Goal: Task Accomplishment & Management: Complete application form

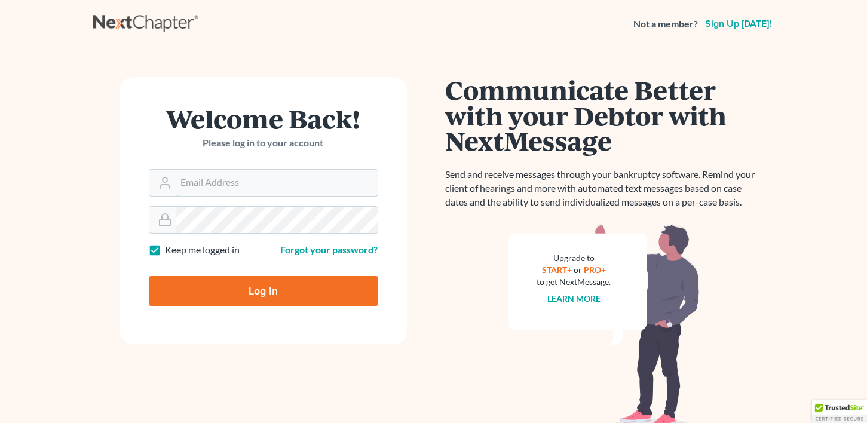
type input "[EMAIL_ADDRESS][DOMAIN_NAME]"
click at [253, 294] on input "Log In" at bounding box center [264, 291] width 230 height 30
type input "Thinking..."
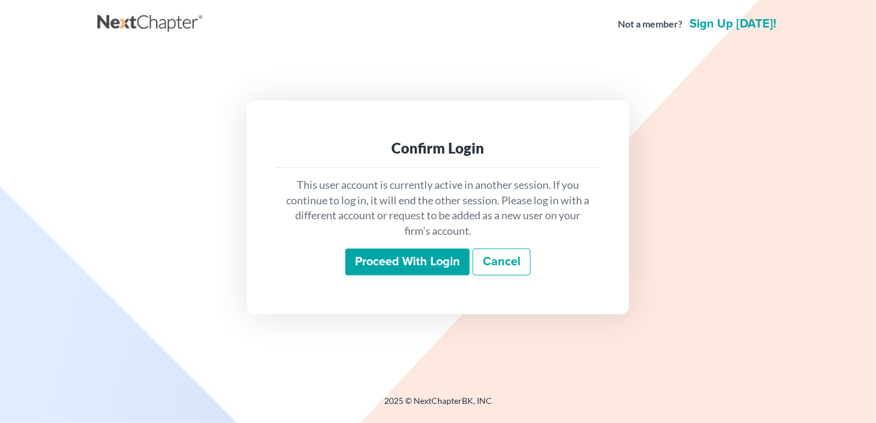
click at [441, 265] on input "Proceed with login" at bounding box center [408, 262] width 124 height 27
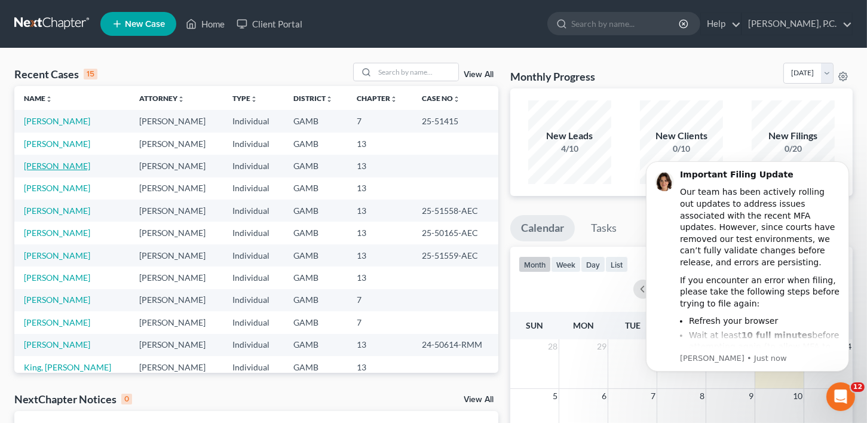
click at [54, 167] on link "[PERSON_NAME]" at bounding box center [57, 166] width 66 height 10
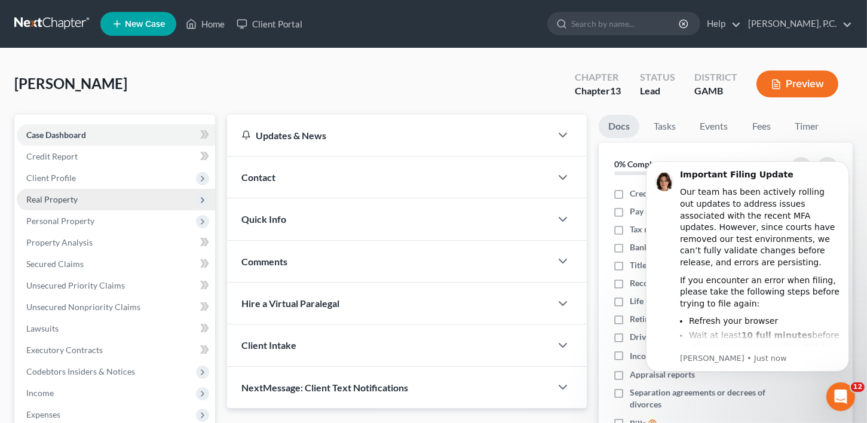
click at [54, 189] on span "Real Property" at bounding box center [116, 200] width 198 height 22
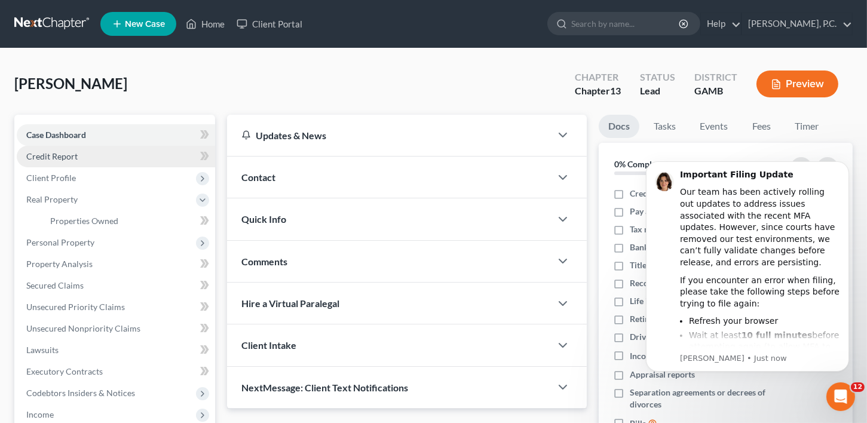
click at [57, 154] on span "Credit Report" at bounding box center [51, 156] width 51 height 10
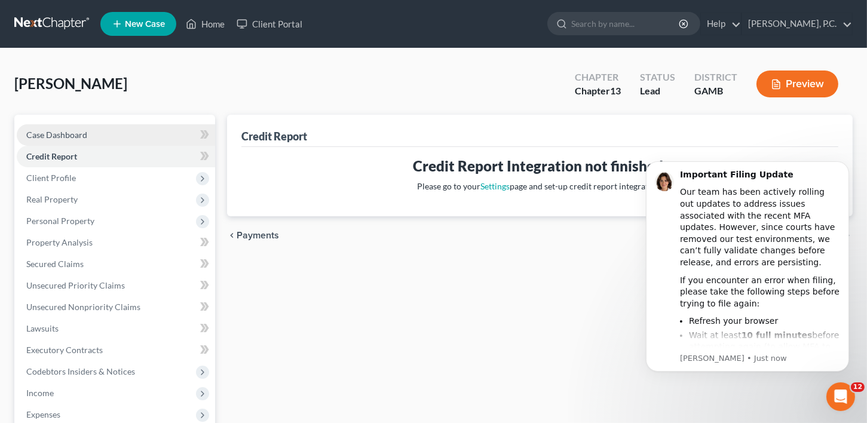
click at [51, 129] on link "Case Dashboard" at bounding box center [116, 135] width 198 height 22
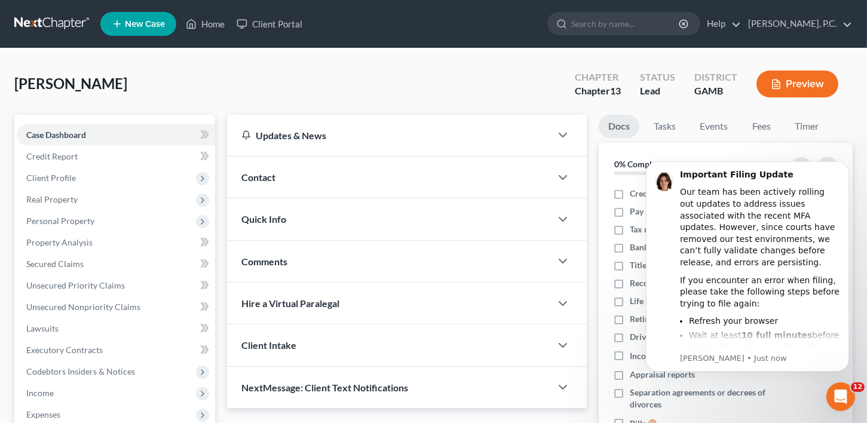
click at [246, 169] on div "Contact" at bounding box center [389, 177] width 325 height 41
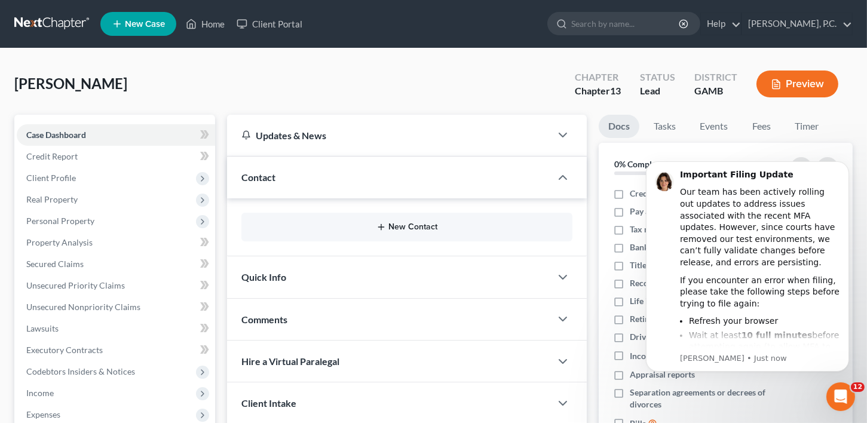
click at [414, 224] on button "New Contact" at bounding box center [407, 227] width 313 height 10
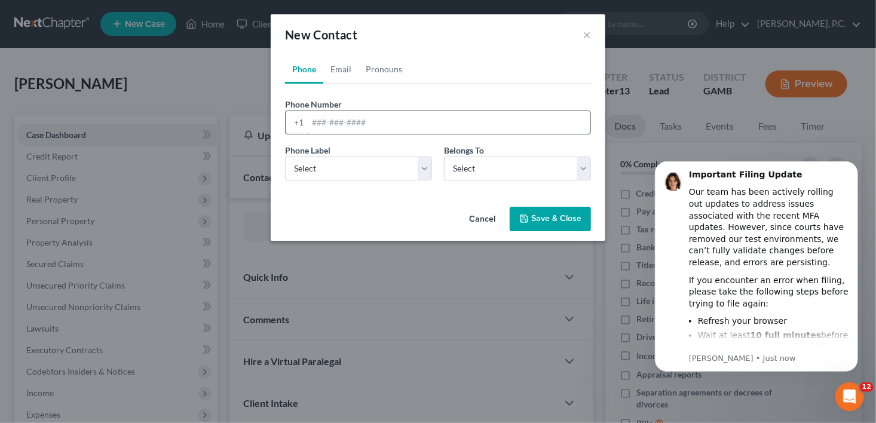
click at [326, 121] on input "tel" at bounding box center [449, 122] width 283 height 23
type input "6786984091"
click at [449, 167] on select "Select Client Other" at bounding box center [517, 169] width 147 height 24
select select "1"
click at [444, 157] on select "Select Client Other" at bounding box center [517, 169] width 147 height 24
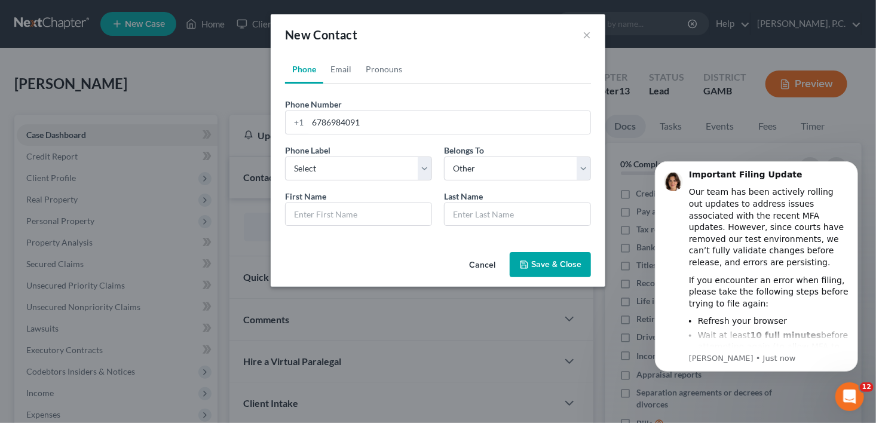
click at [302, 228] on div "First Name * Last Name *" at bounding box center [438, 213] width 318 height 46
click at [308, 218] on input "text" at bounding box center [359, 214] width 146 height 23
type input "Daughter"
click at [348, 172] on select "Select Mobile Home Work Other" at bounding box center [358, 169] width 147 height 24
select select "0"
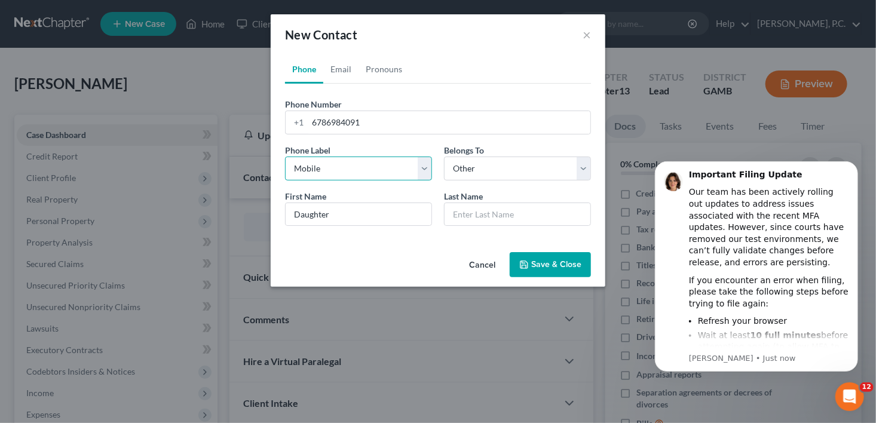
click at [285, 157] on select "Select Mobile Home Work Other" at bounding box center [358, 169] width 147 height 24
click at [589, 269] on button "Save & Close" at bounding box center [550, 264] width 81 height 25
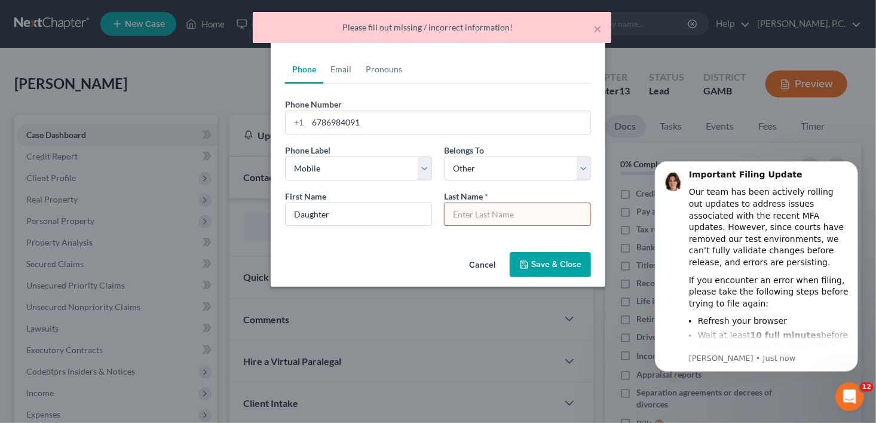
click at [493, 210] on input "text" at bounding box center [518, 214] width 146 height 23
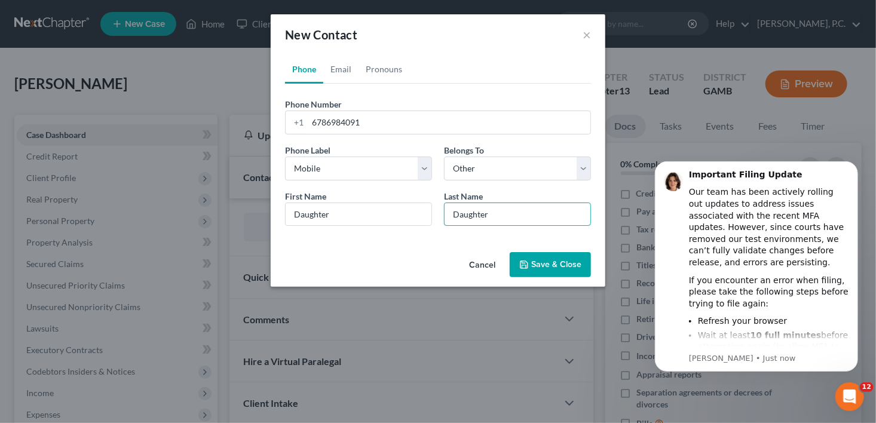
type input "Daughter"
click at [534, 262] on button "Save & Close" at bounding box center [550, 264] width 81 height 25
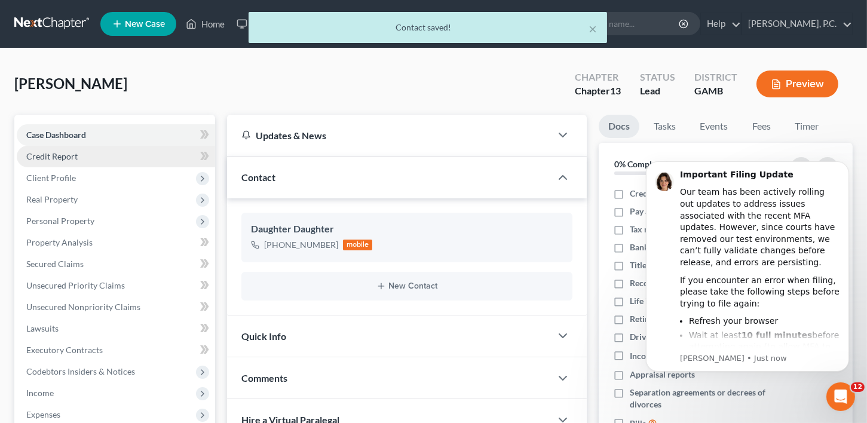
click at [51, 149] on link "Credit Report" at bounding box center [116, 157] width 198 height 22
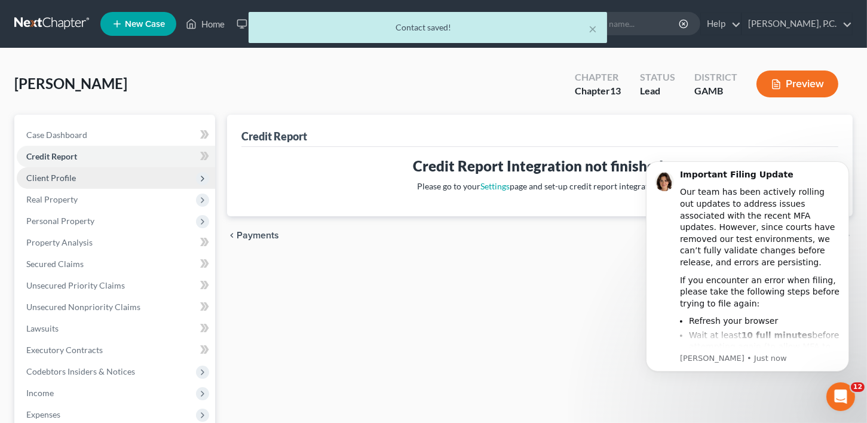
click at [53, 182] on span "Client Profile" at bounding box center [51, 178] width 50 height 10
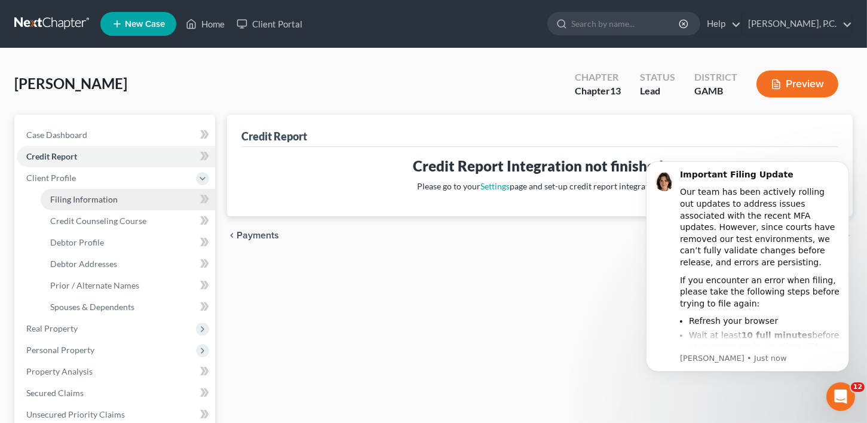
click at [81, 195] on span "Filing Information" at bounding box center [84, 199] width 68 height 10
select select "1"
select select "0"
select select "3"
select select "10"
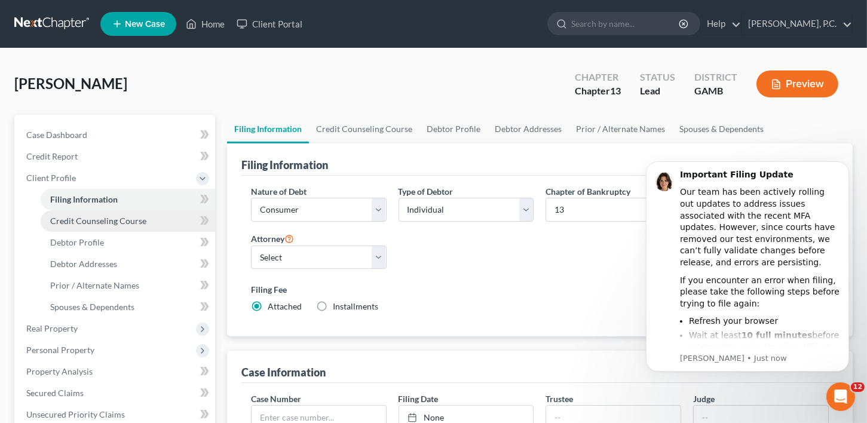
click at [84, 219] on span "Credit Counseling Course" at bounding box center [98, 221] width 96 height 10
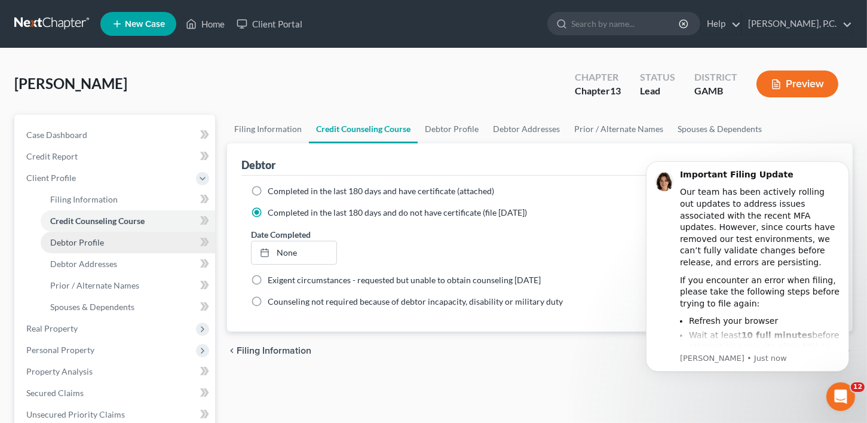
click at [86, 240] on span "Debtor Profile" at bounding box center [77, 242] width 54 height 10
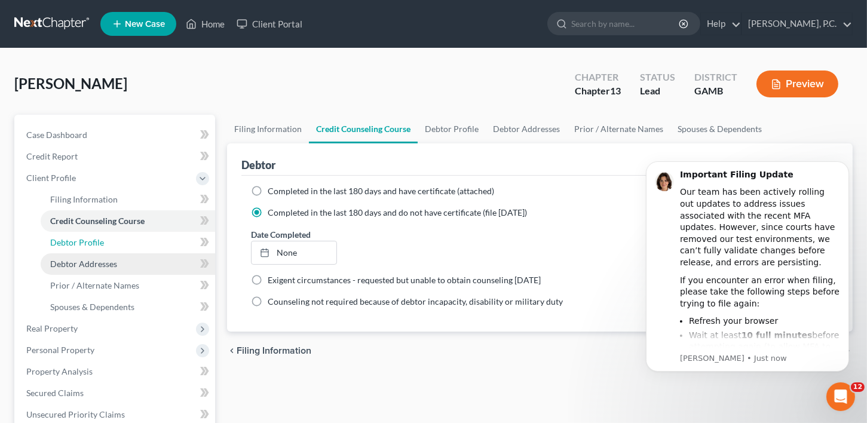
select select "3"
select select "1"
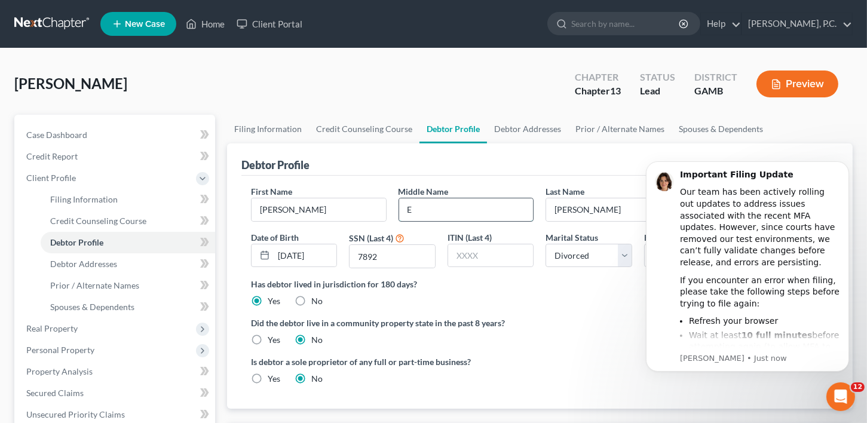
click at [414, 213] on input "E" at bounding box center [466, 209] width 134 height 23
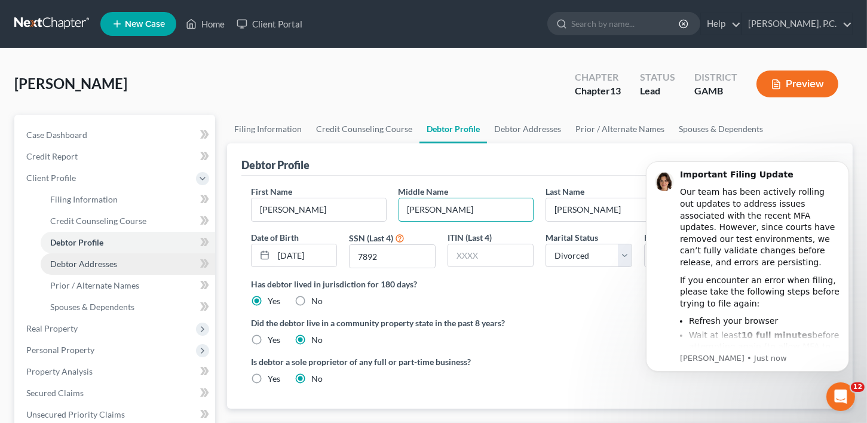
type input "[PERSON_NAME]"
click at [95, 262] on span "Debtor Addresses" at bounding box center [83, 264] width 67 height 10
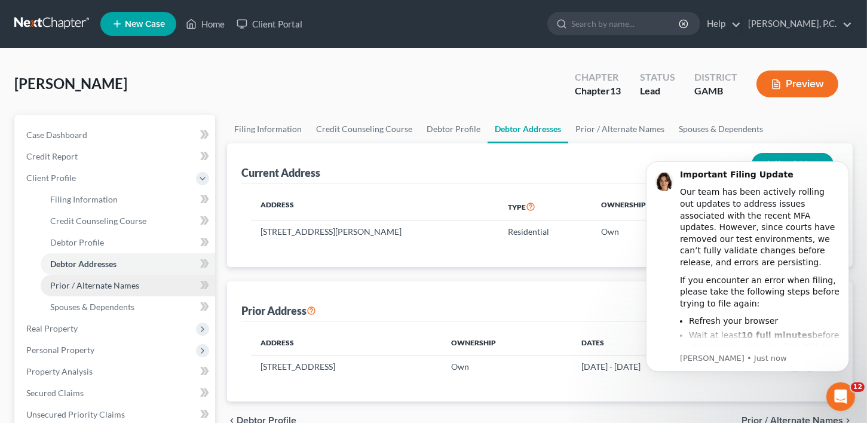
click at [78, 291] on link "Prior / Alternate Names" at bounding box center [128, 286] width 175 height 22
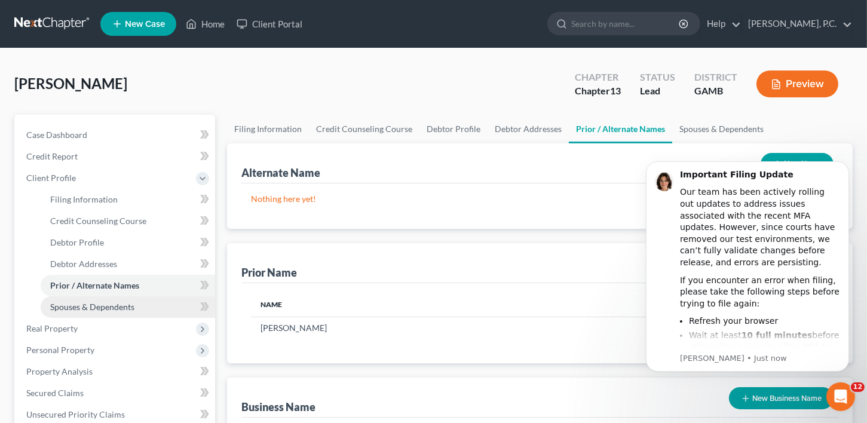
click at [77, 307] on span "Spouses & Dependents" at bounding box center [92, 307] width 84 height 10
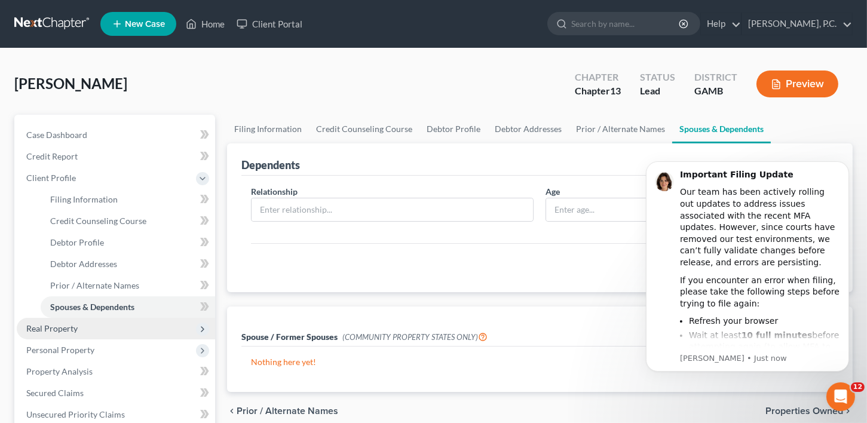
click at [71, 332] on span "Real Property" at bounding box center [51, 328] width 51 height 10
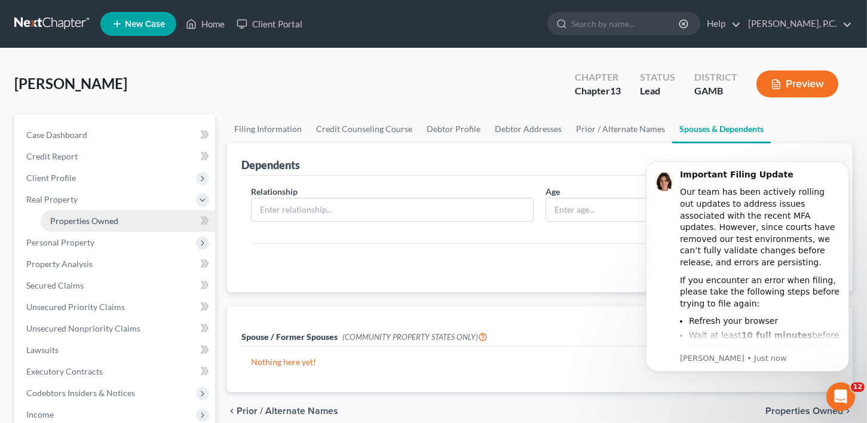
click at [67, 225] on span "Properties Owned" at bounding box center [84, 221] width 68 height 10
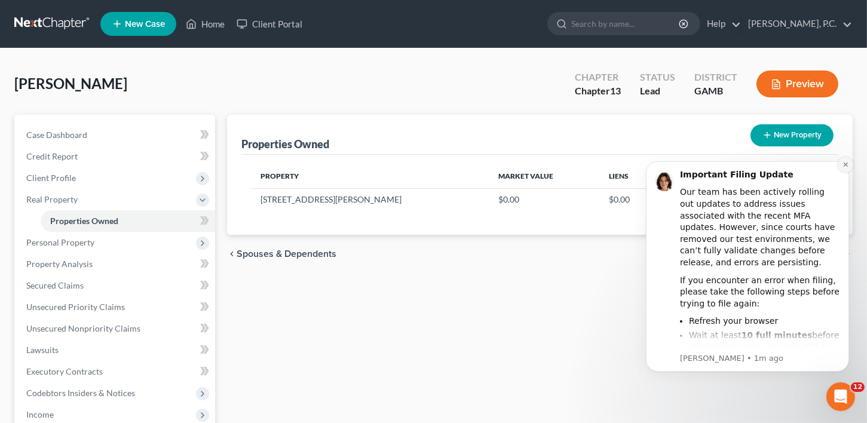
click at [844, 169] on button "Dismiss notification" at bounding box center [845, 165] width 16 height 16
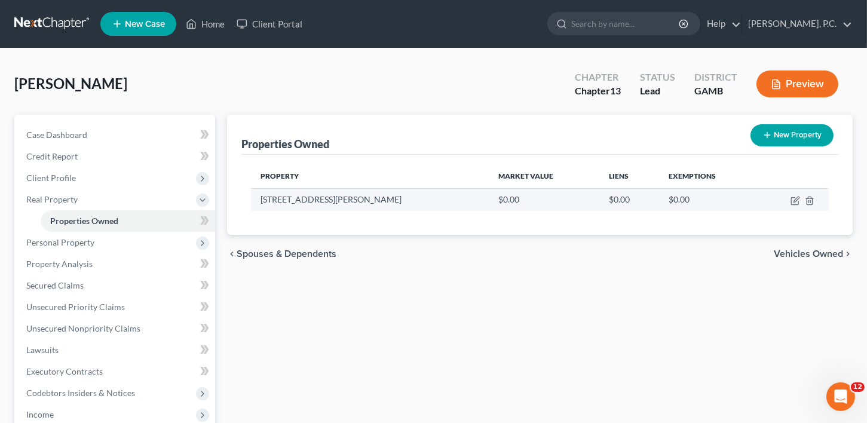
click at [790, 194] on td at bounding box center [793, 199] width 71 height 23
click at [795, 198] on icon "button" at bounding box center [796, 201] width 10 height 10
select select "10"
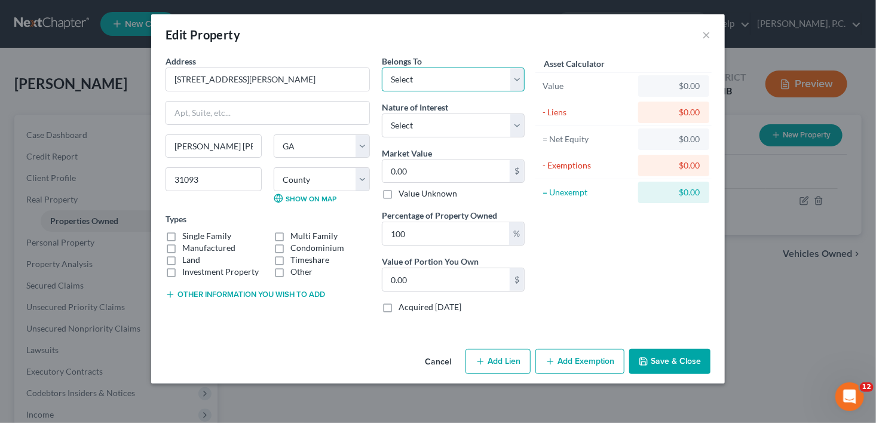
click at [414, 75] on select "Select Debtor 1 Only Debtor 2 Only Debtor 1 And Debtor 2 Only At Least One Of T…" at bounding box center [453, 80] width 143 height 24
select select "0"
click at [382, 68] on select "Select Debtor 1 Only Debtor 2 Only Debtor 1 And Debtor 2 Only At Least One Of T…" at bounding box center [453, 80] width 143 height 24
click at [182, 233] on label "Single Family" at bounding box center [206, 236] width 49 height 12
click at [187, 233] on input "Single Family" at bounding box center [191, 234] width 8 height 8
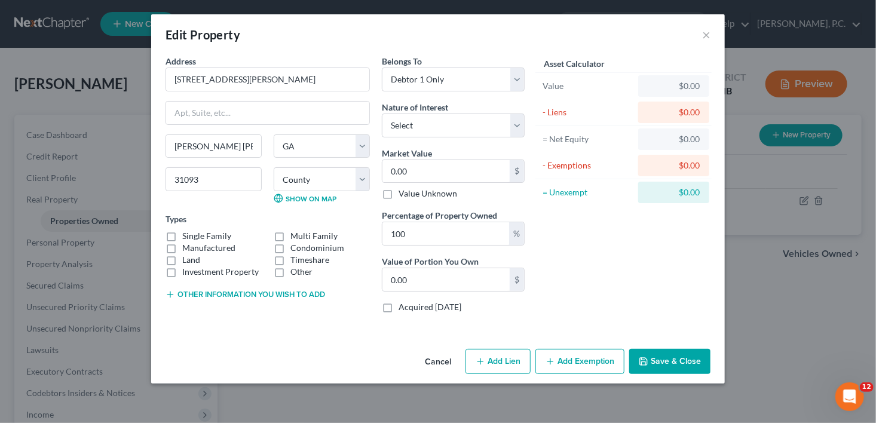
checkbox input "true"
click at [408, 123] on select "Select Fee Simple Joint Tenant Life Estate Equitable Interest Future Interest T…" at bounding box center [453, 126] width 143 height 24
select select "0"
click at [382, 114] on select "Select Fee Simple Joint Tenant Life Estate Equitable Interest Future Interest T…" at bounding box center [453, 126] width 143 height 24
click at [415, 172] on input "0.00" at bounding box center [446, 171] width 127 height 23
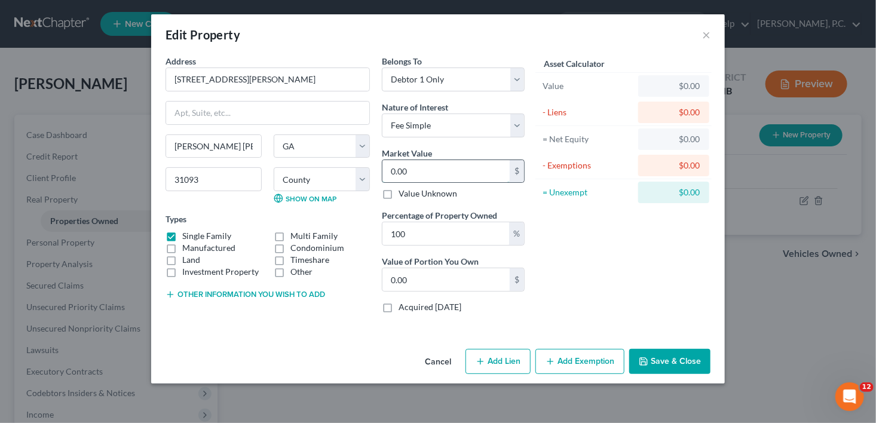
type input "2"
type input "2.00"
type input "20"
type input "20.00"
type input "204"
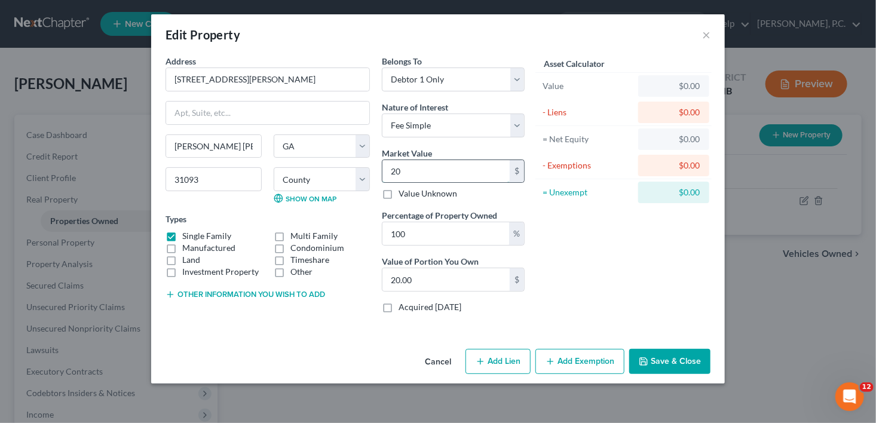
type input "204.00"
type input "2047"
type input "2,047.00"
type input "2,0470"
type input "20,470.00"
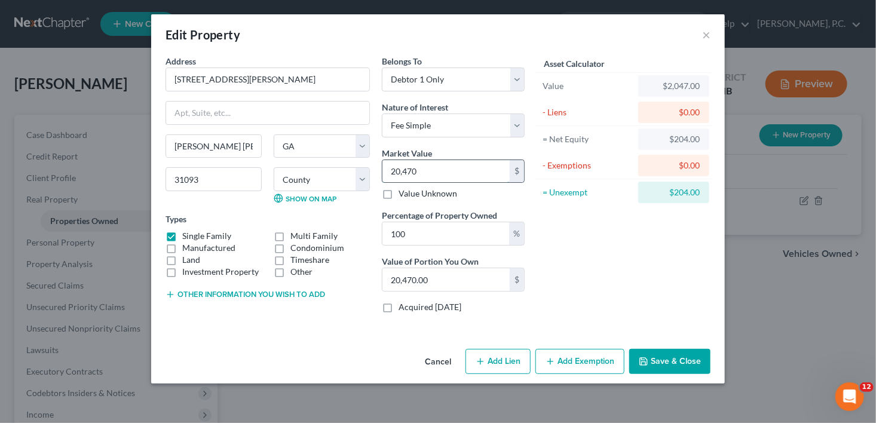
type input "20,4700"
type input "204,700.00"
click at [672, 373] on div "Cancel Add Lien Add Lease Add Exemption Save & Close" at bounding box center [438, 363] width 574 height 39
click at [666, 355] on button "Save & Close" at bounding box center [669, 361] width 81 height 25
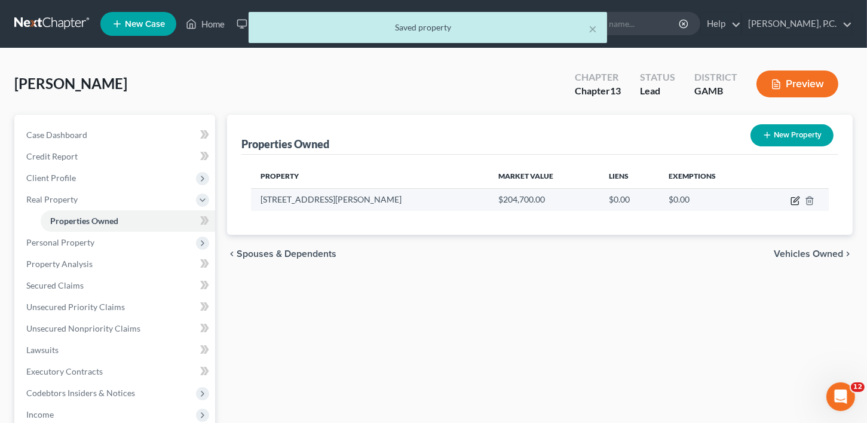
click at [795, 203] on icon "button" at bounding box center [796, 201] width 10 height 10
select select "10"
select select "75"
select select "0"
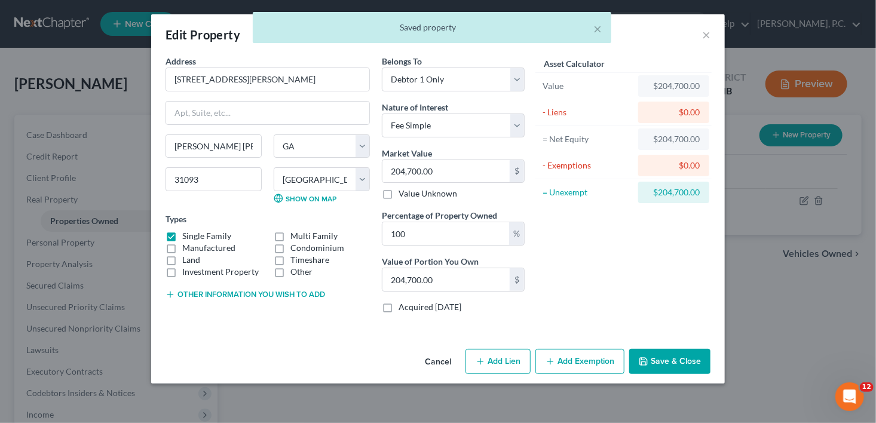
click at [493, 364] on button "Add Lien" at bounding box center [498, 361] width 65 height 25
select select "0"
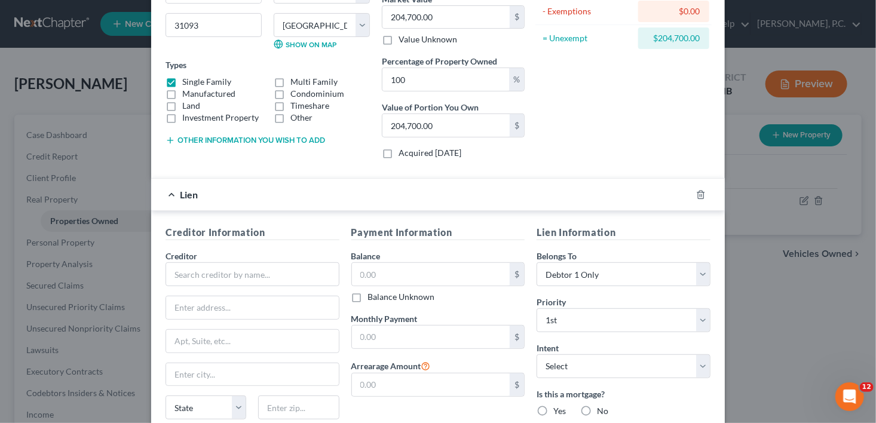
scroll to position [268, 0]
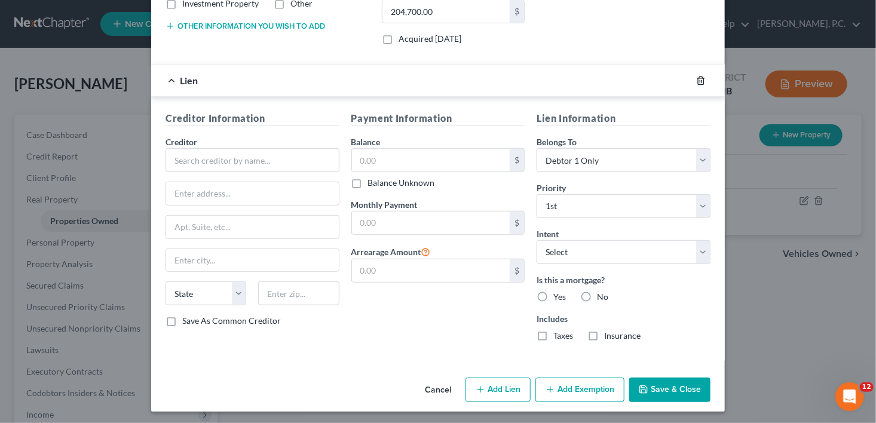
click at [698, 77] on icon "button" at bounding box center [701, 81] width 10 height 10
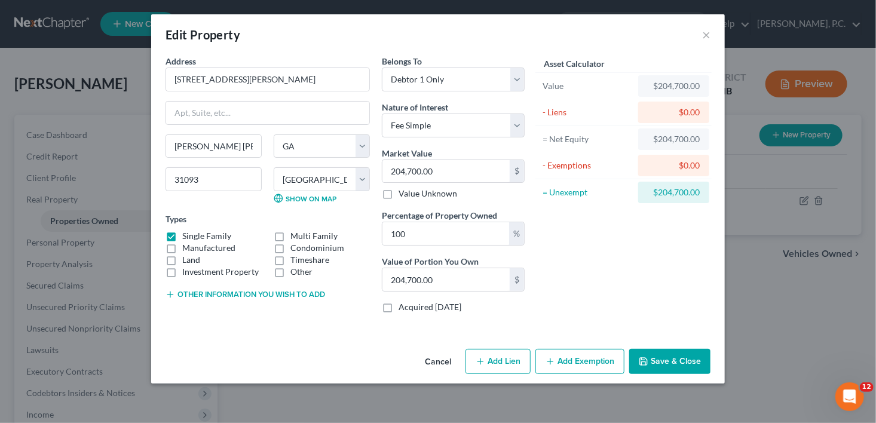
scroll to position [0, 0]
click at [688, 351] on button "Save & Close" at bounding box center [669, 361] width 81 height 25
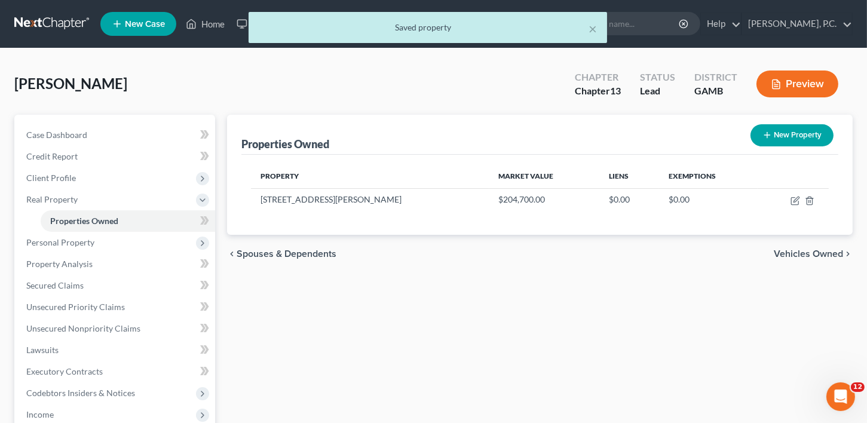
click at [796, 260] on div "chevron_left Spouses & Dependents Vehicles Owned chevron_right" at bounding box center [540, 254] width 626 height 38
click at [831, 249] on span "Vehicles Owned" at bounding box center [808, 254] width 69 height 10
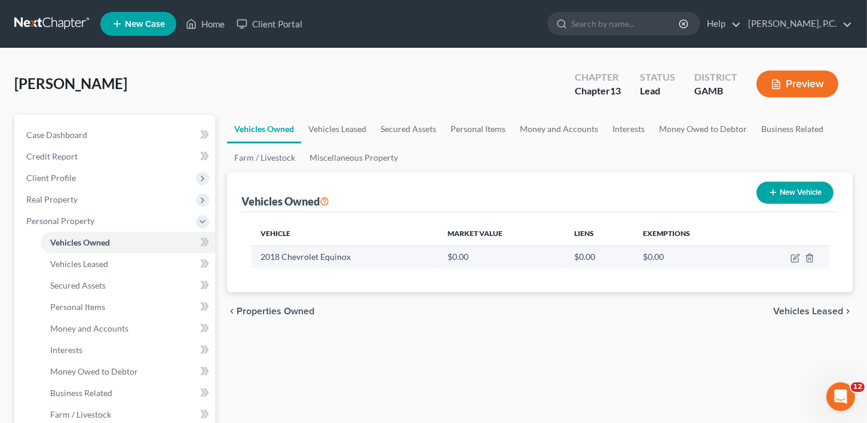
click at [788, 255] on td at bounding box center [788, 257] width 82 height 23
click at [796, 254] on icon "button" at bounding box center [796, 258] width 10 height 10
select select "0"
select select "8"
select select "0"
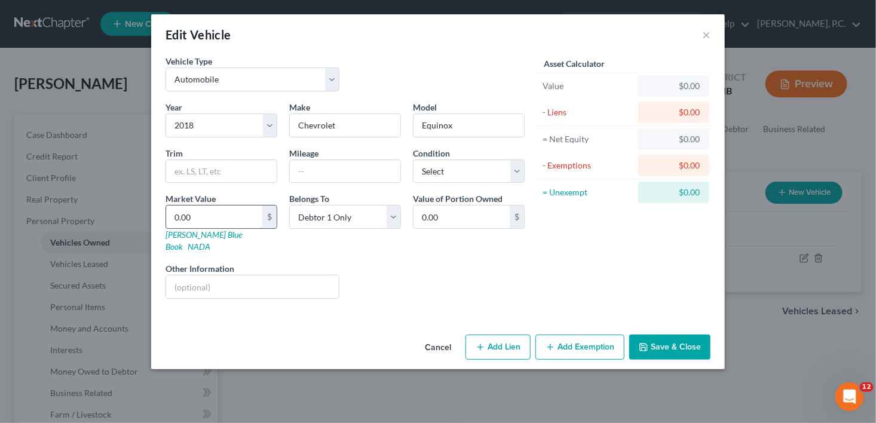
click at [192, 210] on input "0.00" at bounding box center [214, 217] width 96 height 23
type input "1"
type input "1.00"
type input "11"
type input "11.00"
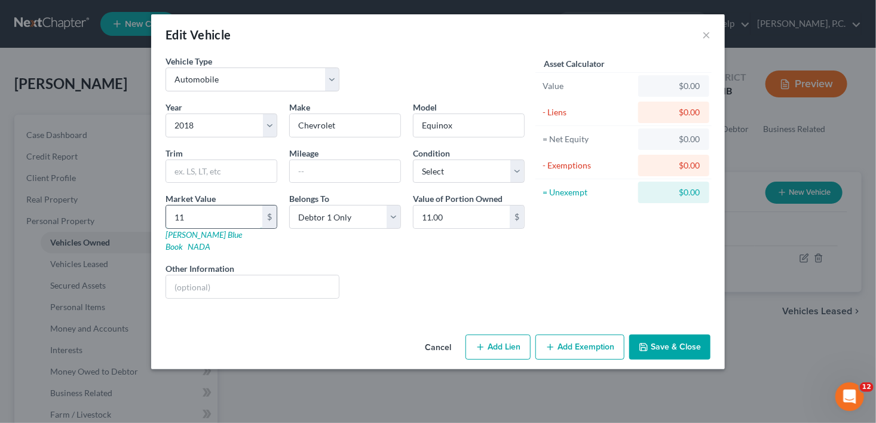
type input "118"
type input "118.00"
type input "1184"
type input "1,184.00"
type input "1,1845"
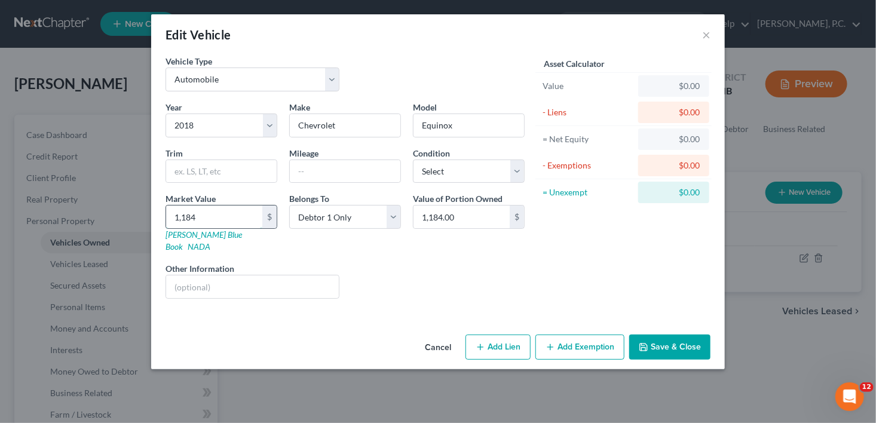
type input "11,845.00"
click at [294, 164] on input "text" at bounding box center [345, 171] width 111 height 23
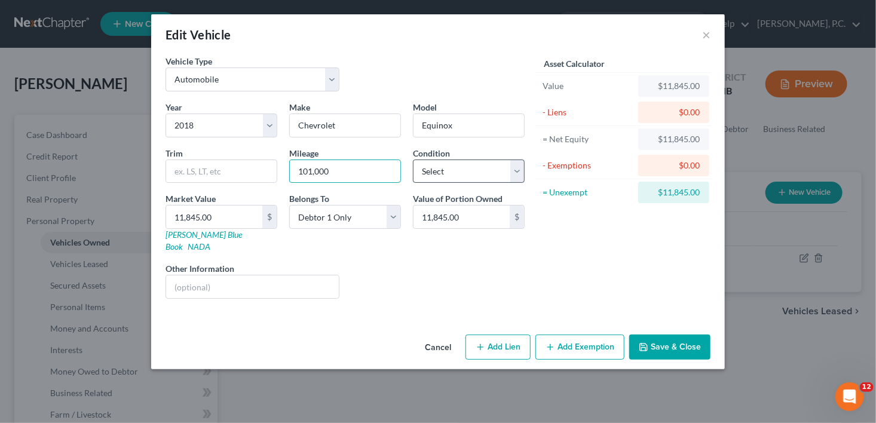
type input "101,000"
click at [468, 169] on select "Select Excellent Very Good Good Fair Poor" at bounding box center [469, 172] width 112 height 24
select select "3"
click at [413, 160] on select "Select Excellent Very Good Good Fair Poor" at bounding box center [469, 172] width 112 height 24
click at [509, 342] on button "Add Lien" at bounding box center [498, 347] width 65 height 25
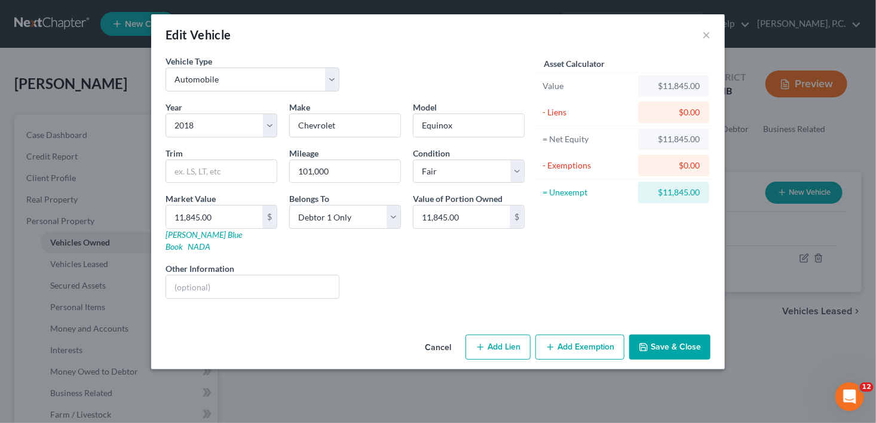
select select "0"
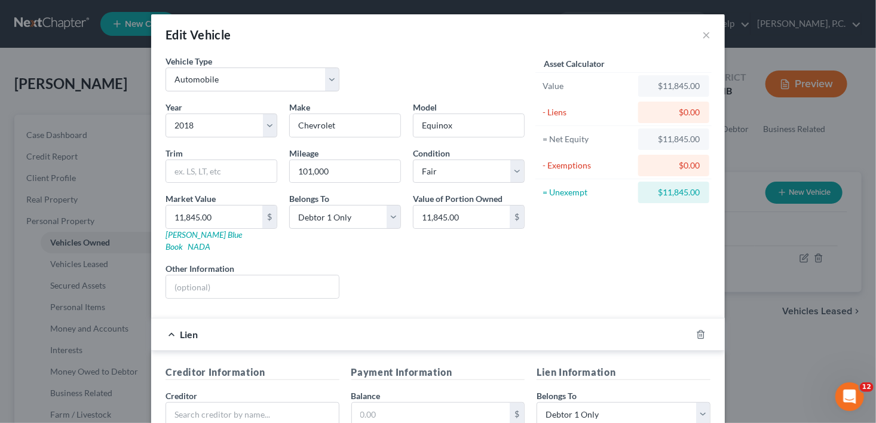
scroll to position [227, 0]
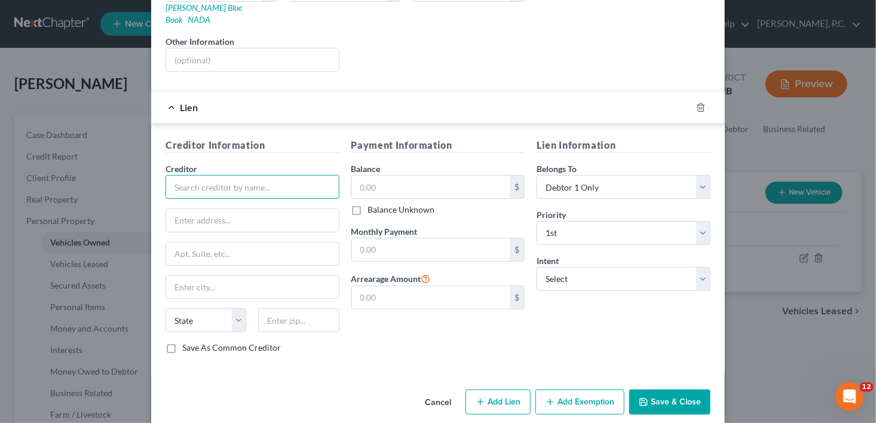
click at [215, 175] on input "text" at bounding box center [253, 187] width 174 height 24
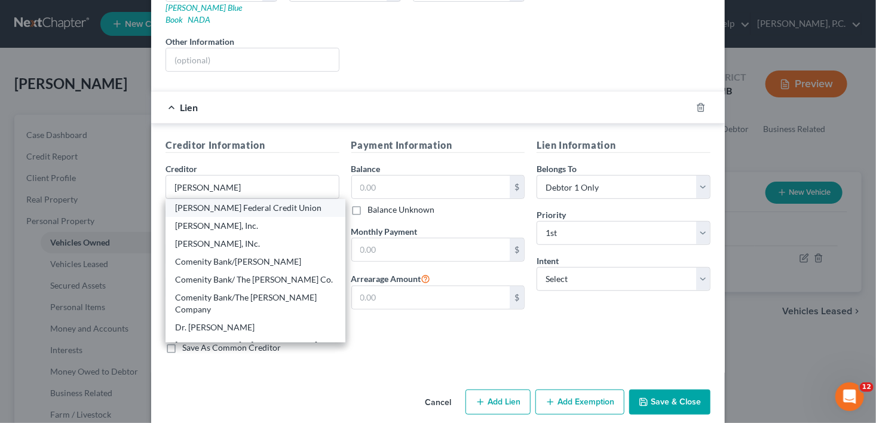
click at [219, 202] on div "[PERSON_NAME] Federal Credit Union" at bounding box center [255, 208] width 161 height 12
type input "[PERSON_NAME] Federal Credit Union"
type input "[STREET_ADDRESS]"
type input "[GEOGRAPHIC_DATA]"
select select "19"
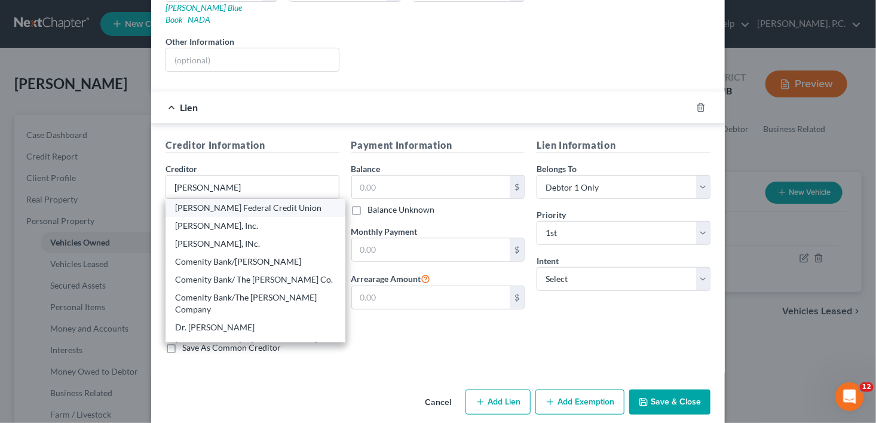
type input "71111"
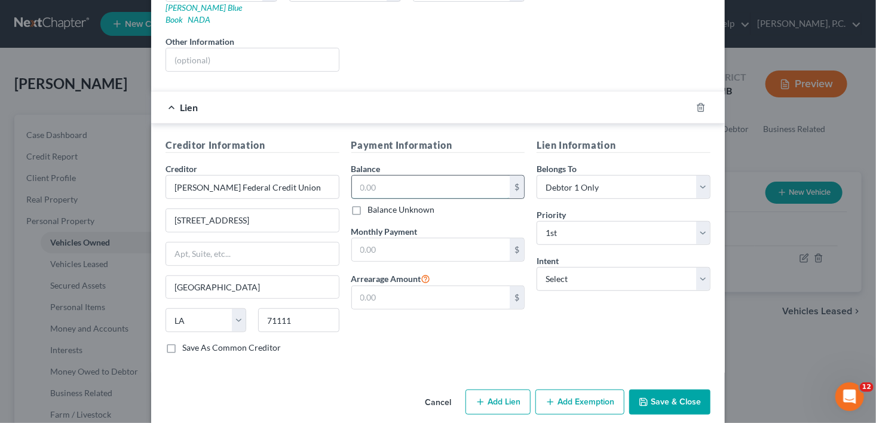
click at [380, 182] on input "text" at bounding box center [431, 187] width 158 height 23
type input "5,768.00"
click at [579, 268] on select "Select Surrender Redeem Reaffirm Avoid Other" at bounding box center [624, 279] width 174 height 24
select select "2"
click at [537, 267] on select "Select Surrender Redeem Reaffirm Avoid Other" at bounding box center [624, 279] width 174 height 24
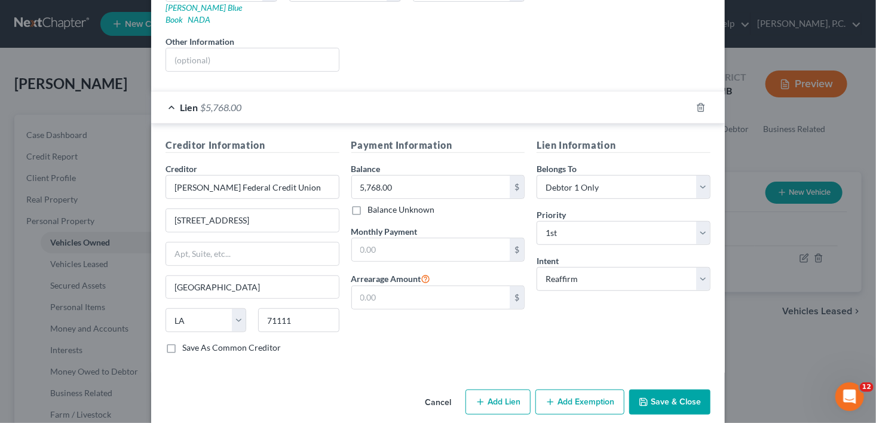
click at [665, 393] on button "Save & Close" at bounding box center [669, 402] width 81 height 25
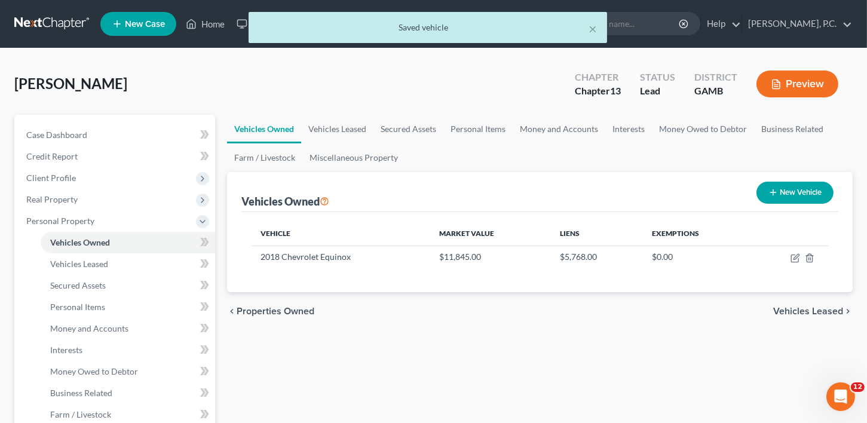
click at [806, 313] on span "Vehicles Leased" at bounding box center [809, 312] width 70 height 10
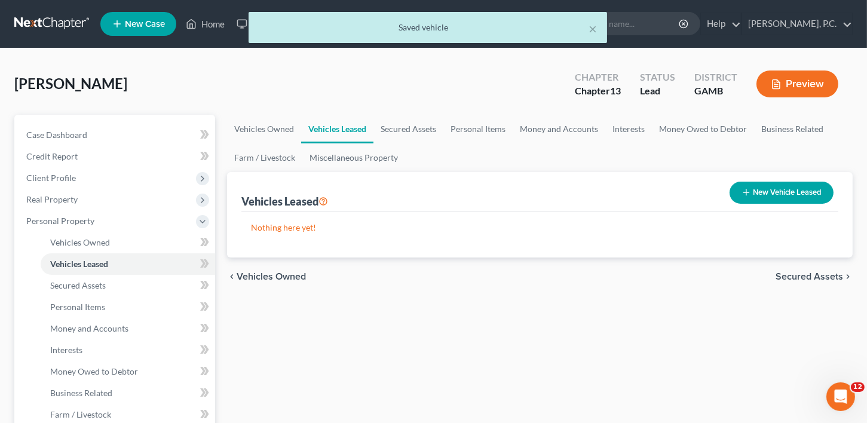
click at [809, 276] on span "Secured Assets" at bounding box center [810, 277] width 68 height 10
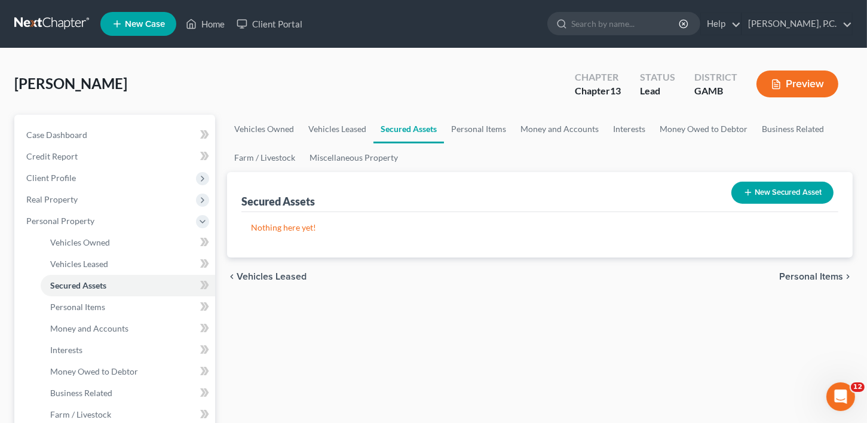
click at [786, 186] on button "New Secured Asset" at bounding box center [783, 193] width 102 height 22
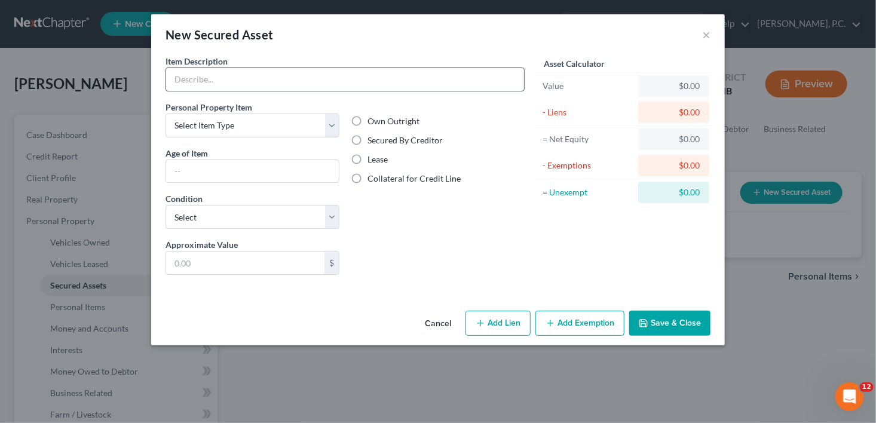
click at [190, 84] on input "text" at bounding box center [345, 79] width 358 height 23
type input "Washer and Dryer"
click at [368, 166] on label "Lease" at bounding box center [378, 160] width 20 height 12
click at [373, 161] on input "Lease" at bounding box center [377, 158] width 8 height 8
radio input "true"
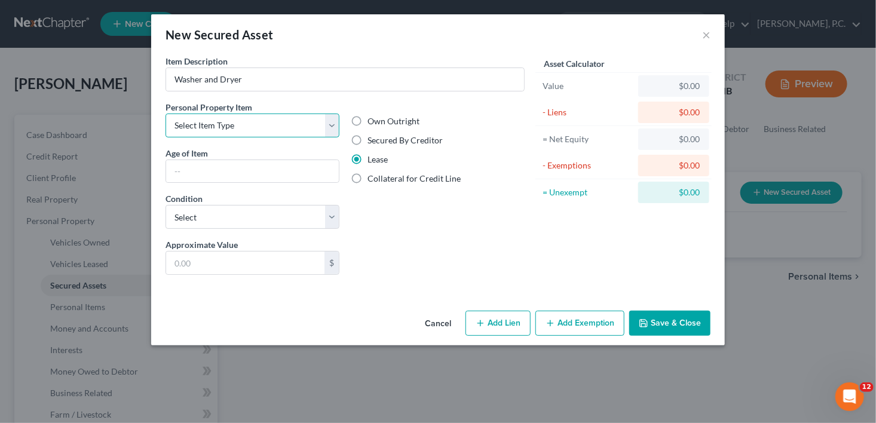
click at [206, 115] on select "Select Item Type Clothing Collectibles Of Value Electronics Firearms Household …" at bounding box center [253, 126] width 174 height 24
select select "household_goods"
click at [166, 114] on select "Select Item Type Clothing Collectibles Of Value Electronics Firearms Household …" at bounding box center [253, 126] width 174 height 24
click at [181, 169] on input "text" at bounding box center [252, 171] width 173 height 23
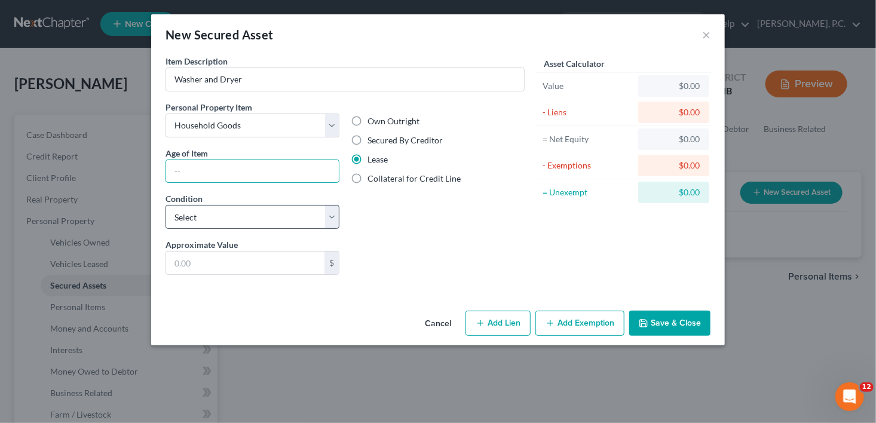
type input "6 months"
click at [185, 219] on select "Select Excellent Very Good Good Fair Poor" at bounding box center [253, 217] width 174 height 24
select select "2"
click at [166, 205] on select "Select Excellent Very Good Good Fair Poor" at bounding box center [253, 217] width 174 height 24
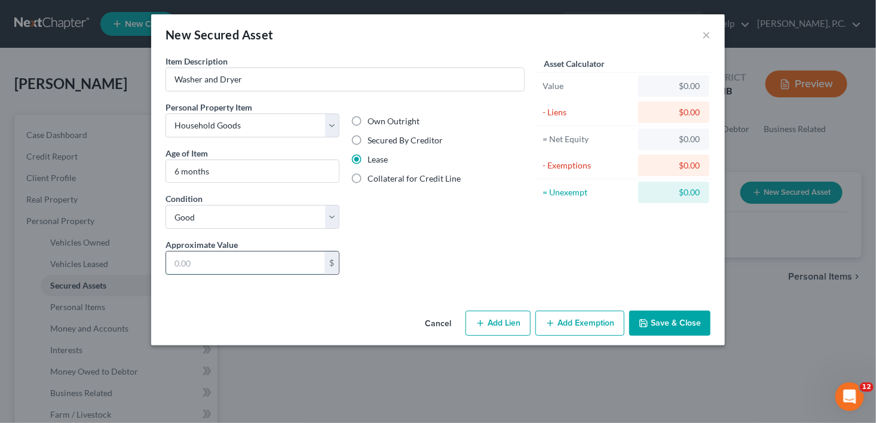
click at [182, 254] on input "text" at bounding box center [245, 263] width 158 height 23
type input "1,000.00"
click at [504, 314] on button "Add Lien" at bounding box center [498, 323] width 65 height 25
select select "0"
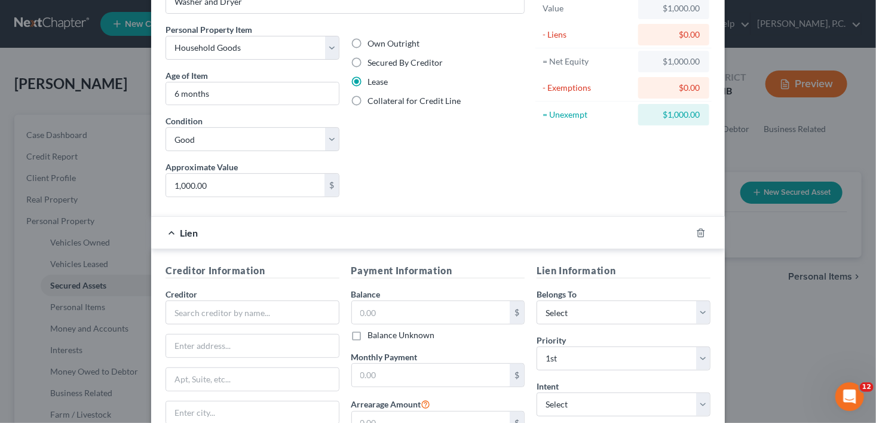
scroll to position [179, 0]
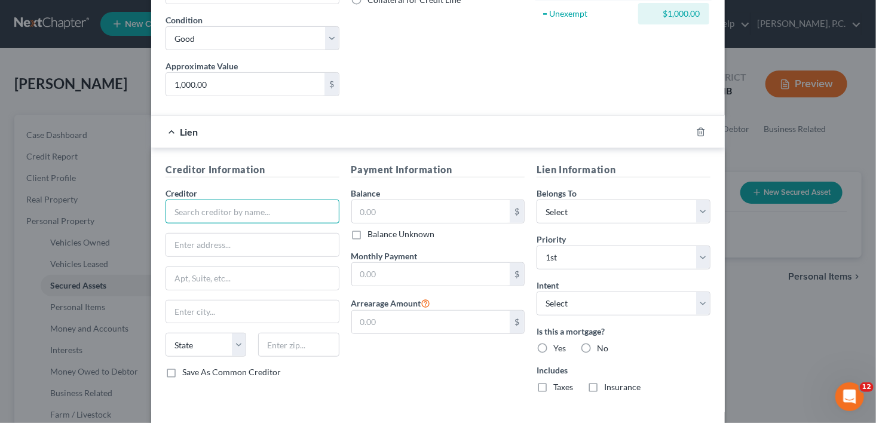
click at [261, 212] on input "text" at bounding box center [253, 212] width 174 height 24
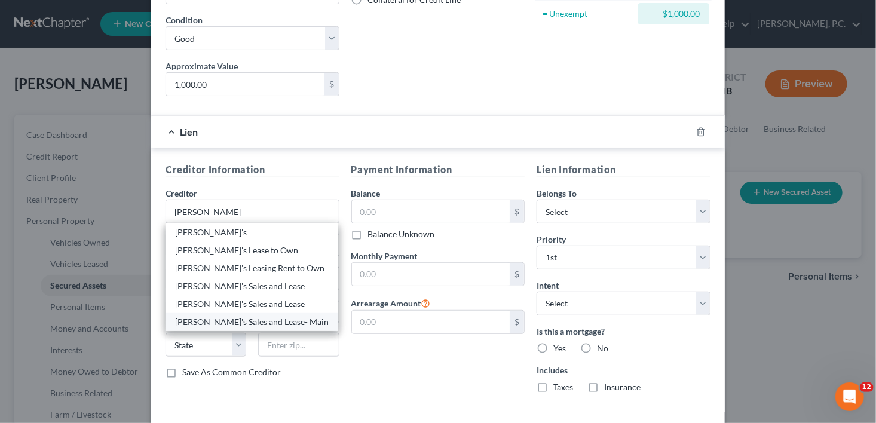
click at [264, 322] on div "[PERSON_NAME]'s Sales and Lease- Main" at bounding box center [252, 322] width 154 height 12
type input "[PERSON_NAME]'s Sales and Lease- Main"
type input "1015 [PERSON_NAME] PLace Blvd"
type input "Kennesaw"
select select "10"
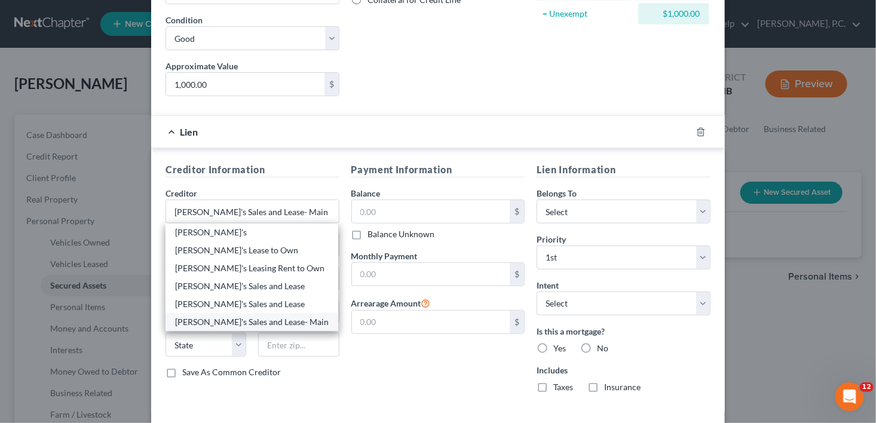
type input "30156"
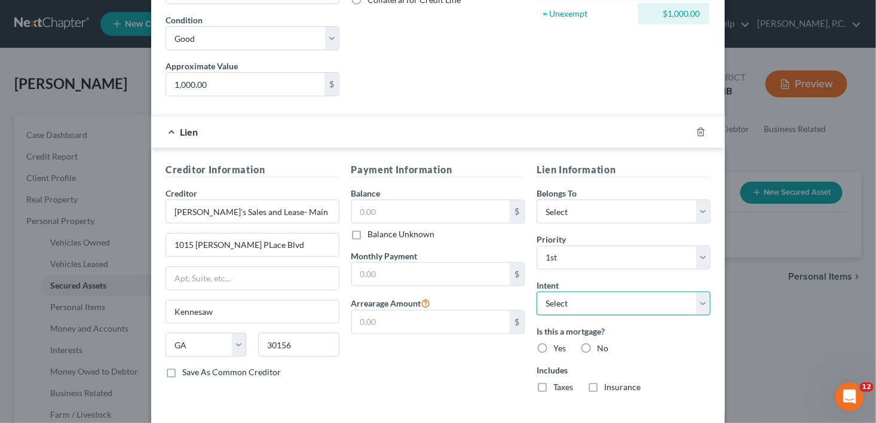
click at [565, 304] on select "Select Surrender Redeem Reaffirm Avoid Other" at bounding box center [624, 304] width 174 height 24
select select "2"
click at [537, 292] on select "Select Surrender Redeem Reaffirm Avoid Other" at bounding box center [624, 304] width 174 height 24
click at [597, 344] on label "No" at bounding box center [602, 349] width 11 height 12
click at [602, 344] on input "No" at bounding box center [606, 347] width 8 height 8
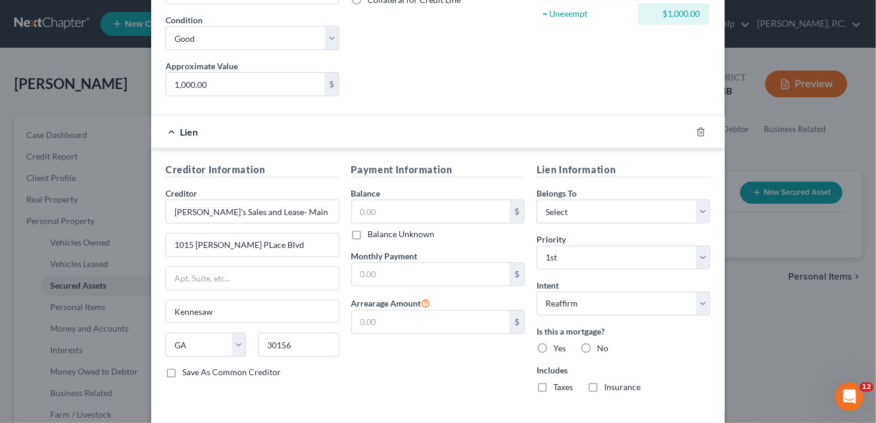
radio input "true"
click at [597, 382] on label "No" at bounding box center [602, 387] width 11 height 12
click at [602, 382] on input "No" at bounding box center [606, 385] width 8 height 8
radio input "true"
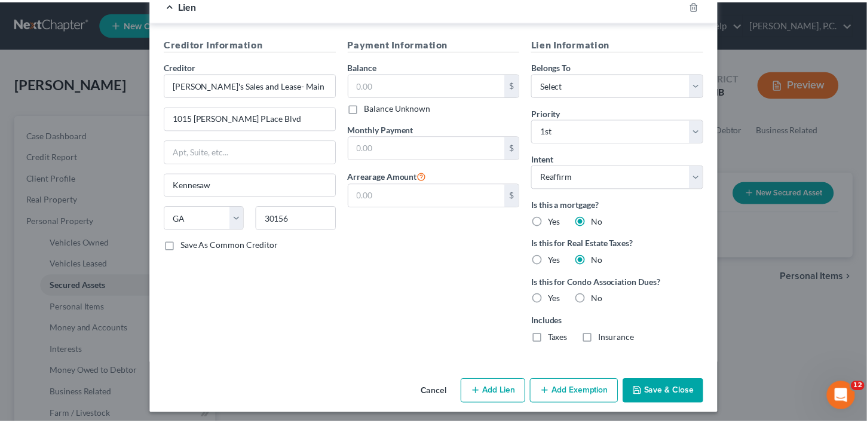
scroll to position [308, 0]
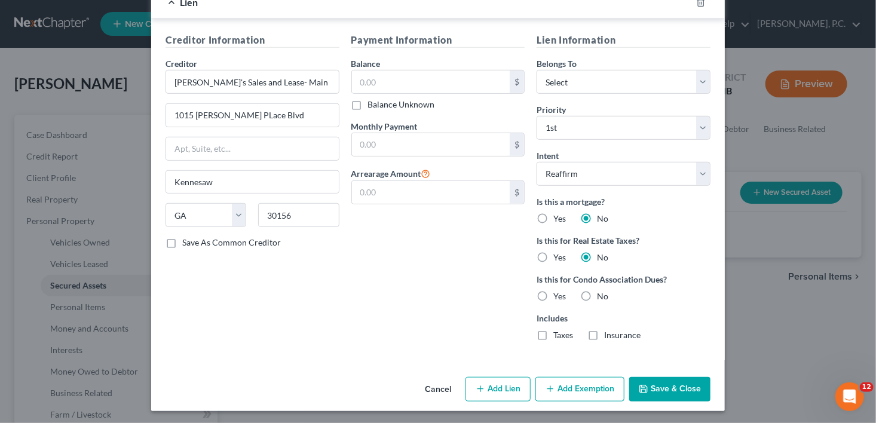
click at [597, 292] on label "No" at bounding box center [602, 297] width 11 height 12
click at [602, 292] on input "No" at bounding box center [606, 295] width 8 height 8
radio input "true"
click at [653, 380] on button "Save & Close" at bounding box center [669, 389] width 81 height 25
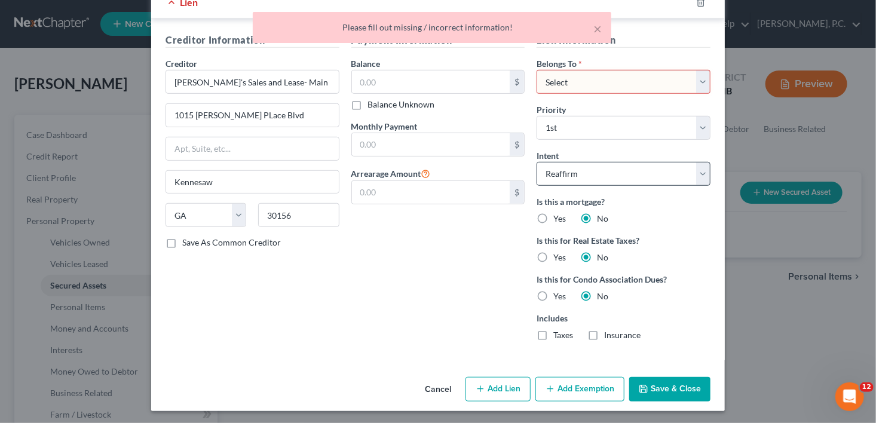
drag, startPoint x: 653, startPoint y: 380, endPoint x: 620, endPoint y: 172, distance: 210.5
click at [645, 283] on div "New Secured Asset × Item Description * Washer and Dryer Personal Property Item …" at bounding box center [438, 58] width 574 height 705
click at [555, 77] on select "Select Debtor 1 Only Debtor 2 Only Debtor 1 And Debtor 2 Only At Least One Of T…" at bounding box center [624, 82] width 174 height 24
select select "0"
click at [537, 70] on select "Select Debtor 1 Only Debtor 2 Only Debtor 1 And Debtor 2 Only At Least One Of T…" at bounding box center [624, 82] width 174 height 24
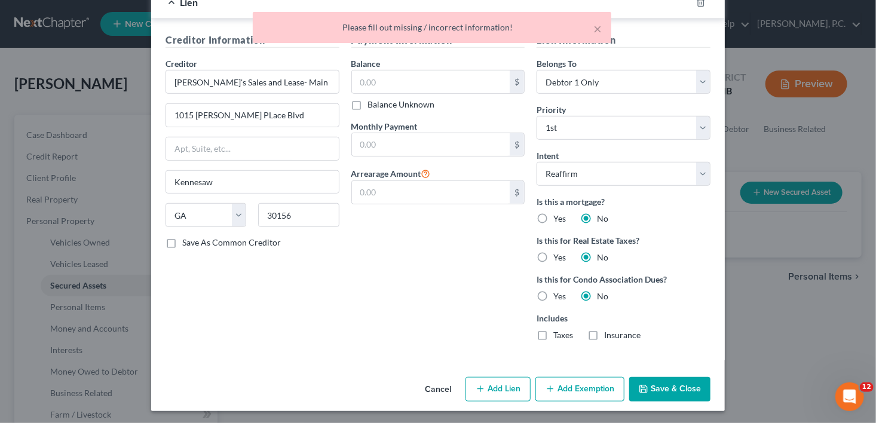
click at [664, 380] on button "Save & Close" at bounding box center [669, 389] width 81 height 25
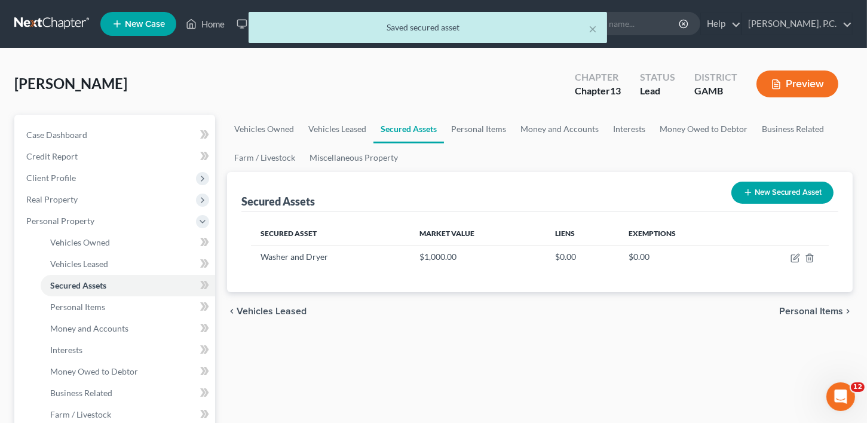
click at [815, 307] on span "Personal Items" at bounding box center [811, 312] width 64 height 10
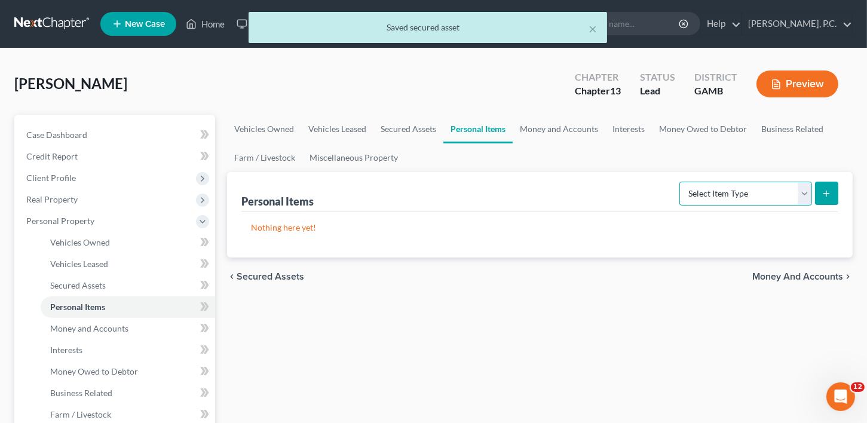
click at [716, 189] on select "Select Item Type Clothing Collectibles Of Value Electronics Firearms Household …" at bounding box center [746, 194] width 133 height 24
select select "clothing"
click at [681, 182] on select "Select Item Type Clothing Collectibles Of Value Electronics Firearms Household …" at bounding box center [746, 194] width 133 height 24
click at [822, 189] on icon "submit" at bounding box center [827, 194] width 10 height 10
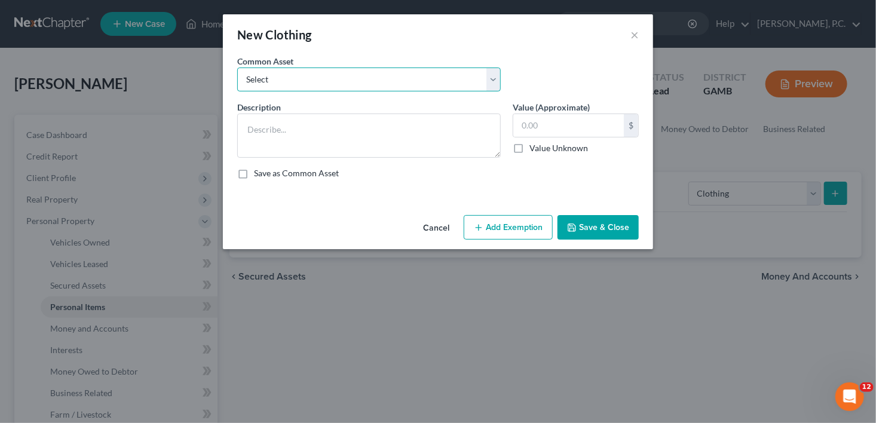
click at [250, 79] on select "Select Clothing" at bounding box center [369, 80] width 264 height 24
select select "0"
click at [237, 68] on select "Select Clothing" at bounding box center [369, 80] width 264 height 24
type textarea "Clothing"
type input "100.00"
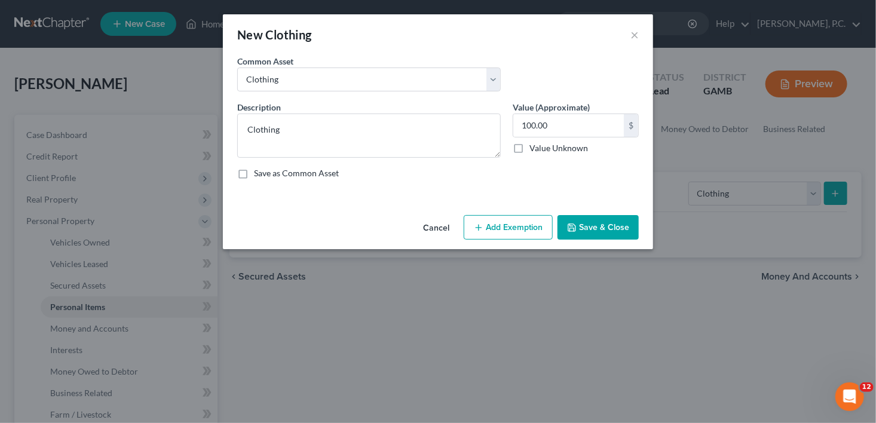
click at [595, 219] on button "Save & Close" at bounding box center [598, 227] width 81 height 25
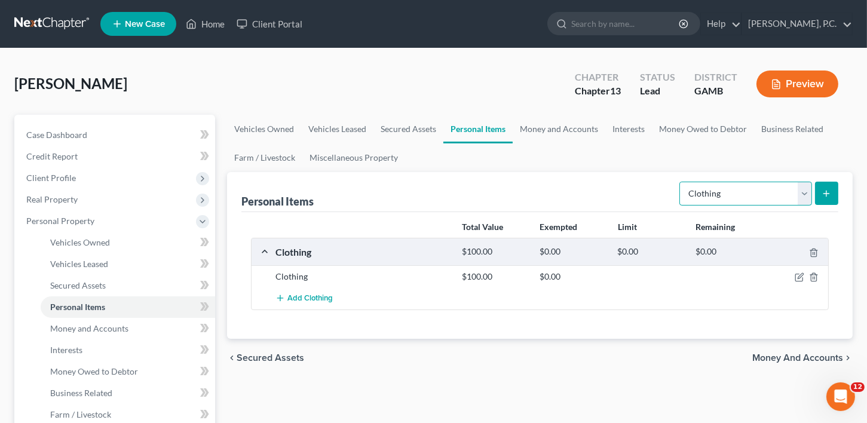
drag, startPoint x: 712, startPoint y: 187, endPoint x: 713, endPoint y: 195, distance: 7.9
click at [713, 187] on select "Select Item Type Clothing Collectibles Of Value Electronics Firearms Household …" at bounding box center [746, 194] width 133 height 24
select select "household_goods"
click at [681, 182] on select "Select Item Type Clothing Collectibles Of Value Electronics Firearms Household …" at bounding box center [746, 194] width 133 height 24
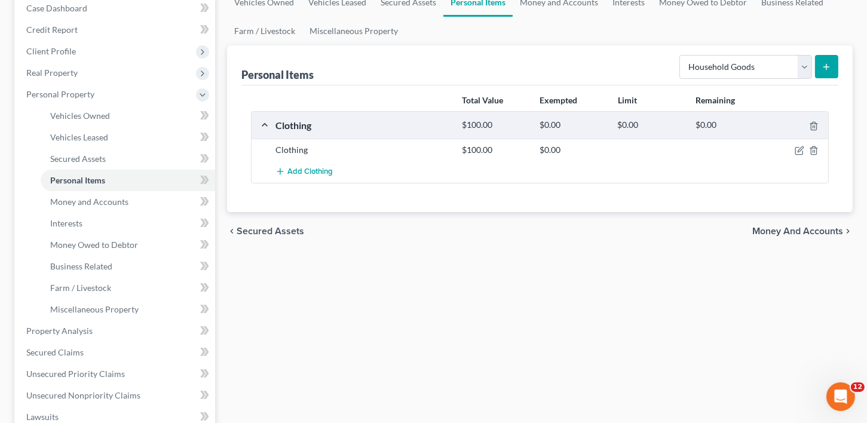
click at [809, 227] on span "Money and Accounts" at bounding box center [798, 232] width 91 height 10
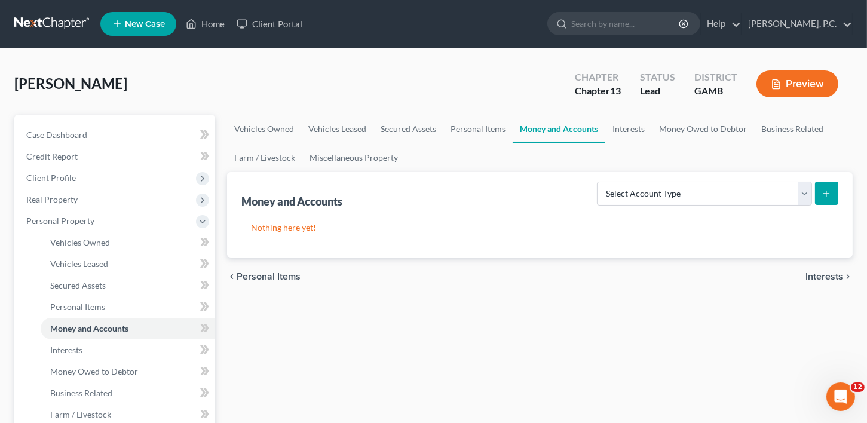
click at [270, 277] on span "Personal Items" at bounding box center [269, 277] width 64 height 10
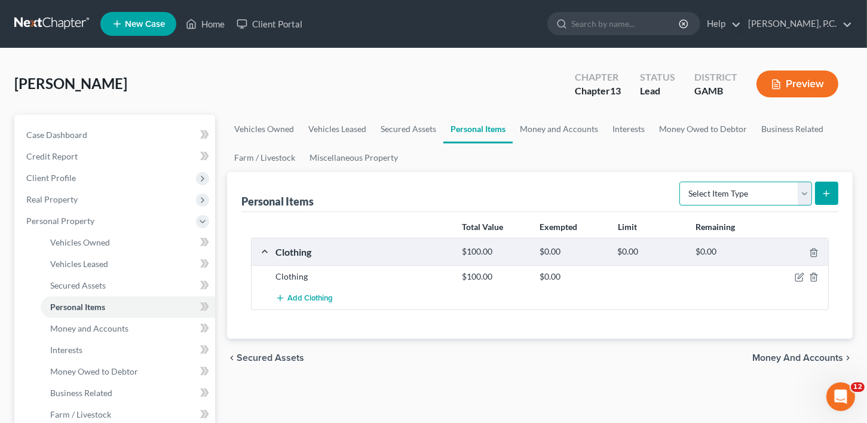
click at [723, 187] on select "Select Item Type Clothing Collectibles Of Value Electronics Firearms Household …" at bounding box center [746, 194] width 133 height 24
select select "household_goods"
click at [681, 182] on select "Select Item Type Clothing Collectibles Of Value Electronics Firearms Household …" at bounding box center [746, 194] width 133 height 24
click at [833, 192] on button "submit" at bounding box center [826, 193] width 23 height 23
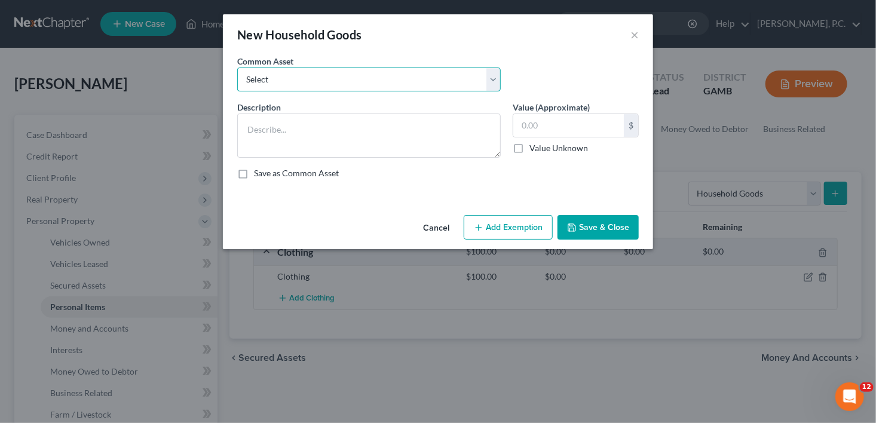
click at [290, 79] on select "Select Household goods Household goods Household goods and furniture Household …" at bounding box center [369, 80] width 264 height 24
select select "2"
click at [237, 68] on select "Select Household goods Household goods Household goods and furniture Household …" at bounding box center [369, 80] width 264 height 24
type textarea "Household goods and furniture"
type input "1,000.00"
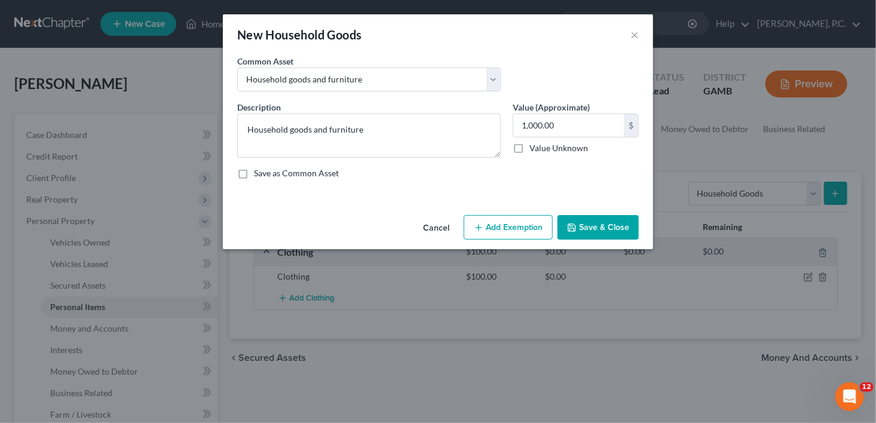
click at [582, 227] on button "Save & Close" at bounding box center [598, 227] width 81 height 25
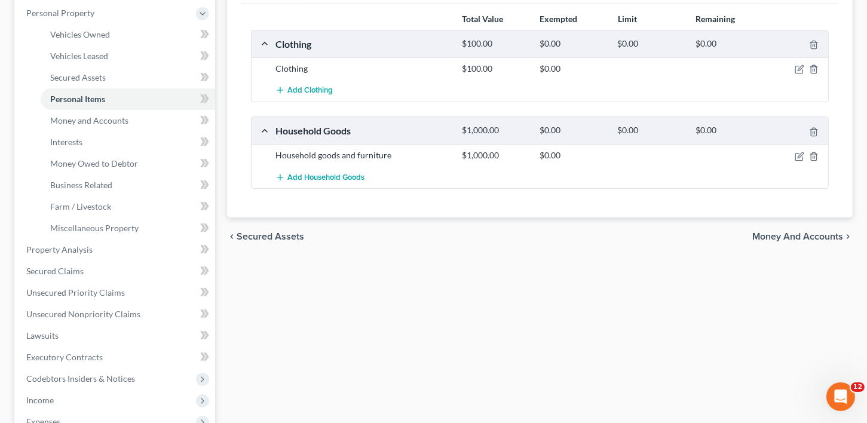
scroll to position [209, 0]
click at [805, 225] on div "chevron_left Secured Assets Money and Accounts chevron_right" at bounding box center [540, 236] width 626 height 38
click at [805, 231] on span "Money and Accounts" at bounding box center [798, 236] width 91 height 10
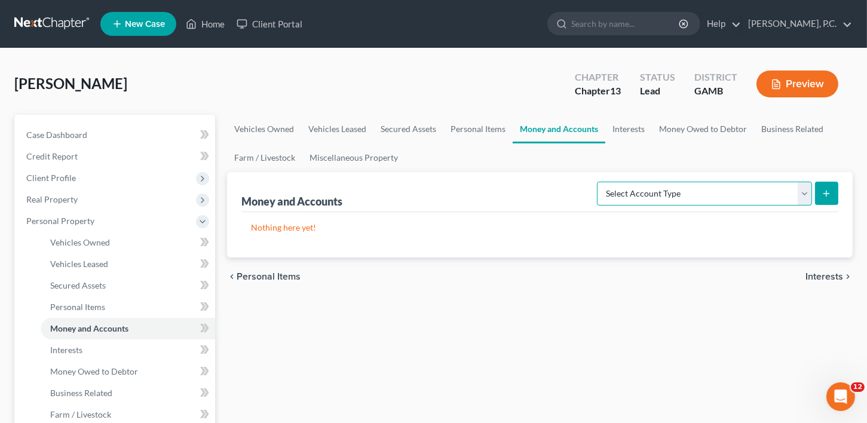
click at [649, 191] on select "Select Account Type Brokerage Cash on Hand Certificates of Deposit Checking Acc…" at bounding box center [704, 194] width 215 height 24
select select "checking"
click at [600, 182] on select "Select Account Type Brokerage Cash on Hand Certificates of Deposit Checking Acc…" at bounding box center [704, 194] width 215 height 24
click at [825, 192] on icon "submit" at bounding box center [827, 194] width 10 height 10
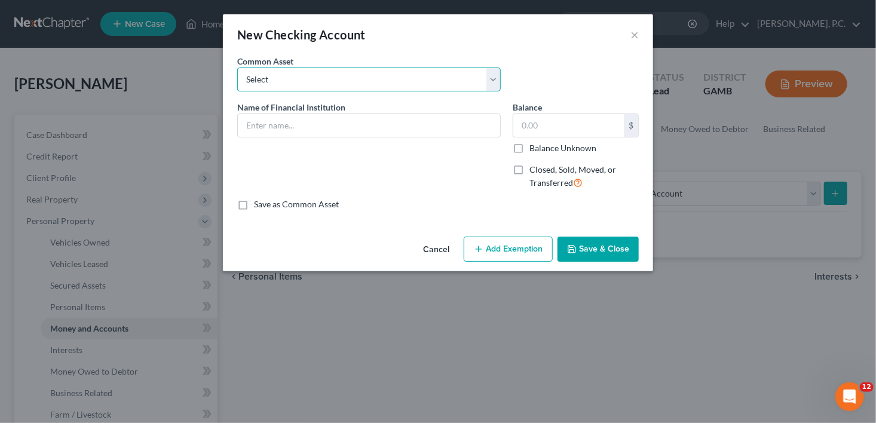
click at [276, 76] on select "Select US Bank Navy Federal Credit Union Midsouth Federal Credit Union Chime Ba…" at bounding box center [369, 80] width 264 height 24
select select "4"
click at [237, 68] on select "Select US Bank Navy Federal Credit Union Midsouth Federal Credit Union Chime Ba…" at bounding box center [369, 80] width 264 height 24
type input "[PERSON_NAME] Fargo Bank"
type input "0.00"
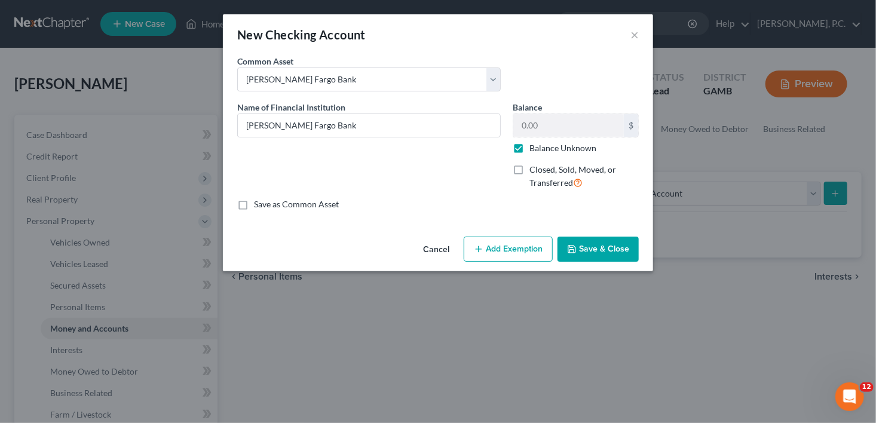
click at [530, 151] on label "Balance Unknown" at bounding box center [563, 148] width 67 height 12
click at [534, 150] on input "Balance Unknown" at bounding box center [538, 146] width 8 height 8
checkbox input "false"
type input "150.00"
click at [623, 252] on button "Save & Close" at bounding box center [598, 249] width 81 height 25
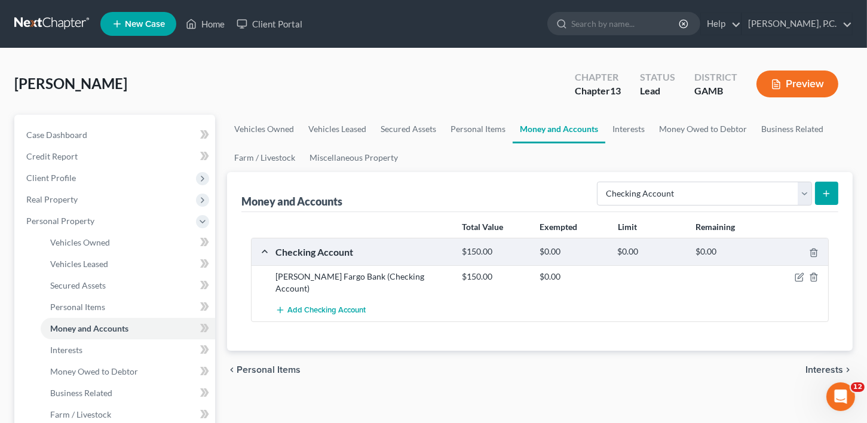
click at [830, 365] on span "Interests" at bounding box center [825, 370] width 38 height 10
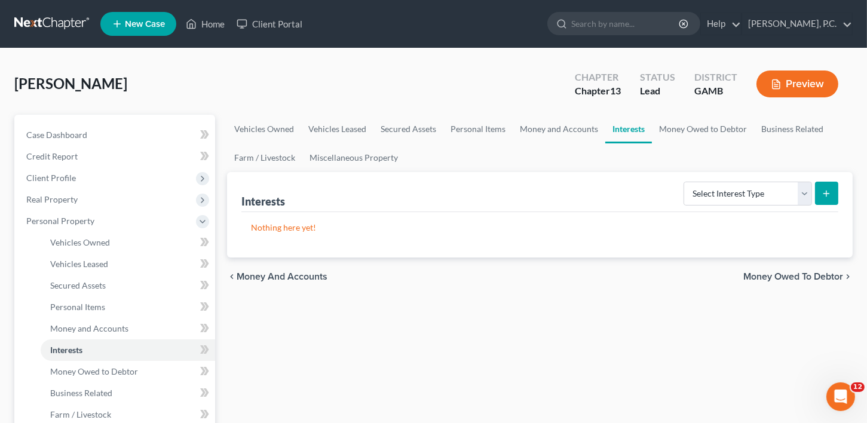
click at [801, 274] on span "Money Owed to Debtor" at bounding box center [794, 277] width 100 height 10
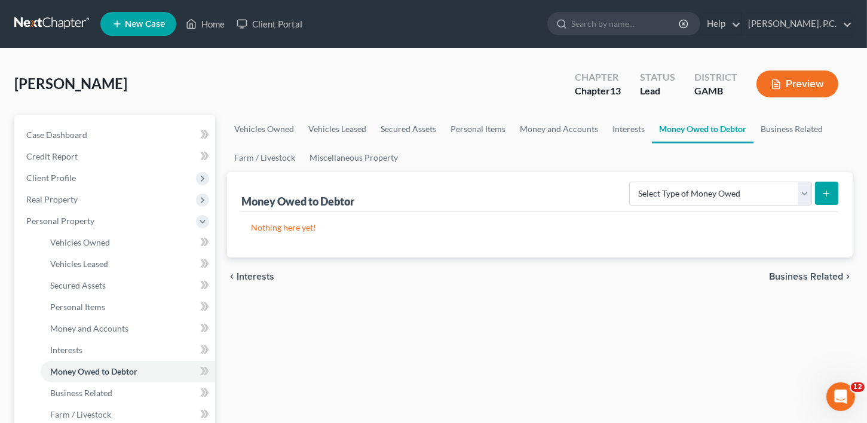
click at [801, 274] on span "Business Related" at bounding box center [806, 277] width 74 height 10
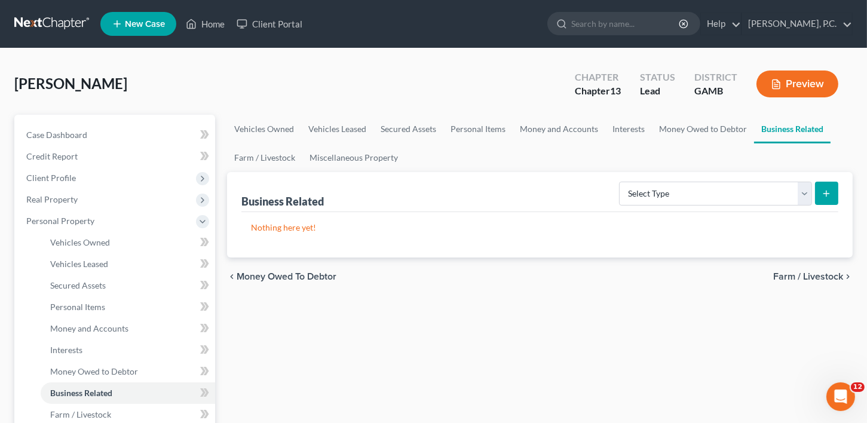
click at [801, 274] on span "Farm / Livestock" at bounding box center [809, 277] width 70 height 10
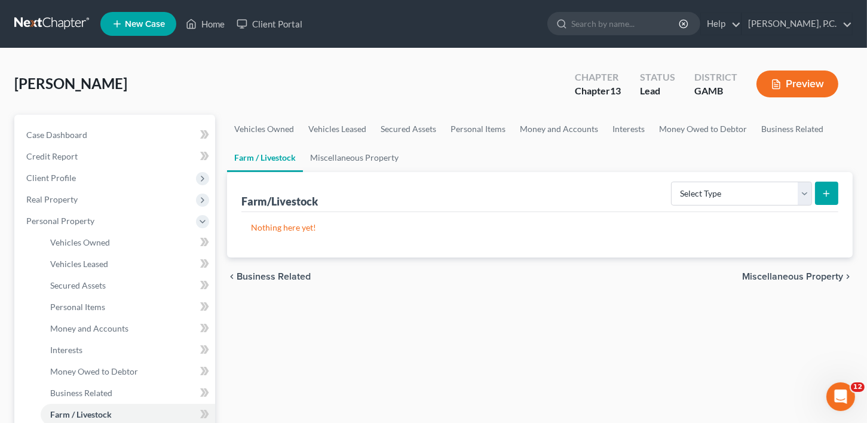
click at [801, 274] on span "Miscellaneous Property" at bounding box center [792, 277] width 101 height 10
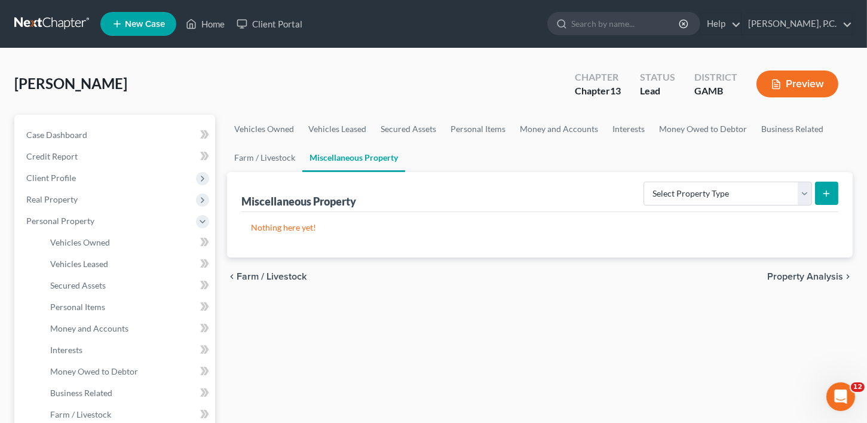
click at [801, 274] on span "Property Analysis" at bounding box center [806, 277] width 76 height 10
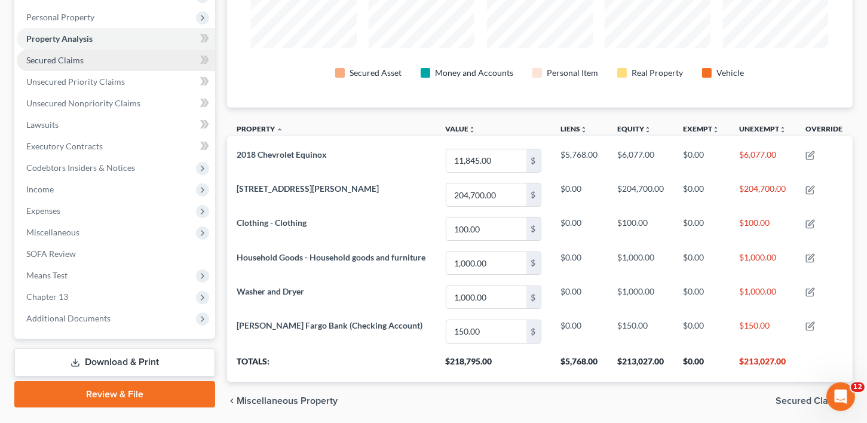
click at [59, 56] on span "Secured Claims" at bounding box center [54, 60] width 57 height 10
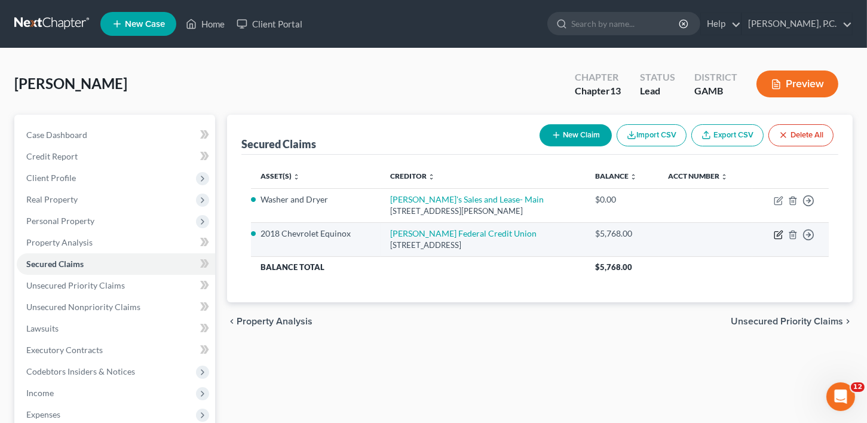
click at [775, 233] on icon "button" at bounding box center [779, 235] width 10 height 10
select select "19"
select select "7"
select select "2"
select select "0"
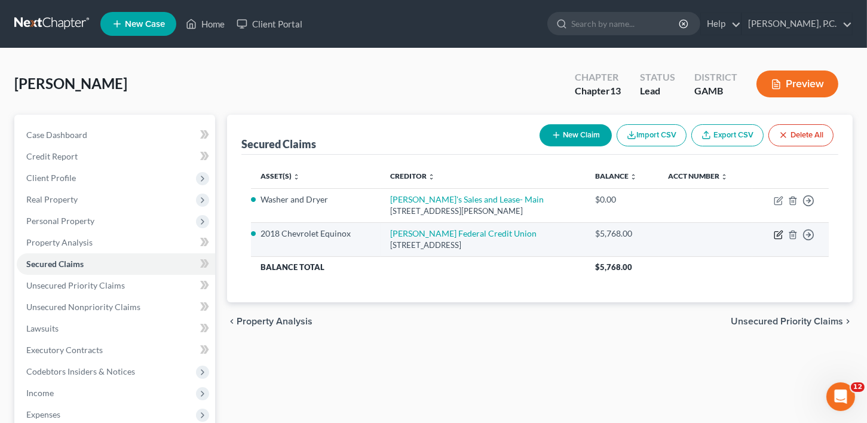
select select "0"
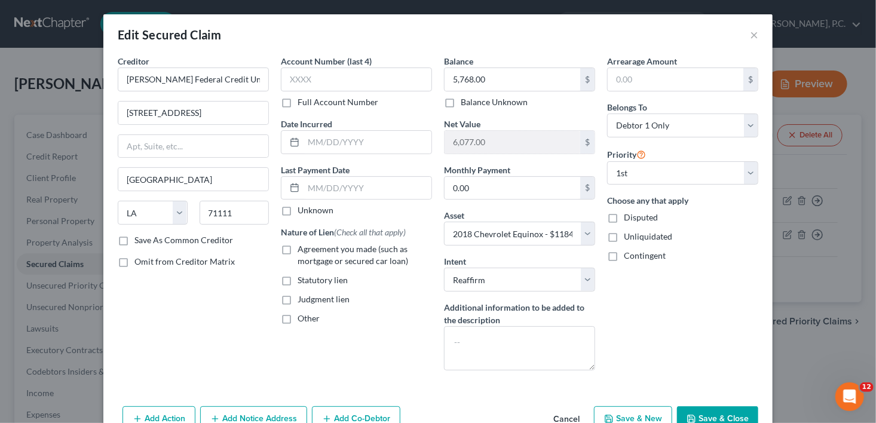
click at [298, 245] on label "Agreement you made (such as mortgage or secured car loan)" at bounding box center [365, 255] width 134 height 24
click at [302, 245] on input "Agreement you made (such as mortgage or secured car loan)" at bounding box center [306, 247] width 8 height 8
checkbox input "true"
click at [304, 147] on input "text" at bounding box center [368, 142] width 128 height 23
click at [317, 140] on input "text" at bounding box center [368, 142] width 128 height 23
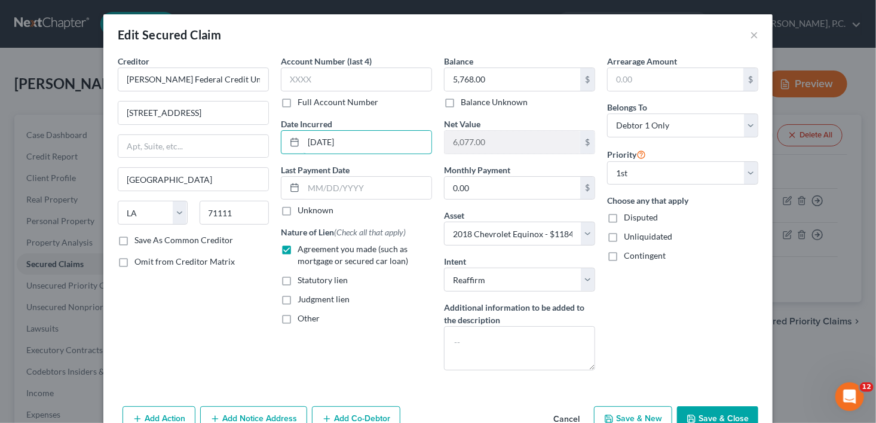
type input "[DATE]"
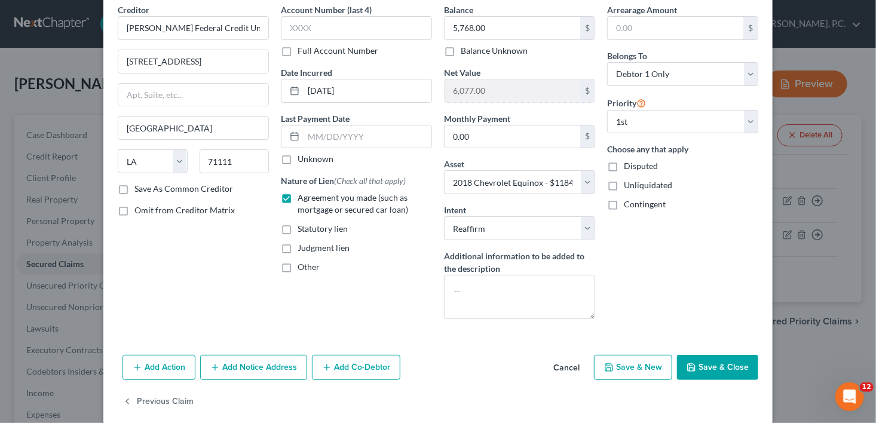
scroll to position [65, 0]
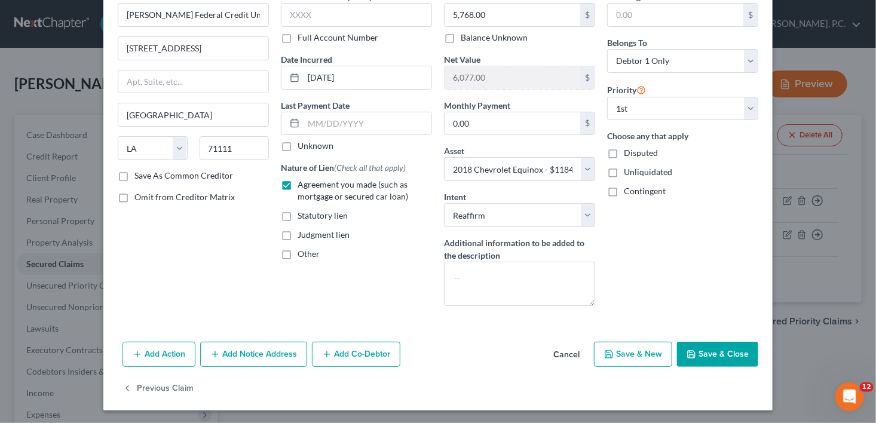
click at [711, 353] on button "Save & Close" at bounding box center [717, 354] width 81 height 25
select select
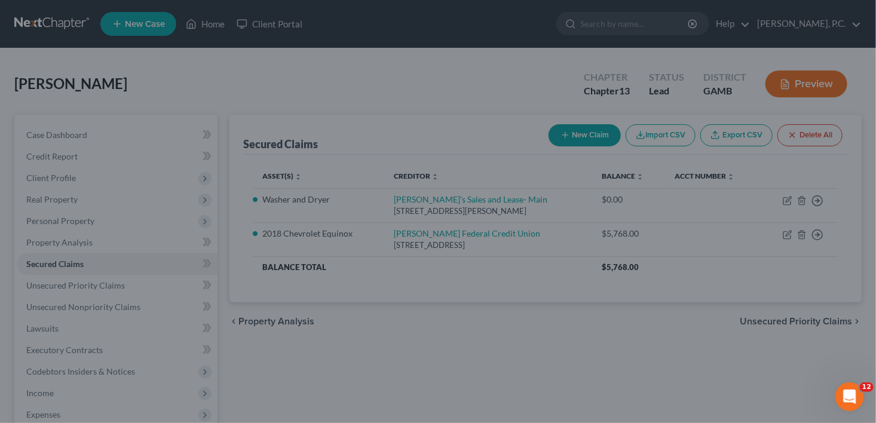
scroll to position [0, 0]
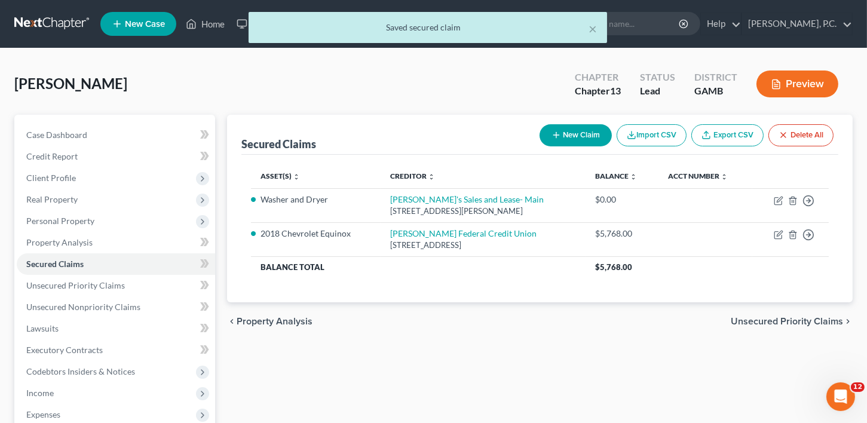
click at [793, 321] on span "Unsecured Priority Claims" at bounding box center [787, 322] width 112 height 10
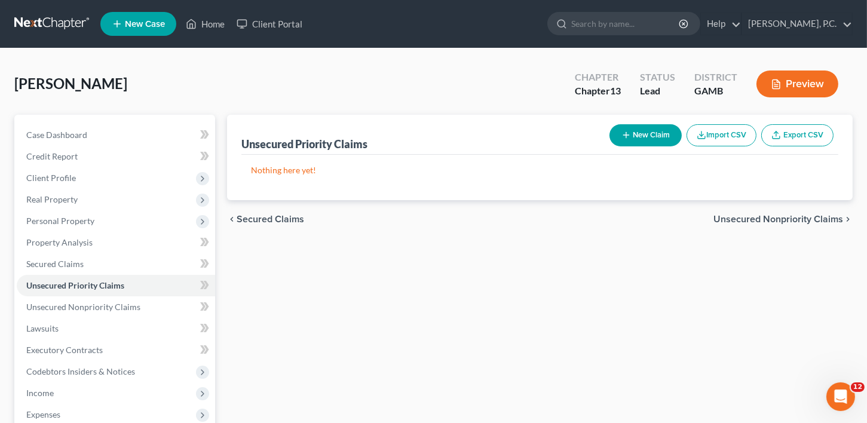
click at [763, 220] on span "Unsecured Nonpriority Claims" at bounding box center [779, 220] width 130 height 10
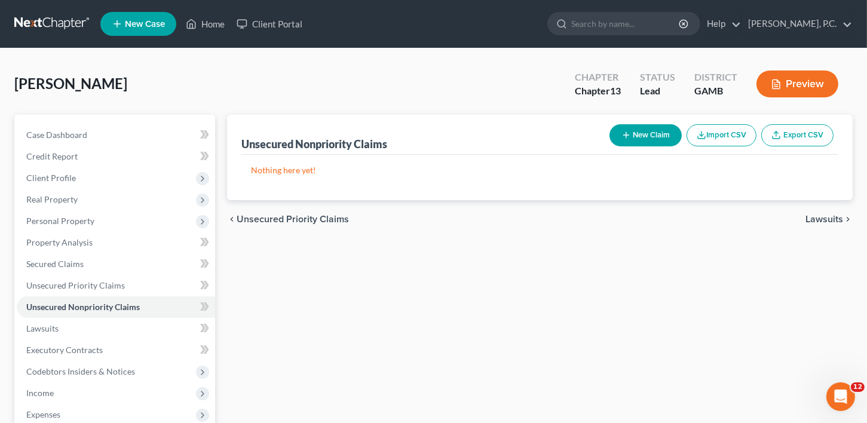
click at [650, 133] on button "New Claim" at bounding box center [646, 135] width 72 height 22
select select "0"
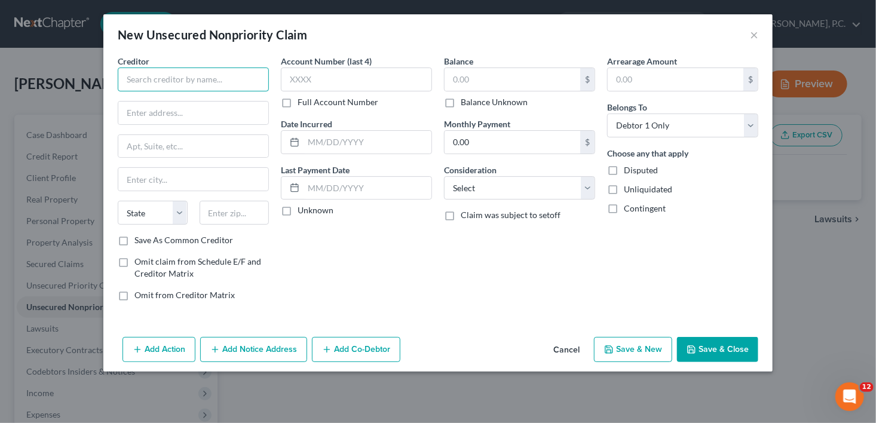
click at [129, 70] on input "text" at bounding box center [193, 80] width 151 height 24
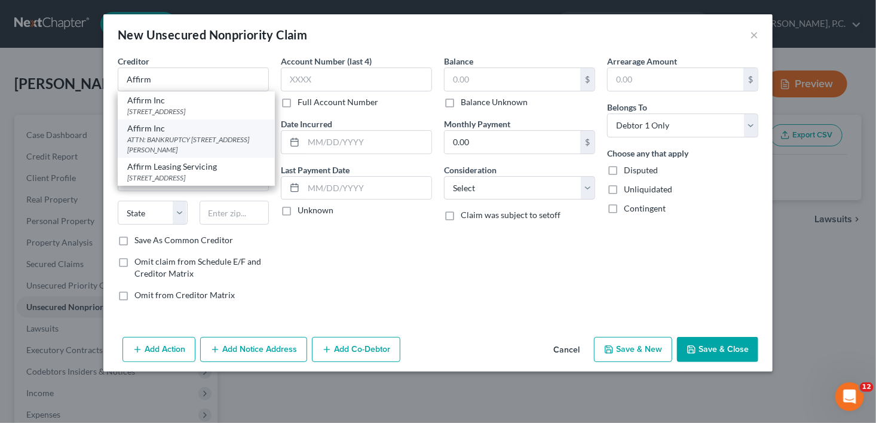
click at [156, 155] on div "ATTN: BANKRUPTCY [STREET_ADDRESS][PERSON_NAME]" at bounding box center [196, 144] width 138 height 20
type input "Affirm Inc"
type input "ATTN: BANKRUPTCY"
type input "[STREET_ADDRESS][PERSON_NAME]"
type input "[GEOGRAPHIC_DATA]"
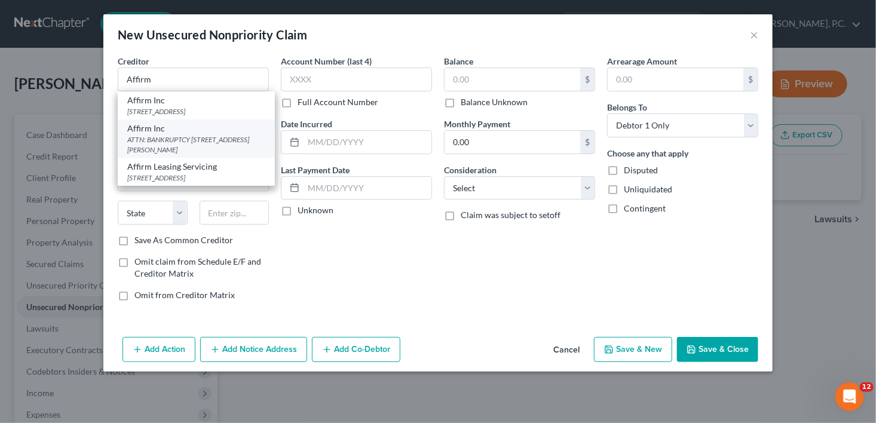
select select "39"
type input "15215"
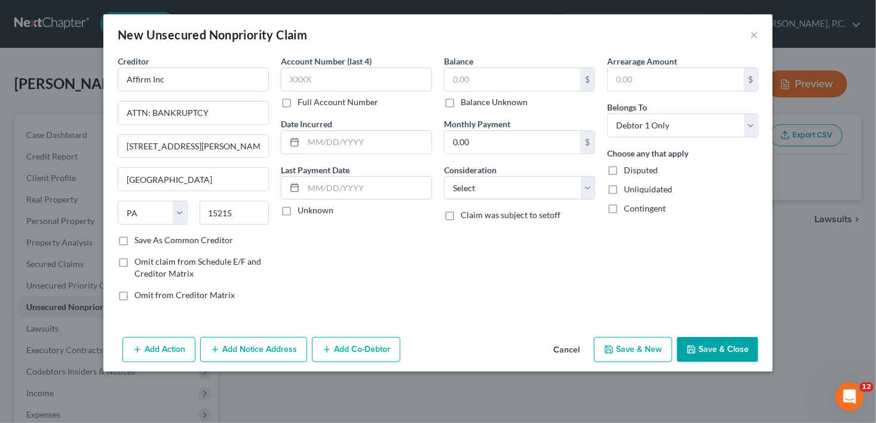
click at [461, 102] on label "Balance Unknown" at bounding box center [494, 102] width 67 height 12
click at [466, 102] on input "Balance Unknown" at bounding box center [470, 100] width 8 height 8
checkbox input "true"
type input "0.00"
click at [461, 102] on label "Balance Unknown" at bounding box center [494, 102] width 67 height 12
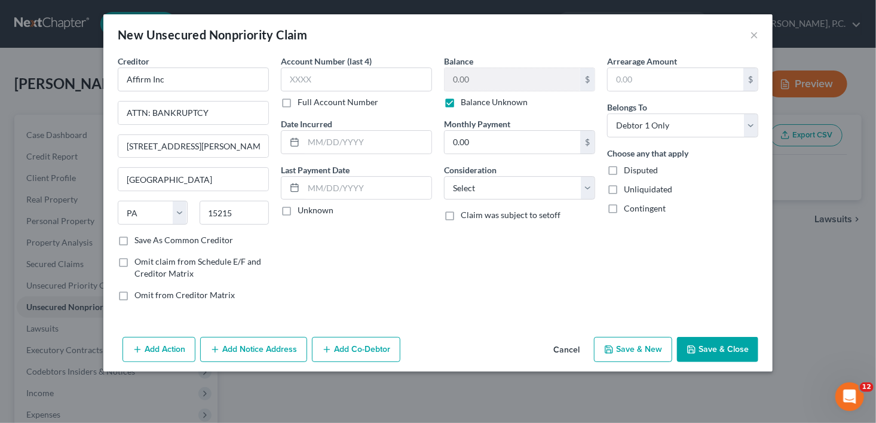
click at [466, 102] on input "Balance Unknown" at bounding box center [470, 100] width 8 height 8
checkbox input "false"
click at [474, 78] on input "0.00" at bounding box center [513, 79] width 136 height 23
type input "91.00"
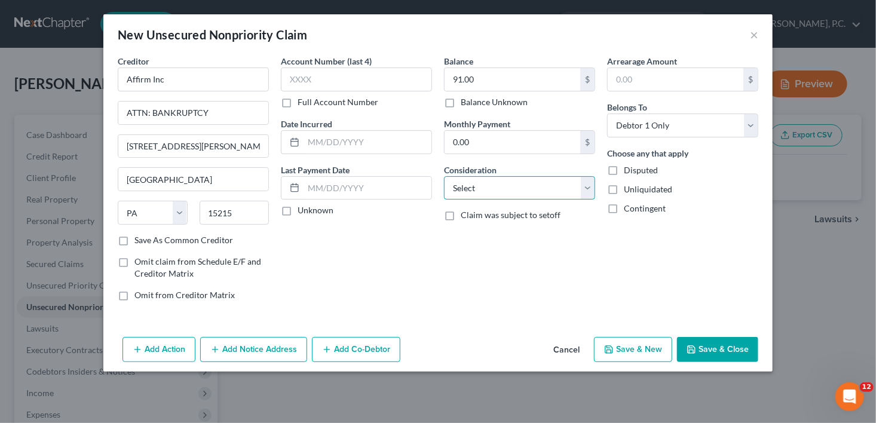
click at [457, 188] on select "Select Cable / Satellite Services Collection Agency Credit Card Debt Debt Couns…" at bounding box center [519, 188] width 151 height 24
select select "2"
click at [444, 176] on select "Select Cable / Satellite Services Collection Agency Credit Card Debt Debt Couns…" at bounding box center [519, 188] width 151 height 24
click at [647, 342] on button "Save & New" at bounding box center [633, 349] width 78 height 25
select select "0"
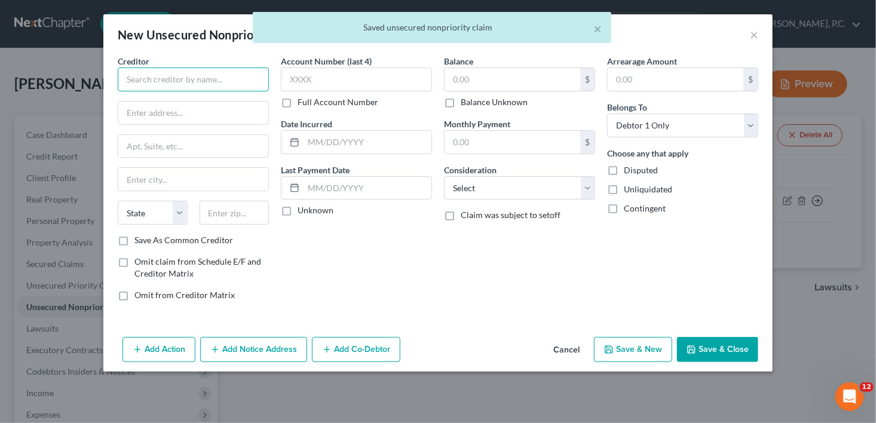
click at [164, 80] on input "text" at bounding box center [193, 80] width 151 height 24
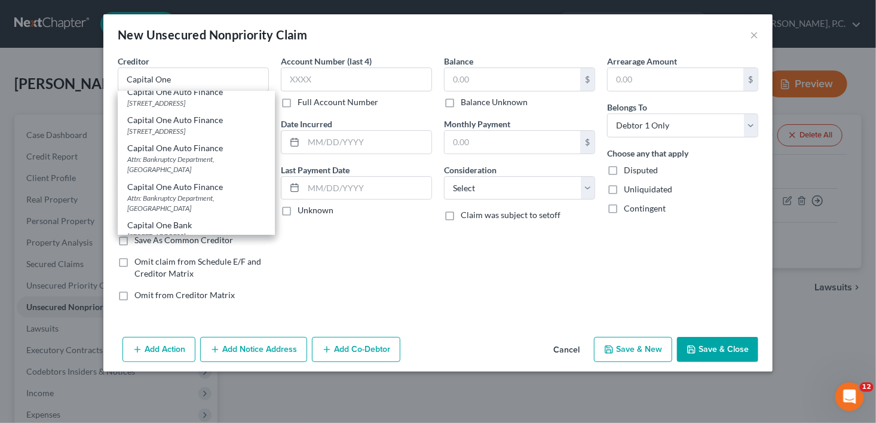
scroll to position [426, 0]
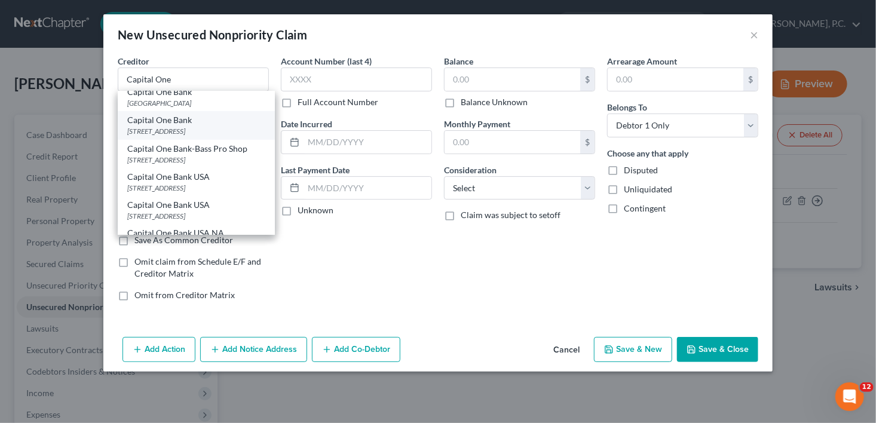
click at [165, 126] on div "Capital One Bank" at bounding box center [196, 120] width 138 height 12
type input "Capital One Bank"
type input "PO Box 30281"
type input "[GEOGRAPHIC_DATA]"
select select "46"
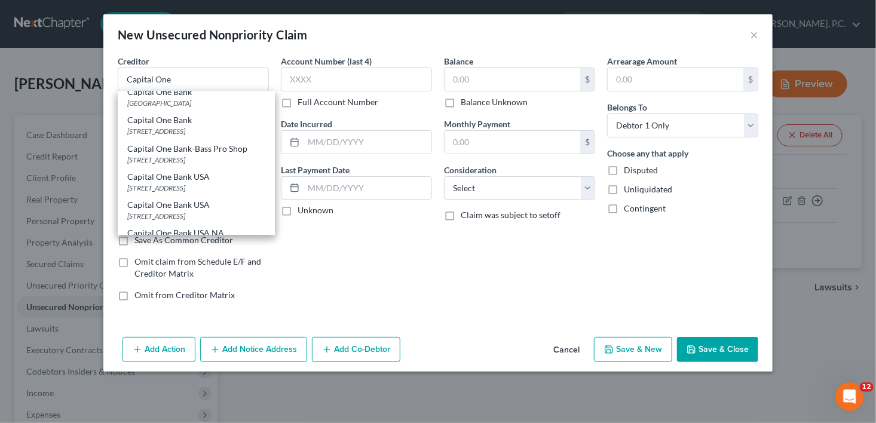
type input "84130"
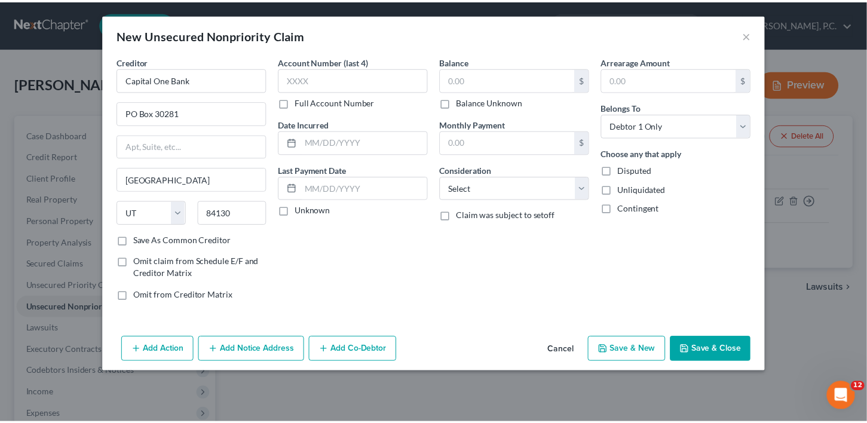
scroll to position [0, 0]
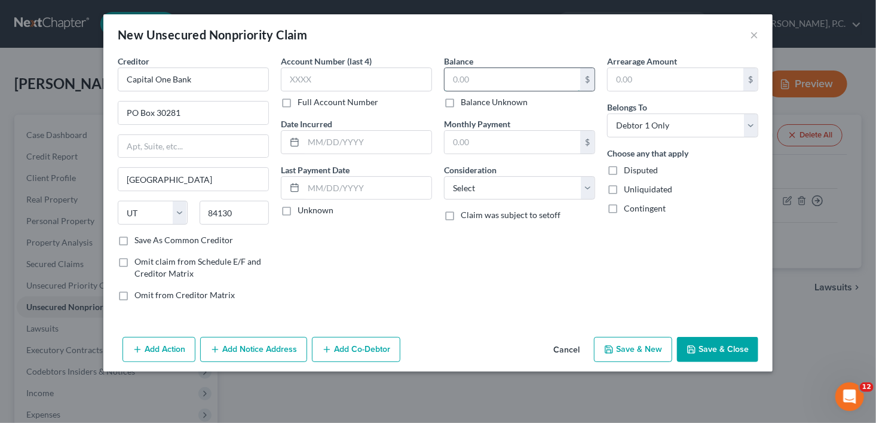
click at [449, 78] on input "text" at bounding box center [513, 79] width 136 height 23
type input "509.00"
click at [472, 189] on select "Select Cable / Satellite Services Collection Agency Credit Card Debt Debt Couns…" at bounding box center [519, 188] width 151 height 24
select select "2"
click at [444, 176] on select "Select Cable / Satellite Services Collection Agency Credit Card Debt Debt Couns…" at bounding box center [519, 188] width 151 height 24
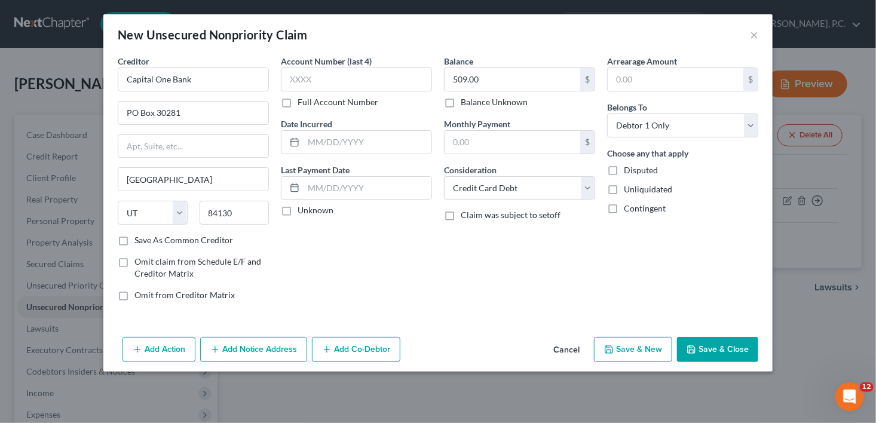
click at [619, 353] on button "Save & New" at bounding box center [633, 349] width 78 height 25
select select "0"
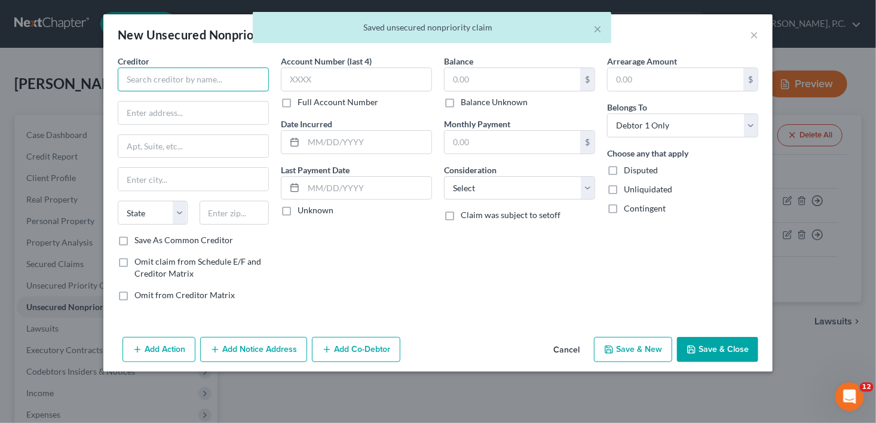
click at [153, 88] on input "text" at bounding box center [193, 80] width 151 height 24
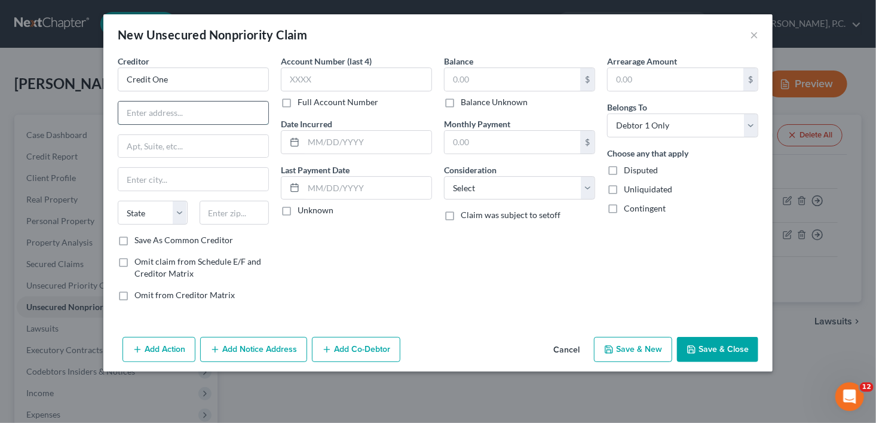
click at [160, 109] on input "text" at bounding box center [193, 113] width 150 height 23
click at [183, 88] on input "Credit One" at bounding box center [193, 80] width 151 height 24
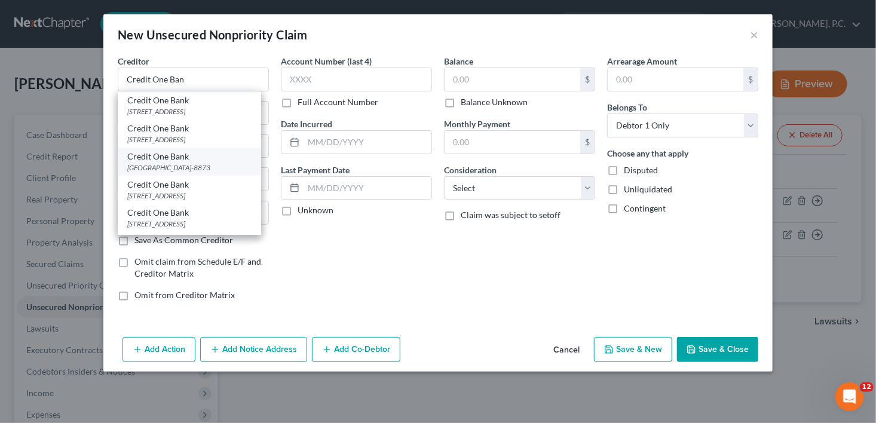
click at [212, 173] on div "[GEOGRAPHIC_DATA]-8873" at bounding box center [189, 168] width 124 height 10
type input "Credit One Bank"
type input "PO Box 98873"
type input "[GEOGRAPHIC_DATA]"
select select "31"
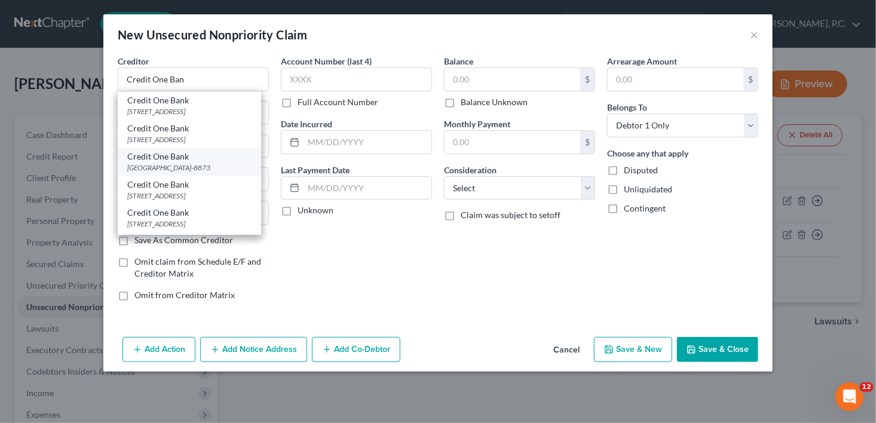
type input "89193-8873"
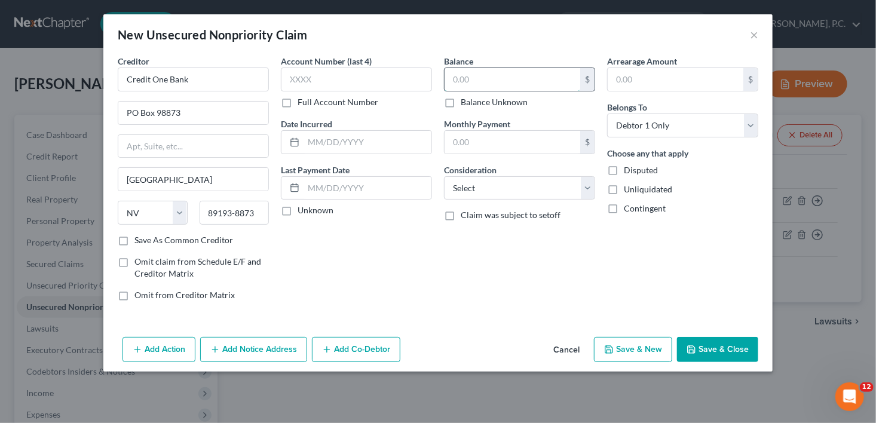
click at [474, 84] on input "text" at bounding box center [513, 79] width 136 height 23
type input "879.00"
click at [490, 195] on select "Select Cable / Satellite Services Collection Agency Credit Card Debt Debt Couns…" at bounding box center [519, 188] width 151 height 24
select select "2"
click at [444, 176] on select "Select Cable / Satellite Services Collection Agency Credit Card Debt Debt Couns…" at bounding box center [519, 188] width 151 height 24
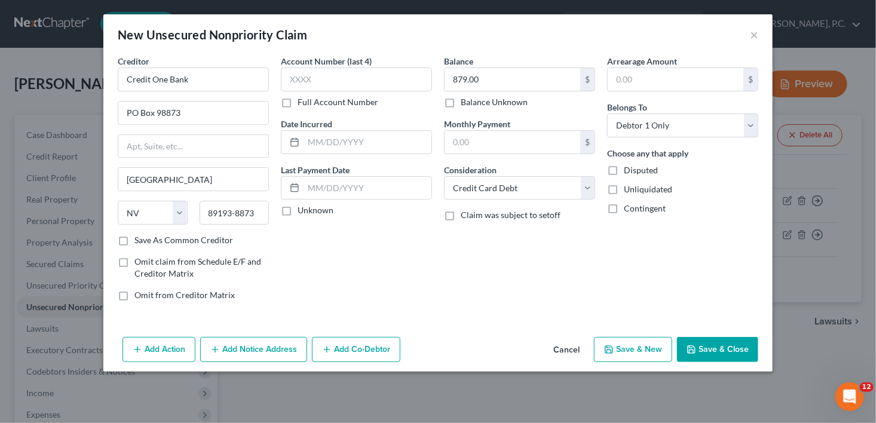
click at [631, 341] on button "Save & New" at bounding box center [633, 349] width 78 height 25
select select "0"
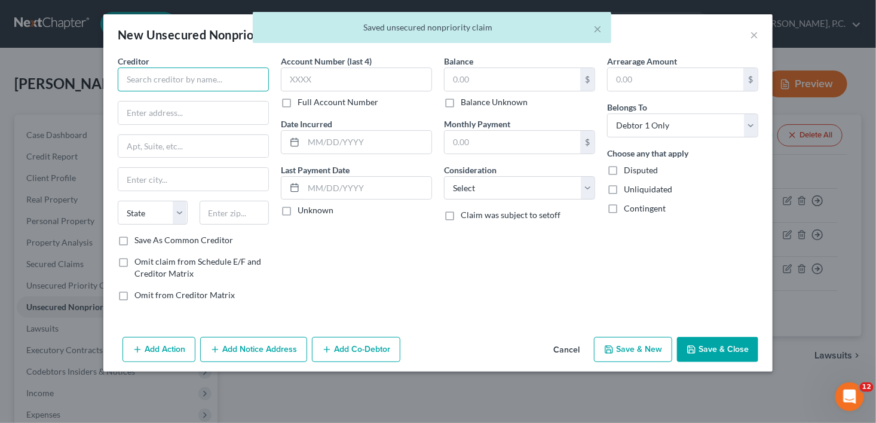
click at [150, 77] on input "text" at bounding box center [193, 80] width 151 height 24
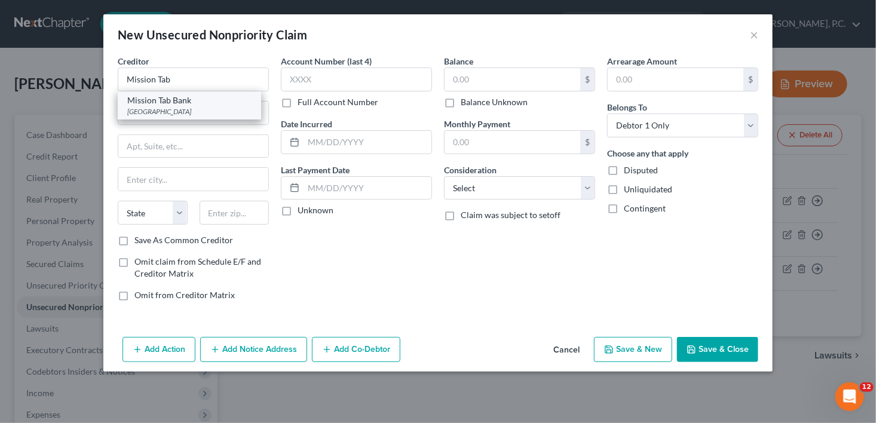
click at [194, 104] on div "Mission Tab Bank" at bounding box center [189, 100] width 124 height 12
type input "Mission Tab Bank"
type input "PO Box 105286"
type input "[GEOGRAPHIC_DATA]"
select select "10"
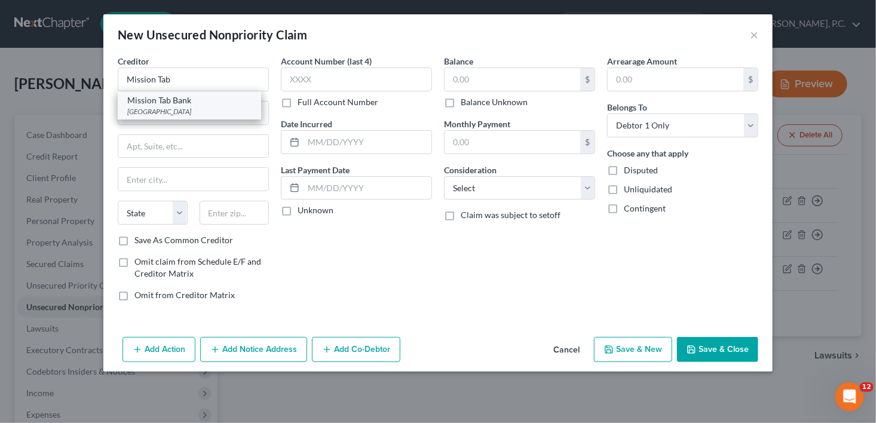
type input "30348"
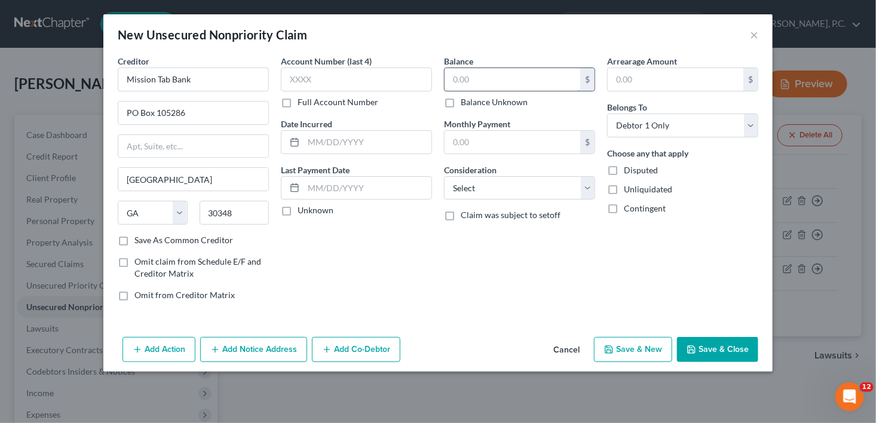
click at [480, 85] on input "text" at bounding box center [513, 79] width 136 height 23
type input "810.00"
click at [482, 186] on select "Select Cable / Satellite Services Collection Agency Credit Card Debt Debt Couns…" at bounding box center [519, 188] width 151 height 24
select select "2"
click at [444, 176] on select "Select Cable / Satellite Services Collection Agency Credit Card Debt Debt Couns…" at bounding box center [519, 188] width 151 height 24
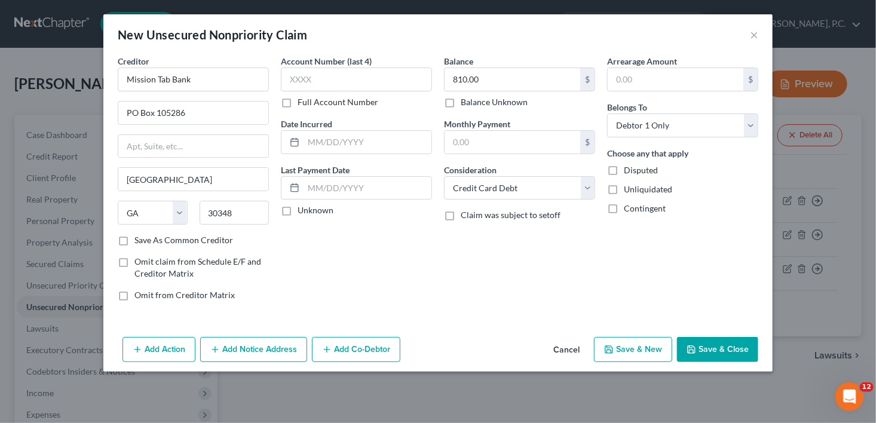
click at [631, 353] on button "Save & New" at bounding box center [633, 349] width 78 height 25
select select "0"
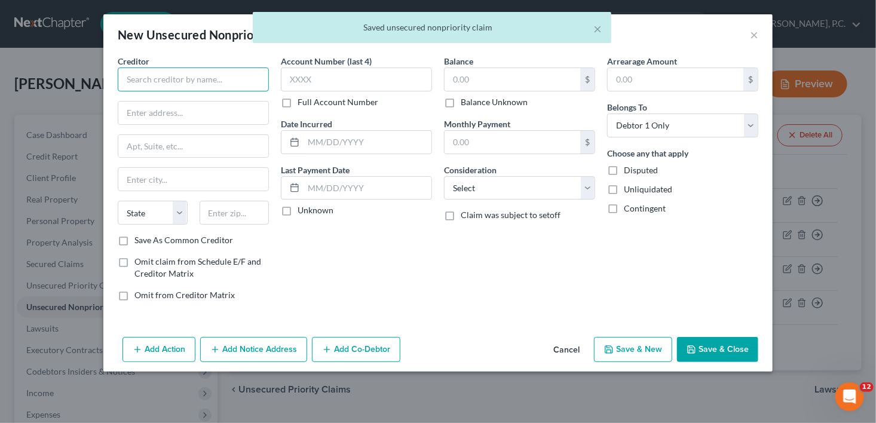
click at [132, 79] on input "text" at bounding box center [193, 80] width 151 height 24
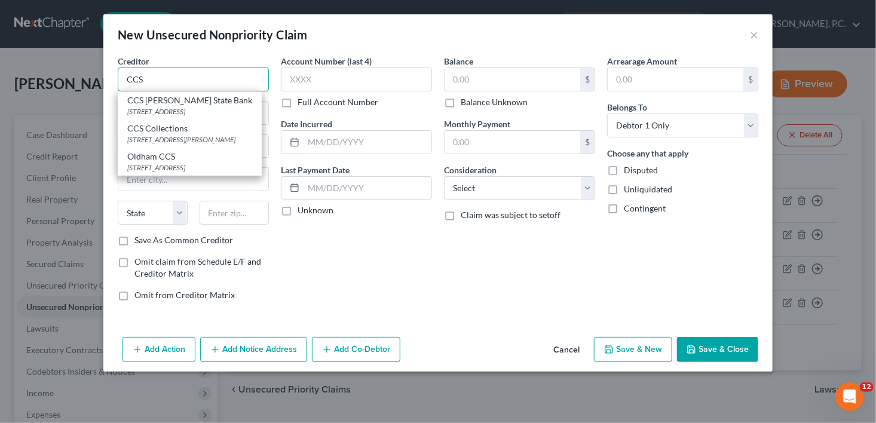
drag, startPoint x: 148, startPoint y: 68, endPoint x: 115, endPoint y: 71, distance: 33.0
click at [115, 71] on div "Creditor * CCS CCS [PERSON_NAME] State Bank [STREET_ADDRESS] CCS Collections [S…" at bounding box center [193, 183] width 163 height 256
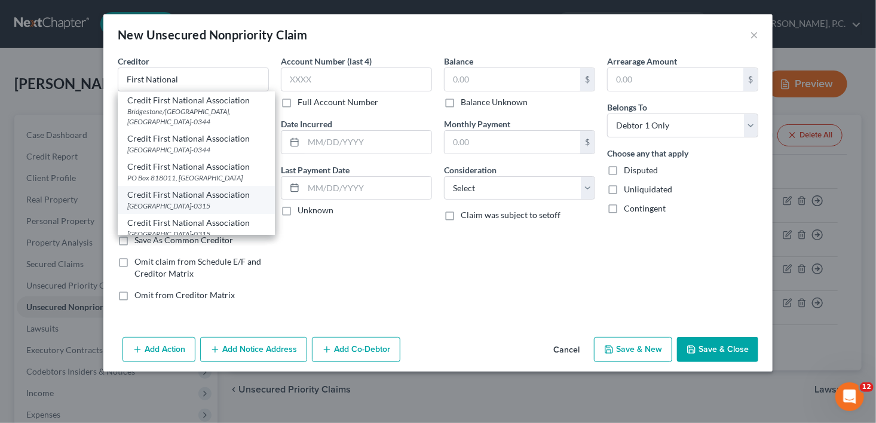
click at [149, 201] on div "Credit First National Association" at bounding box center [196, 195] width 138 height 12
type input "Credit First National Association"
type input "PO Box 81315"
type input "[GEOGRAPHIC_DATA]"
select select "36"
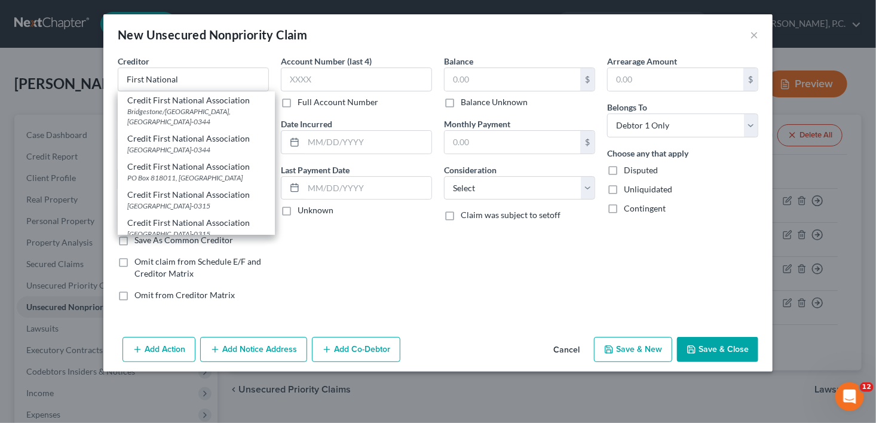
type input "44181-0315"
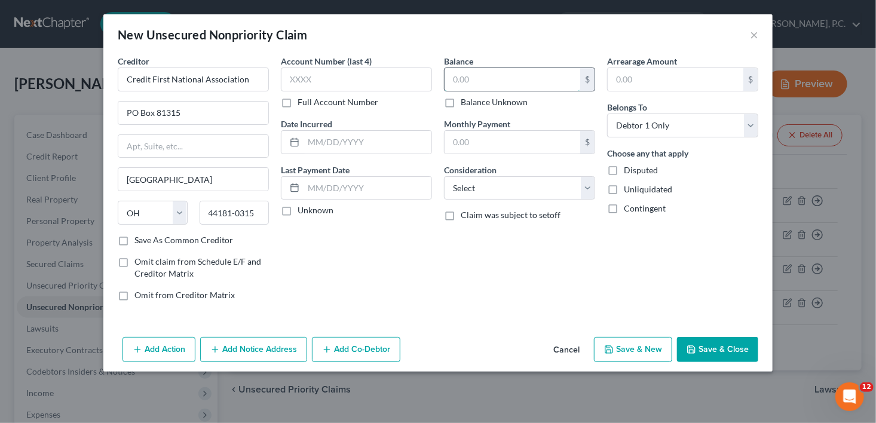
click at [455, 77] on input "text" at bounding box center [513, 79] width 136 height 23
type input "106.00"
click at [493, 183] on select "Select Cable / Satellite Services Collection Agency Credit Card Debt Debt Couns…" at bounding box center [519, 188] width 151 height 24
select select "2"
click at [444, 176] on select "Select Cable / Satellite Services Collection Agency Credit Card Debt Debt Couns…" at bounding box center [519, 188] width 151 height 24
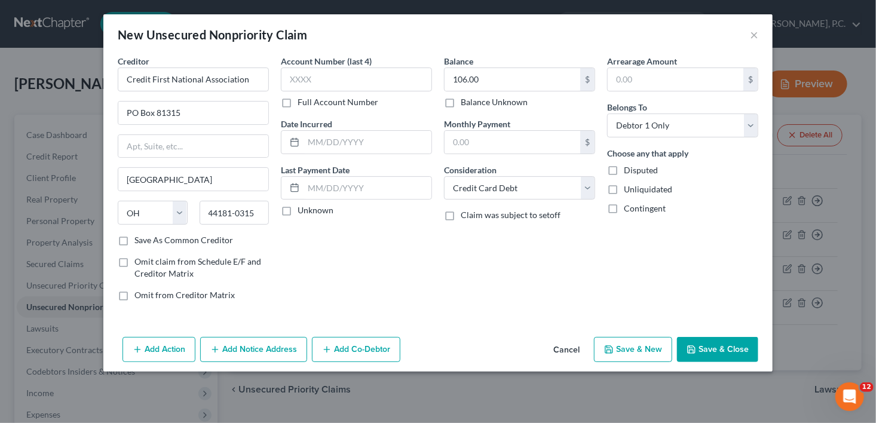
click at [702, 341] on div "Add Action Add Notice Address Add Co-Debtor Cancel Save & New Save & Close" at bounding box center [437, 351] width 669 height 39
click at [708, 340] on button "Save & Close" at bounding box center [717, 349] width 81 height 25
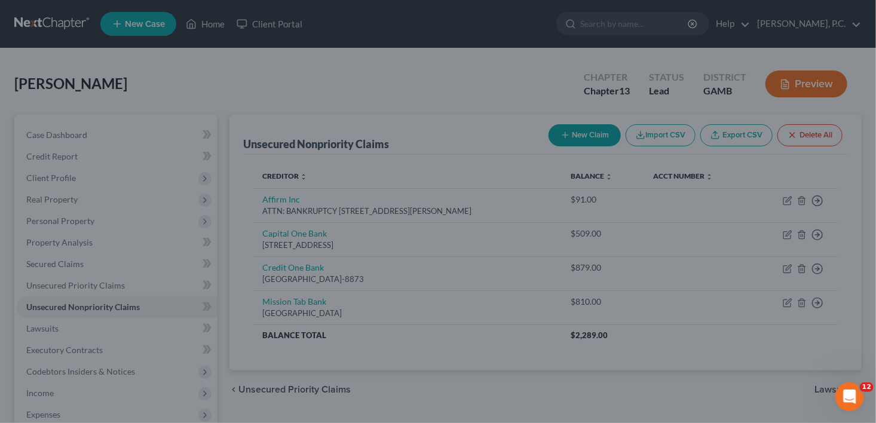
type input "0.00"
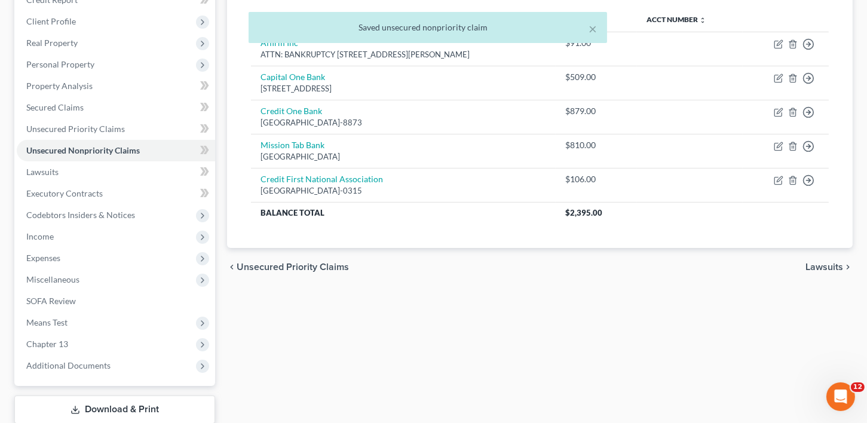
scroll to position [173, 0]
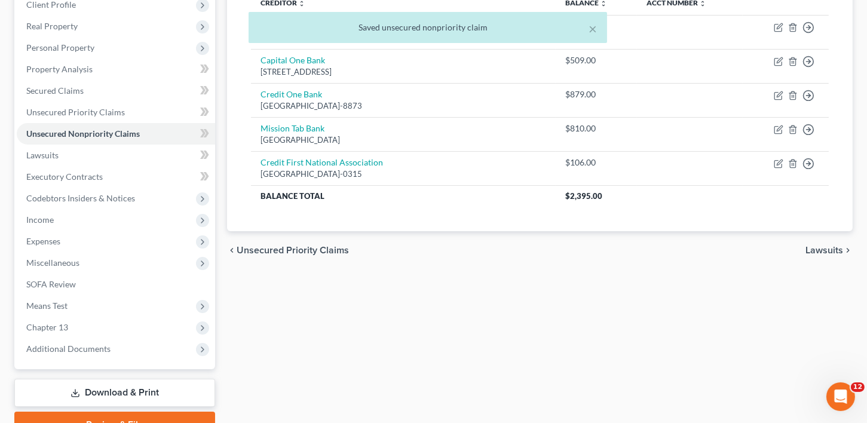
click at [823, 246] on span "Lawsuits" at bounding box center [825, 251] width 38 height 10
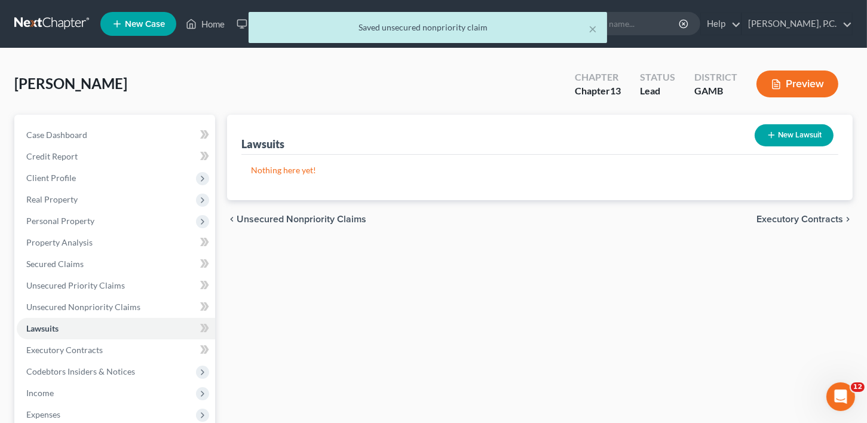
click at [817, 218] on span "Executory Contracts" at bounding box center [800, 220] width 87 height 10
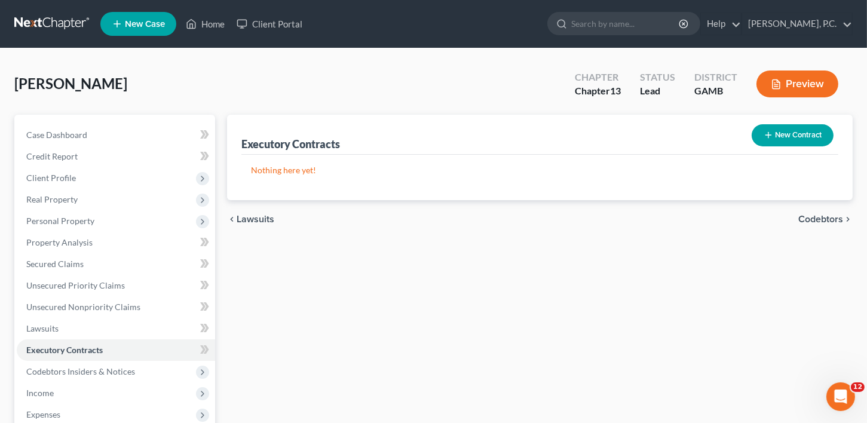
click at [817, 218] on span "Codebtors" at bounding box center [821, 220] width 45 height 10
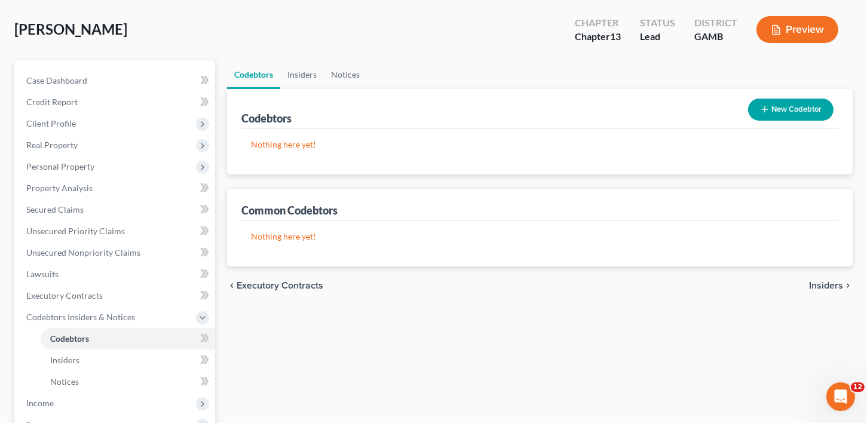
scroll to position [108, 0]
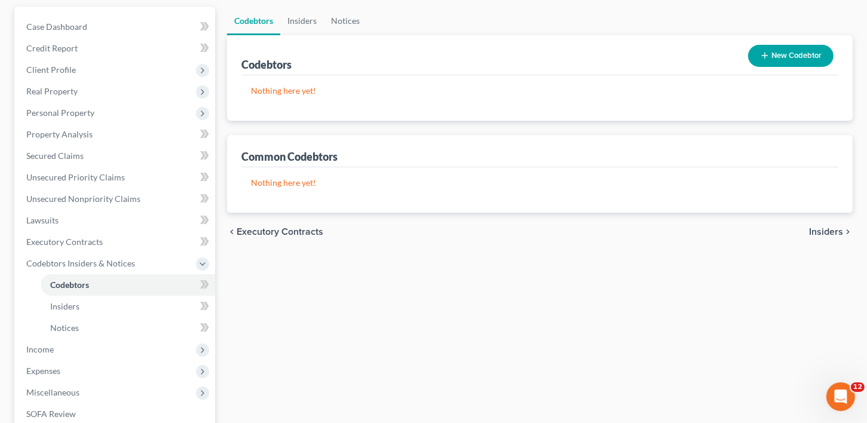
click at [834, 222] on div "chevron_left Executory Contracts Insiders chevron_right" at bounding box center [540, 232] width 626 height 38
click at [831, 228] on span "Insiders" at bounding box center [826, 232] width 34 height 10
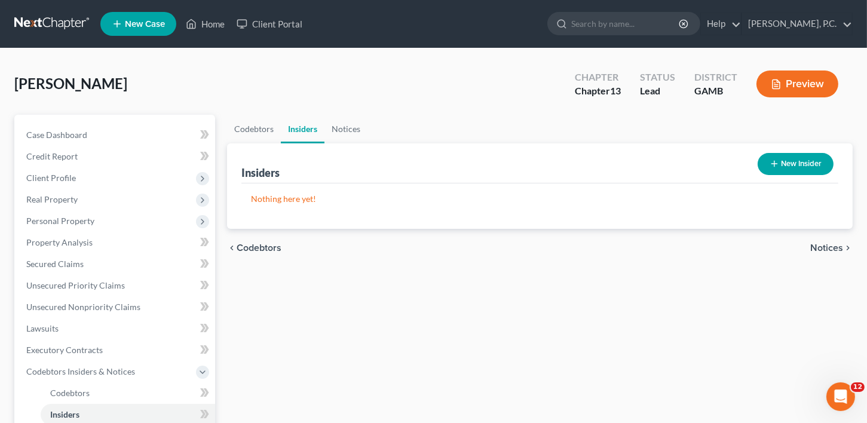
click at [842, 247] on span "Notices" at bounding box center [827, 248] width 33 height 10
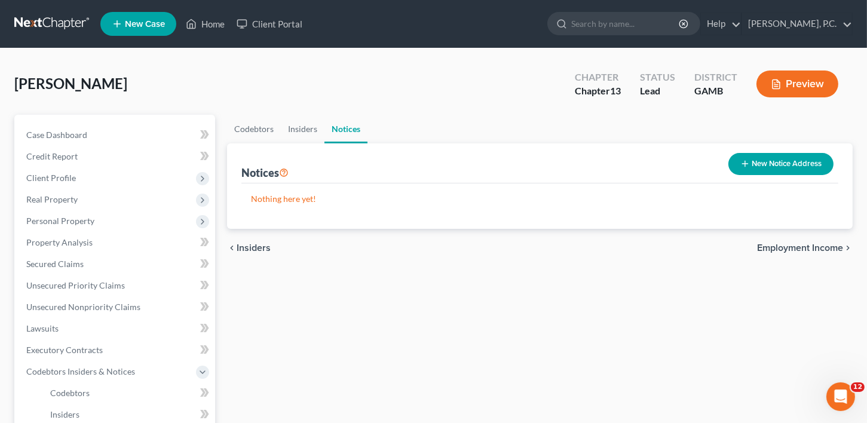
click at [807, 249] on span "Employment Income" at bounding box center [800, 248] width 86 height 10
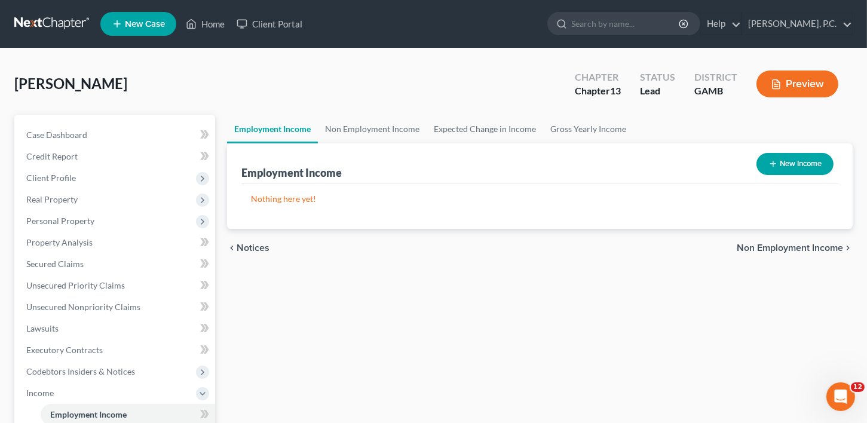
click at [813, 247] on span "Non Employment Income" at bounding box center [790, 248] width 106 height 10
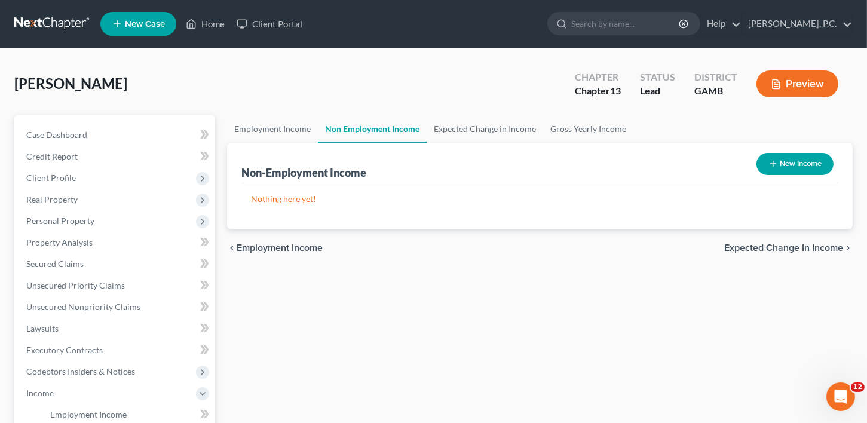
click at [790, 158] on button "New Income" at bounding box center [795, 164] width 77 height 22
select select "0"
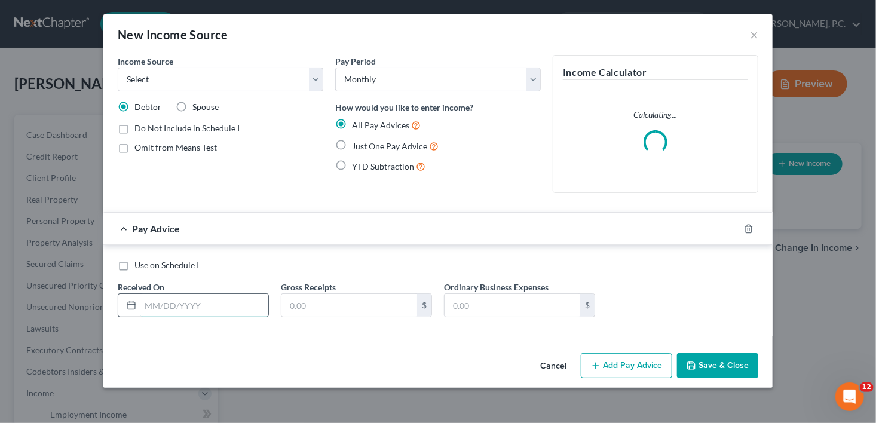
click at [159, 308] on input "text" at bounding box center [204, 305] width 128 height 23
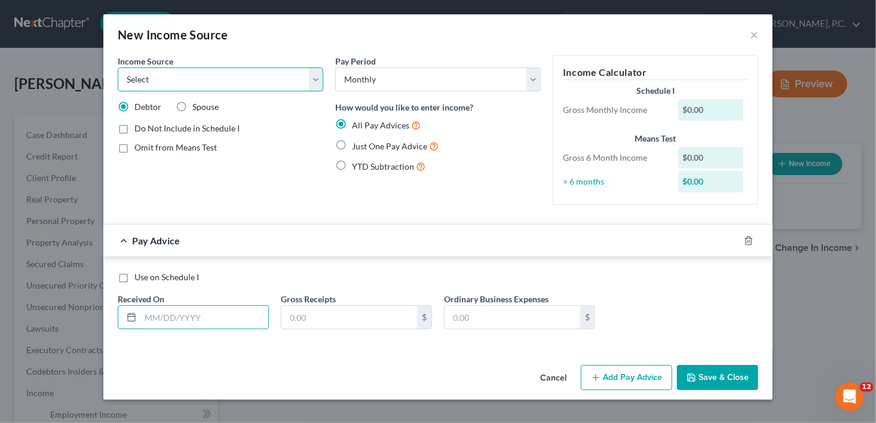
click at [143, 75] on select "Select Unemployment Disability (from employer) Pension Retirement Social Securi…" at bounding box center [221, 80] width 206 height 24
select select "5"
click at [118, 68] on select "Select Unemployment Disability (from employer) Pension Retirement Social Securi…" at bounding box center [221, 80] width 206 height 24
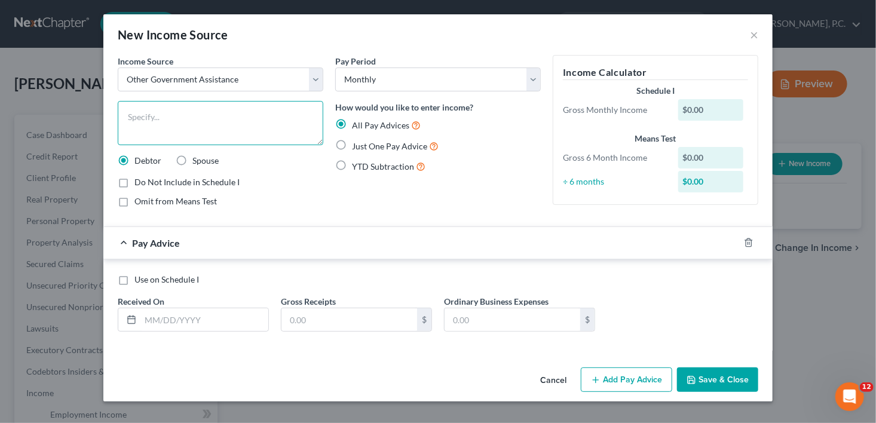
click at [155, 144] on textarea at bounding box center [221, 123] width 206 height 44
type textarea "VA Benefits"
click at [160, 328] on input "text" at bounding box center [204, 319] width 128 height 23
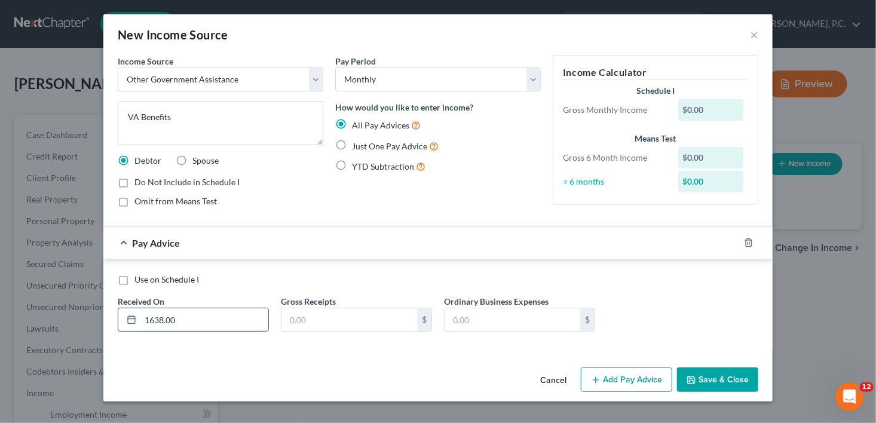
drag, startPoint x: 204, startPoint y: 320, endPoint x: 127, endPoint y: 326, distance: 76.7
click at [127, 326] on div "1638.00" at bounding box center [193, 320] width 151 height 24
type input "[DATE]"
click at [295, 322] on input "text" at bounding box center [350, 319] width 136 height 23
type input "1,638.00"
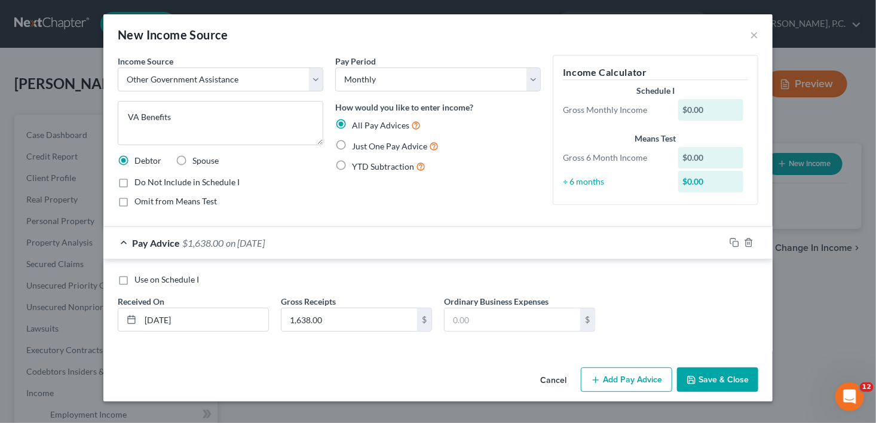
click at [688, 390] on button "Save & Close" at bounding box center [717, 380] width 81 height 25
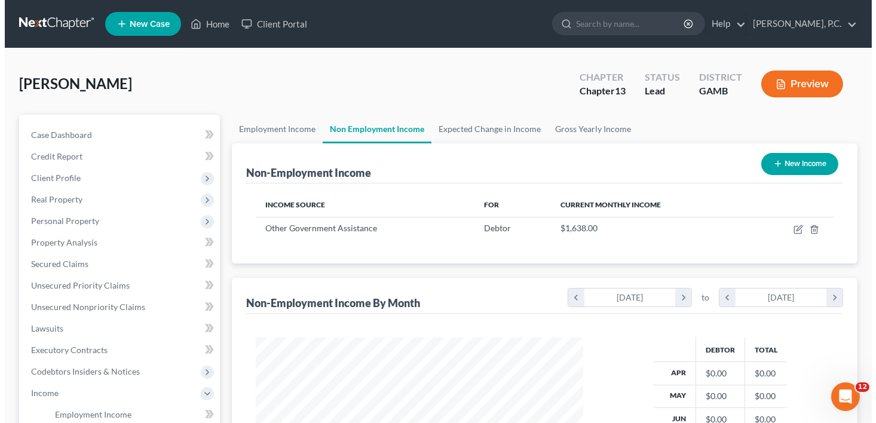
scroll to position [597550, 597412]
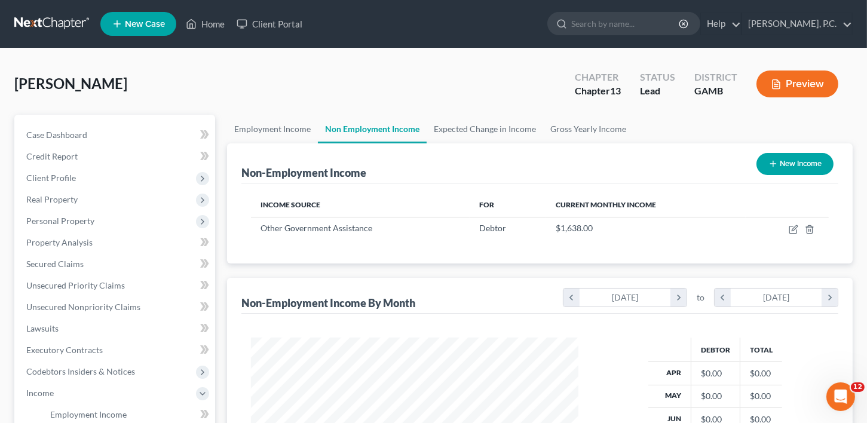
click at [782, 167] on button "New Income" at bounding box center [795, 164] width 77 height 22
select select "0"
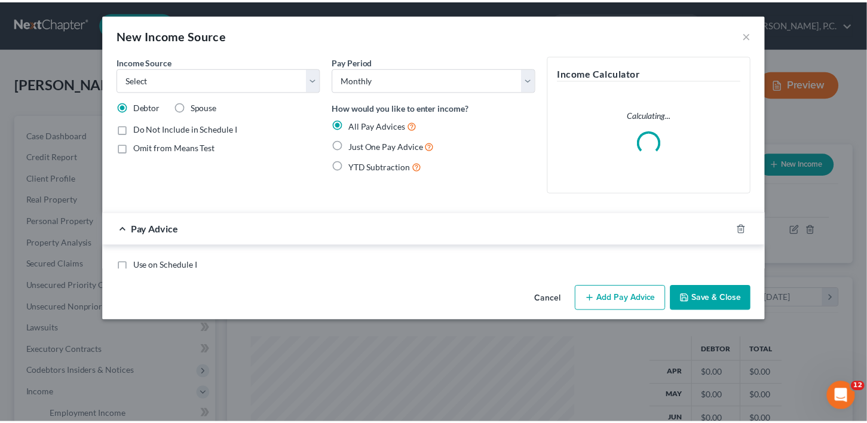
scroll to position [213, 354]
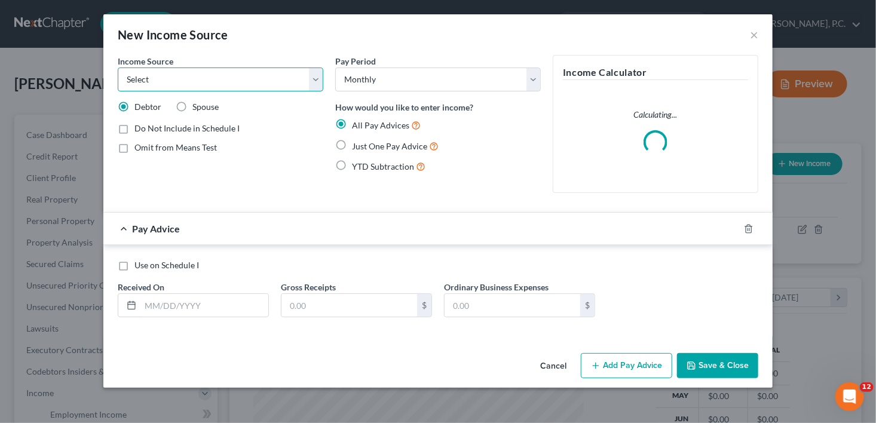
drag, startPoint x: 155, startPoint y: 82, endPoint x: 155, endPoint y: 89, distance: 6.6
click at [155, 82] on select "Select Unemployment Disability (from employer) Pension Retirement Social Securi…" at bounding box center [221, 80] width 206 height 24
select select "4"
click at [118, 68] on select "Select Unemployment Disability (from employer) Pension Retirement Social Securi…" at bounding box center [221, 80] width 206 height 24
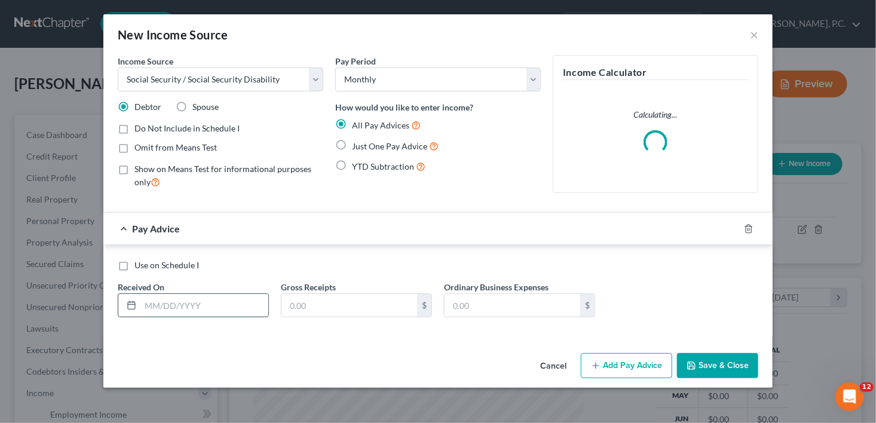
click at [180, 302] on input "text" at bounding box center [204, 305] width 128 height 23
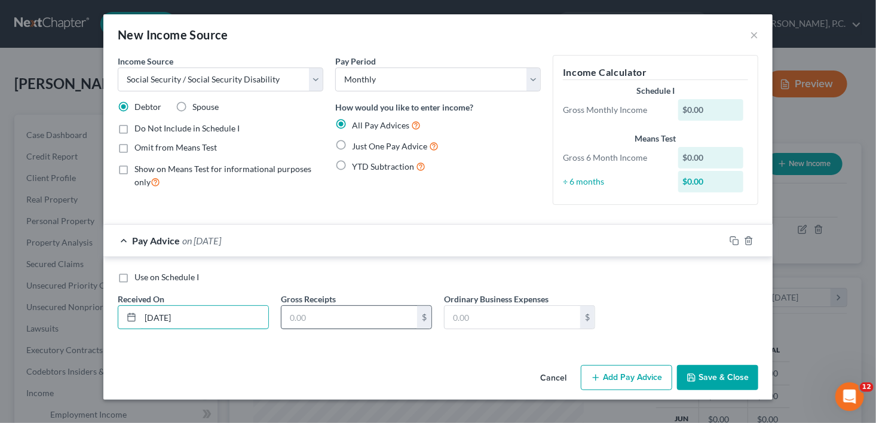
type input "[DATE]"
click at [301, 321] on input "text" at bounding box center [350, 317] width 136 height 23
type input "7"
type input "1,638.00"
click at [702, 385] on button "Save & Close" at bounding box center [717, 377] width 81 height 25
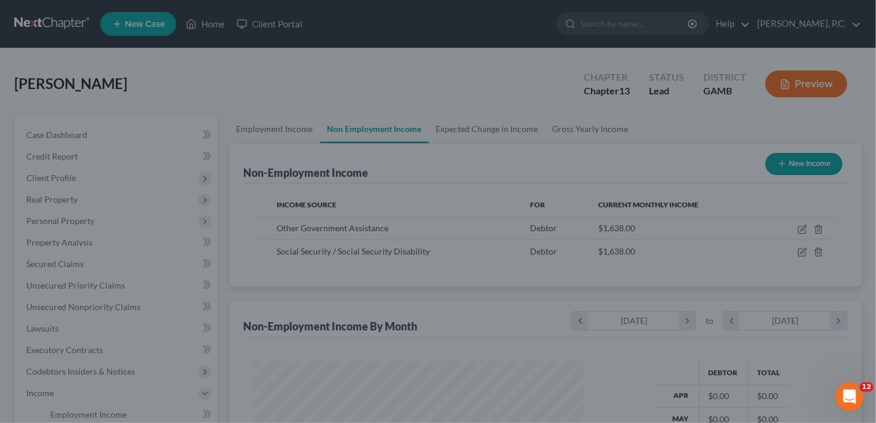
scroll to position [597550, 597412]
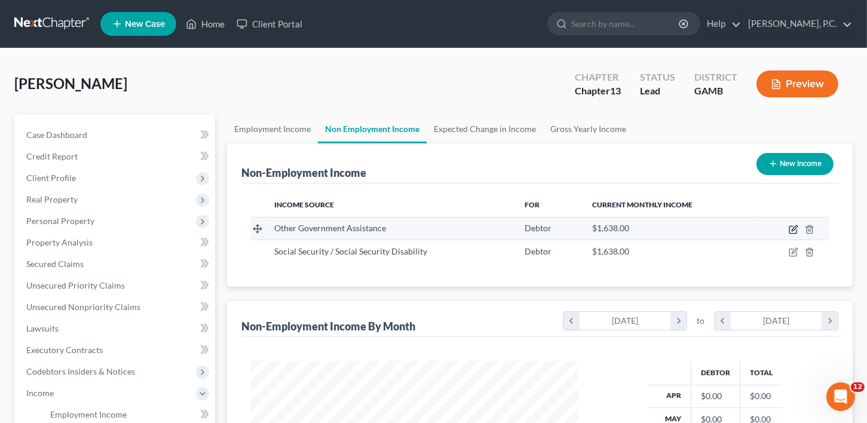
click at [792, 227] on icon "button" at bounding box center [794, 230] width 10 height 10
select select "5"
select select "0"
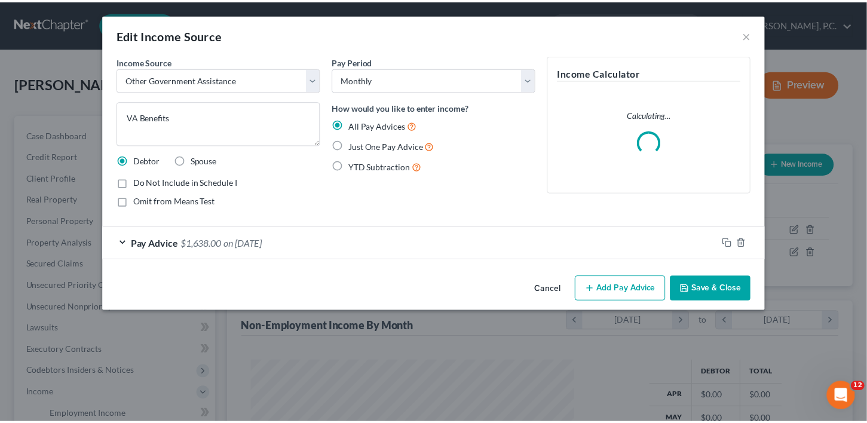
scroll to position [213, 354]
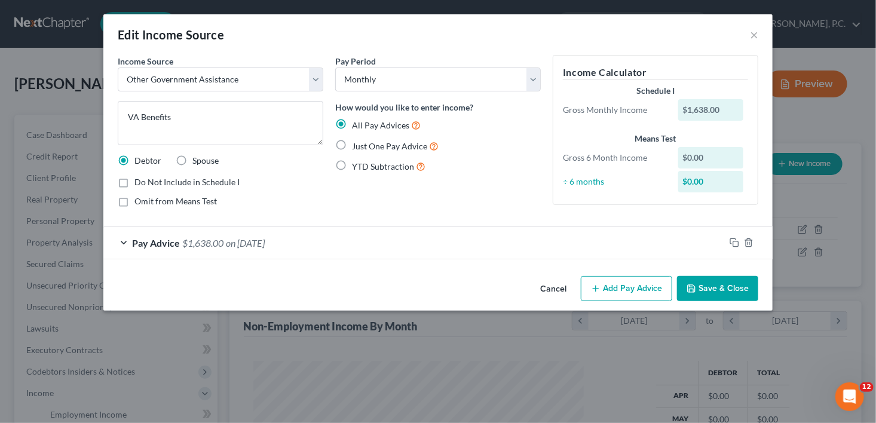
click at [246, 239] on span "on [DATE]" at bounding box center [245, 242] width 39 height 11
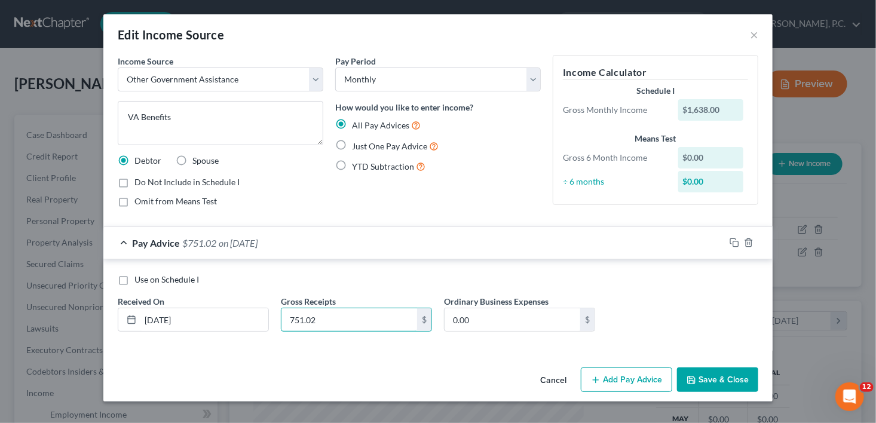
type input "751.02"
click at [711, 383] on button "Save & Close" at bounding box center [717, 380] width 81 height 25
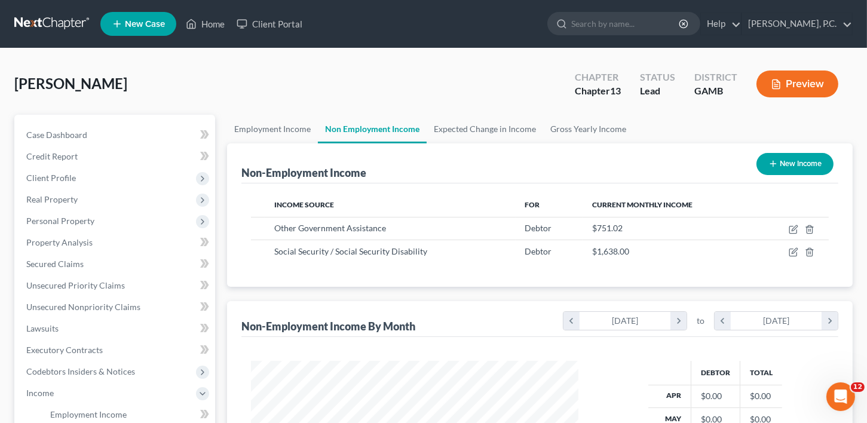
scroll to position [597550, 597412]
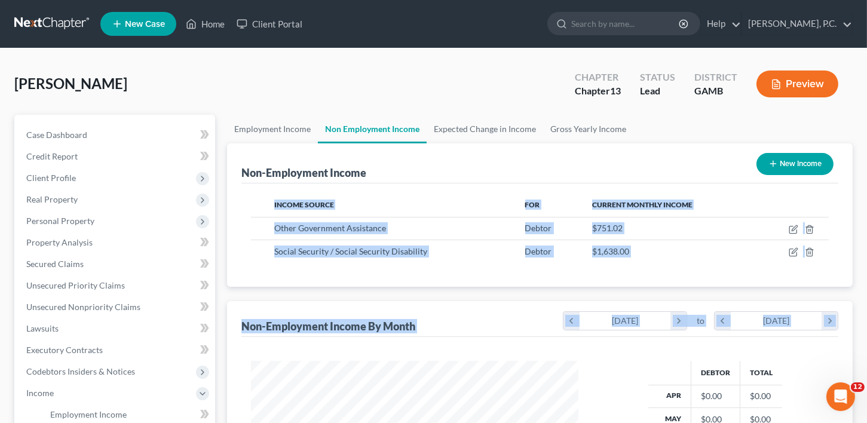
drag, startPoint x: 866, startPoint y: 193, endPoint x: 875, endPoint y: 263, distance: 70.6
click at [867, 314] on html "Home New Case Client Portal [PERSON_NAME]. [PERSON_NAME][EMAIL_ADDRESS][DOMAIN_…" at bounding box center [433, 371] width 867 height 743
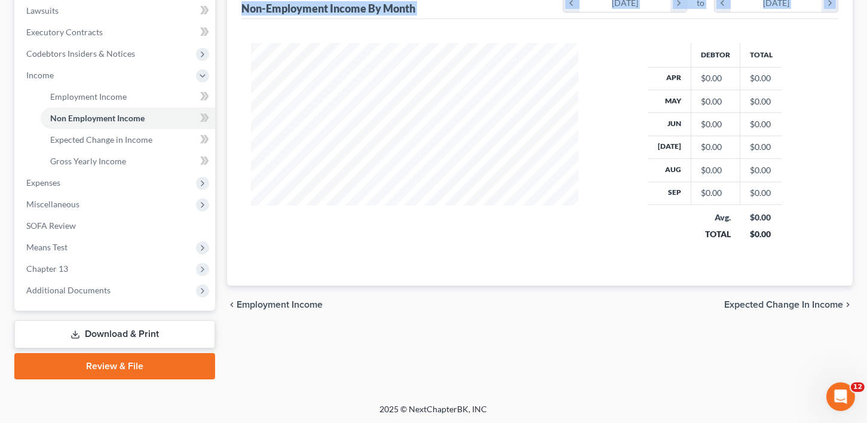
click at [796, 302] on span "Expected Change in Income" at bounding box center [783, 305] width 119 height 10
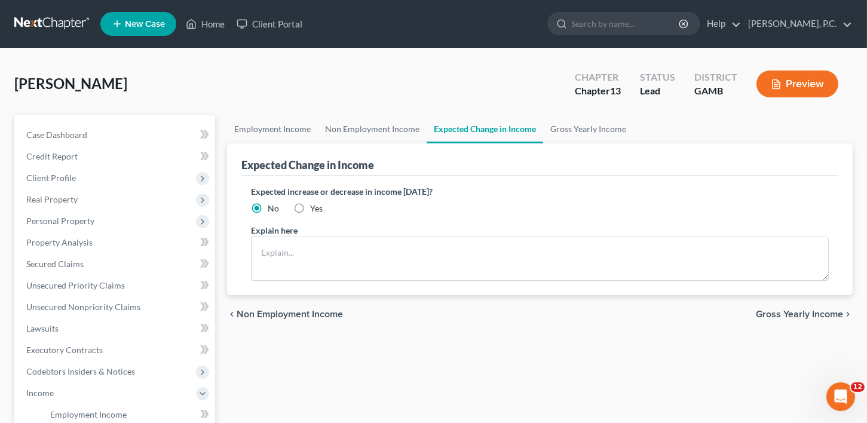
click at [802, 311] on span "Gross Yearly Income" at bounding box center [799, 315] width 87 height 10
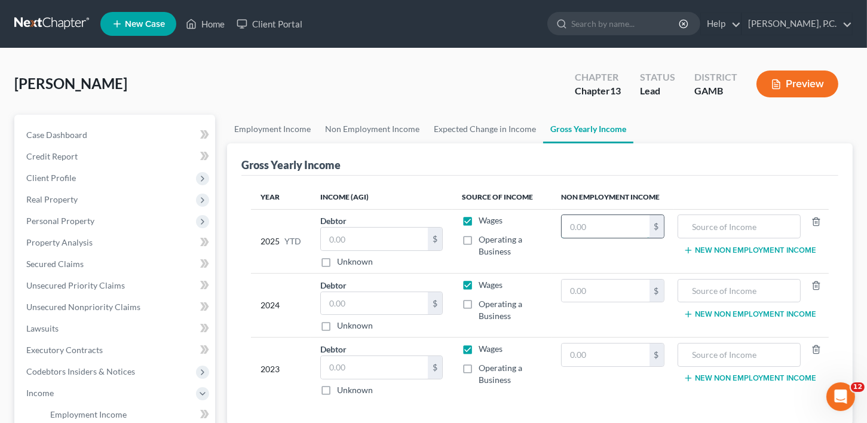
click at [583, 225] on input "text" at bounding box center [605, 226] width 87 height 23
type input "23,890.02"
click at [719, 226] on input "text" at bounding box center [739, 226] width 110 height 23
drag, startPoint x: 775, startPoint y: 225, endPoint x: 676, endPoint y: 225, distance: 98.6
click at [676, 225] on td "VA Benefits and SS New Non Employment Income" at bounding box center [751, 241] width 155 height 64
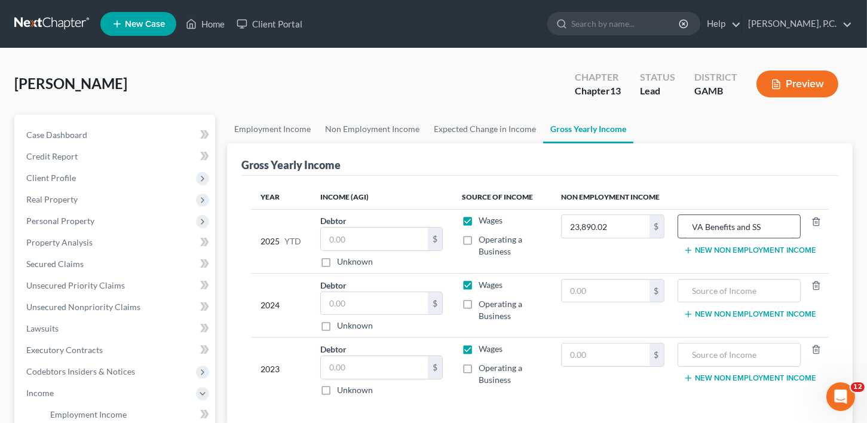
drag, startPoint x: 723, startPoint y: 224, endPoint x: 757, endPoint y: 222, distance: 34.1
type input "VA Benefits and SS"
click at [746, 280] on input "text" at bounding box center [739, 291] width 110 height 23
paste input "VA Benefits and SS"
type input "VA Benefits and SS"
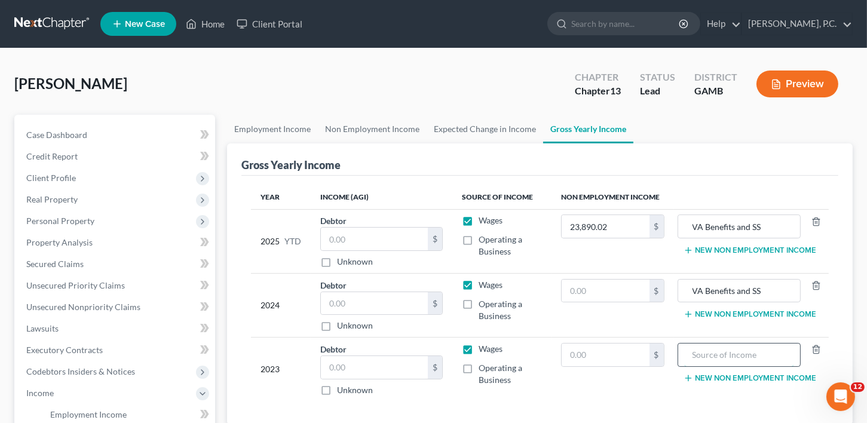
paste input "VA Benefits and SS"
type input "VA Benefits and SS"
click at [589, 290] on input "text" at bounding box center [605, 291] width 87 height 23
type input "28,668.20"
click at [581, 358] on input "text" at bounding box center [605, 355] width 87 height 23
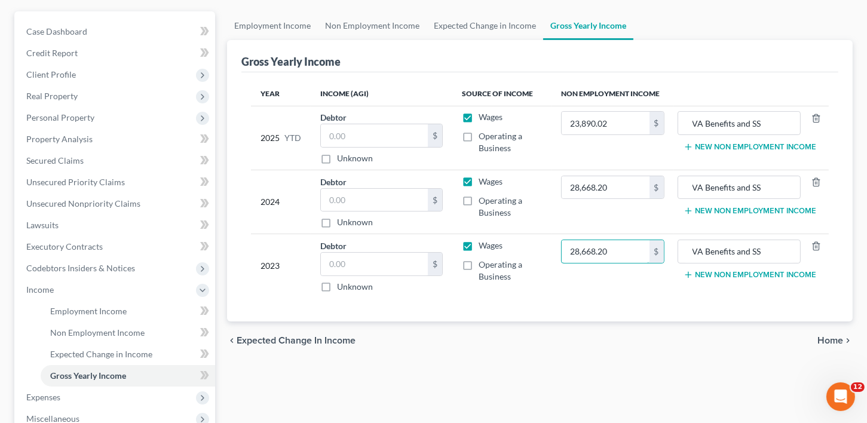
scroll to position [110, 0]
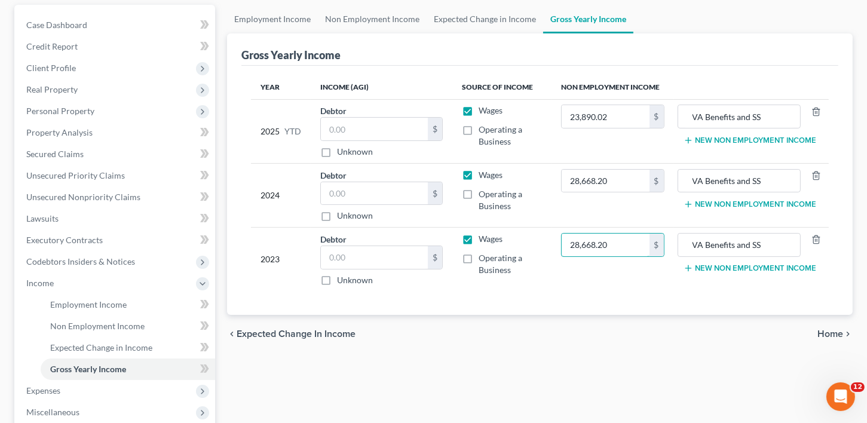
type input "28,668.20"
click at [839, 334] on span "Home" at bounding box center [831, 334] width 26 height 10
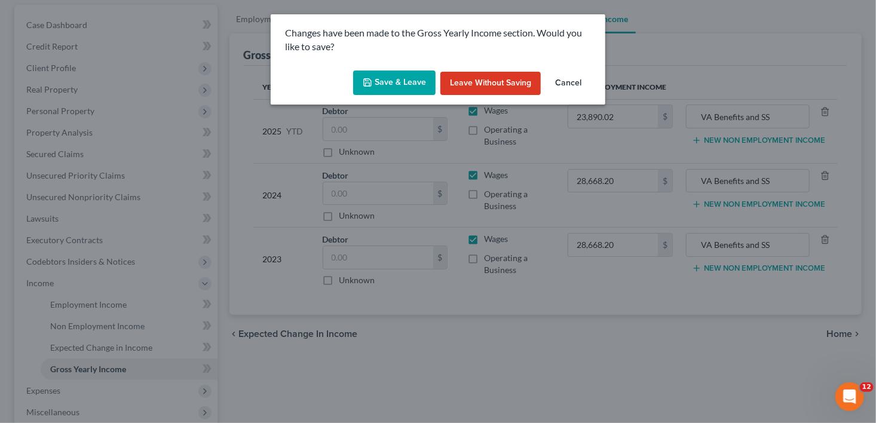
click at [503, 77] on button "Leave without Saving" at bounding box center [491, 84] width 100 height 24
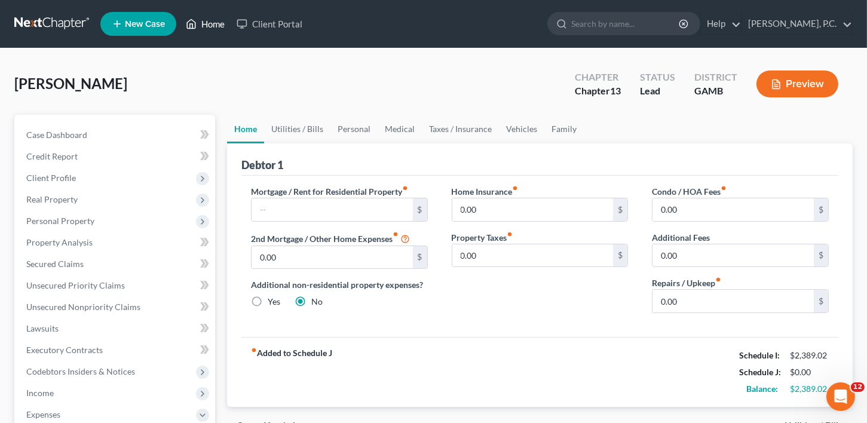
click at [219, 27] on link "Home" at bounding box center [205, 24] width 51 height 22
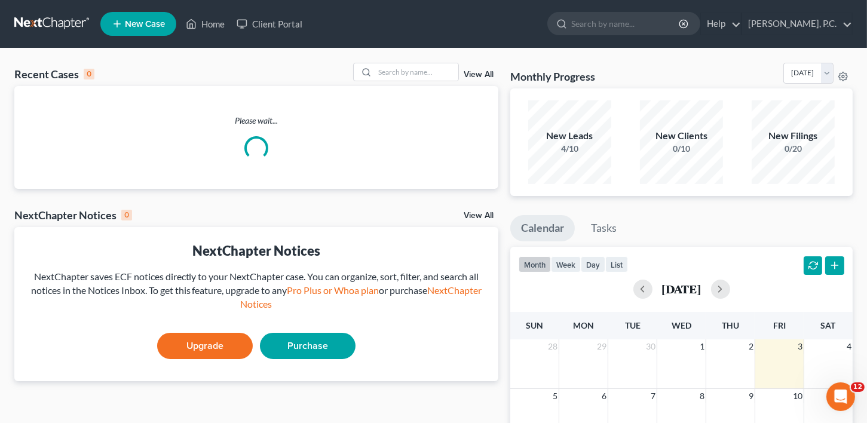
click at [142, 25] on span "New Case" at bounding box center [145, 24] width 40 height 9
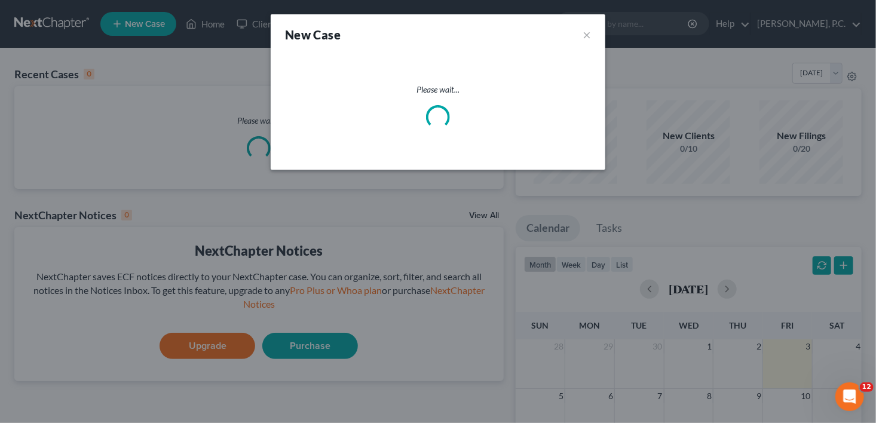
select select "18"
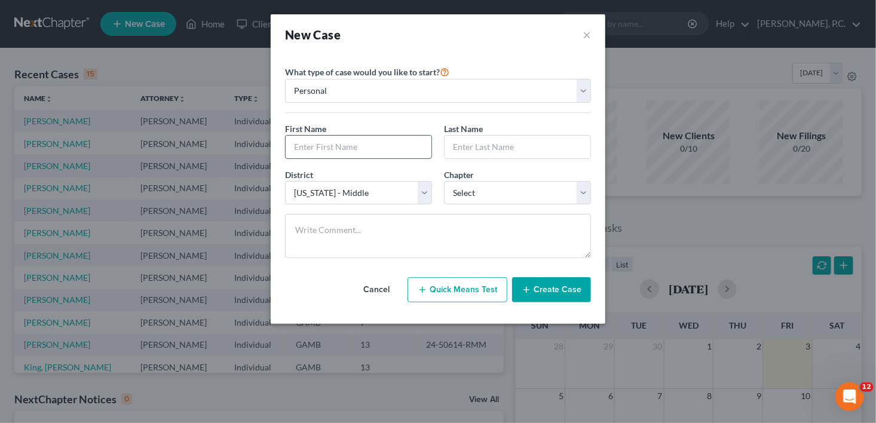
click at [332, 142] on input "text" at bounding box center [359, 147] width 146 height 23
type input "[PERSON_NAME]"
type input "Jordan"
click at [486, 189] on select "Select 7 11 12 13" at bounding box center [517, 193] width 147 height 24
click at [444, 181] on select "Select 7 11 12 13" at bounding box center [517, 193] width 147 height 24
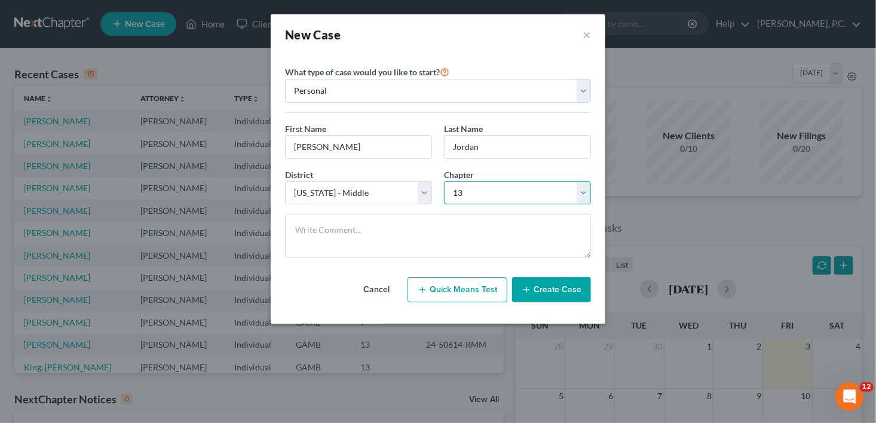
click at [451, 194] on select "Select 7 11 12 13" at bounding box center [517, 193] width 147 height 24
select select "0"
click at [444, 181] on select "Select 7 11 12 13" at bounding box center [517, 193] width 147 height 24
click at [537, 298] on button "Create Case" at bounding box center [551, 289] width 79 height 25
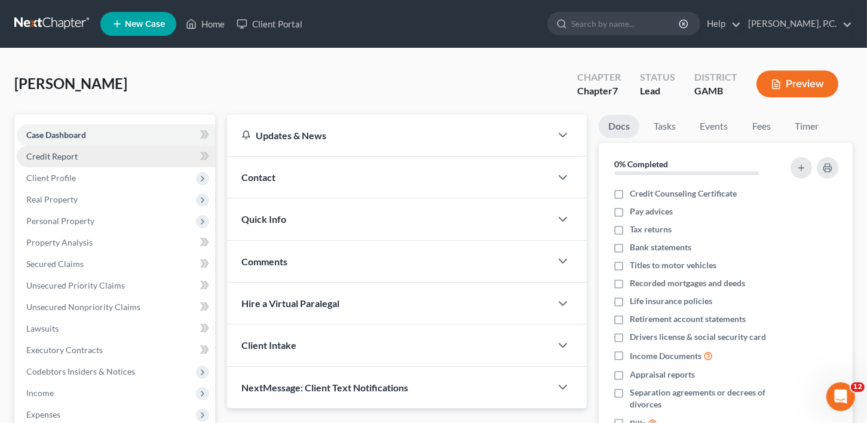
click at [44, 150] on link "Credit Report" at bounding box center [116, 157] width 198 height 22
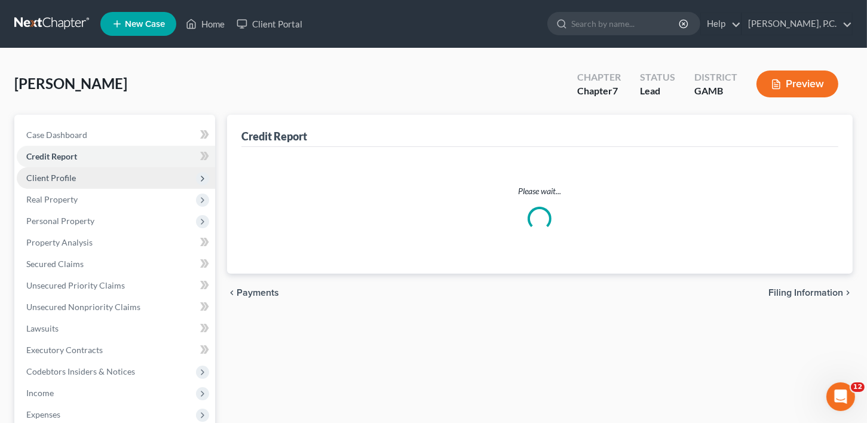
click at [49, 179] on span "Client Profile" at bounding box center [51, 178] width 50 height 10
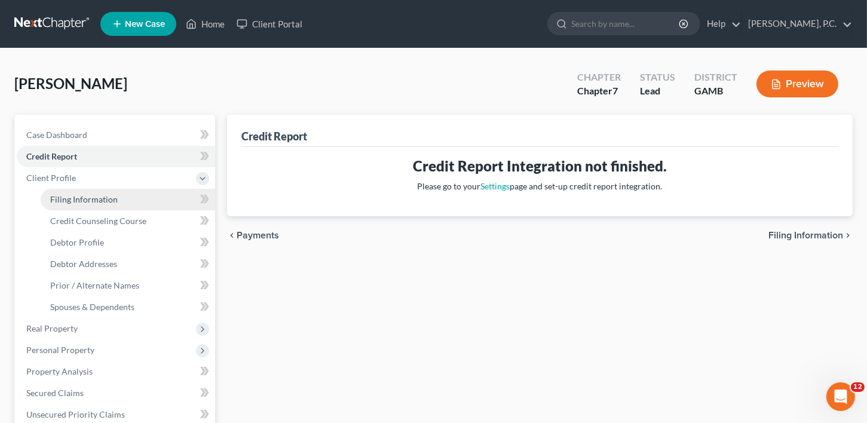
click at [57, 198] on span "Filing Information" at bounding box center [84, 199] width 68 height 10
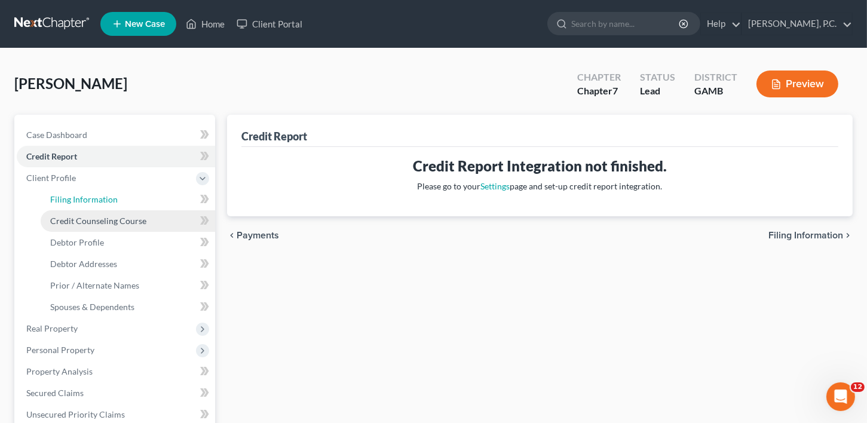
select select "1"
select select "0"
select select "18"
select select "10"
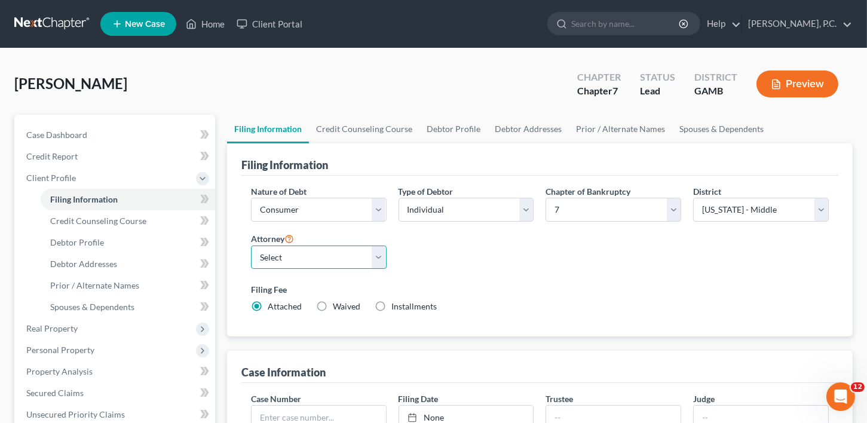
drag, startPoint x: 287, startPoint y: 255, endPoint x: 287, endPoint y: 267, distance: 11.4
click at [287, 261] on select "Select [PERSON_NAME]" at bounding box center [319, 258] width 136 height 24
select select "0"
click at [251, 246] on select "Select [PERSON_NAME]" at bounding box center [319, 258] width 136 height 24
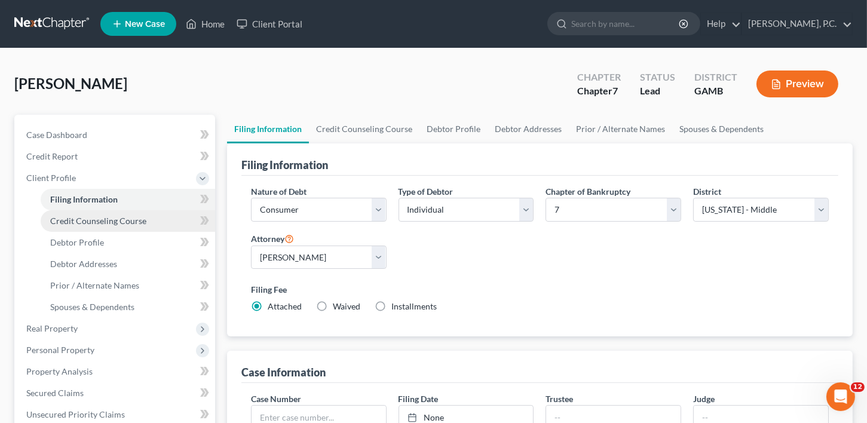
click at [77, 225] on link "Credit Counseling Course" at bounding box center [128, 221] width 175 height 22
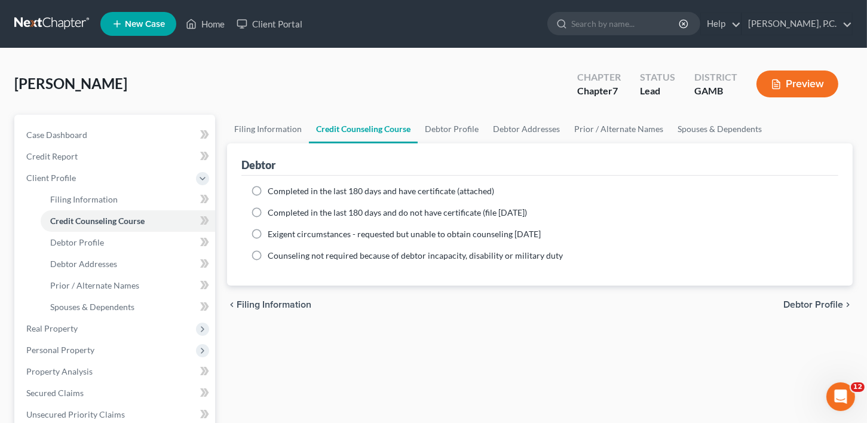
click at [268, 207] on label "Completed in the last 180 days and do not have certificate (file [DATE])" at bounding box center [397, 213] width 259 height 12
click at [273, 207] on input "Completed in the last 180 days and do not have certificate (file [DATE])" at bounding box center [277, 211] width 8 height 8
radio input "true"
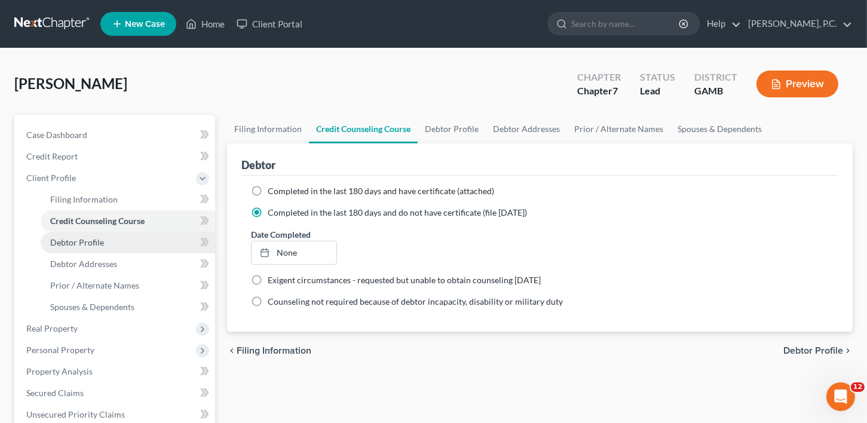
click at [107, 249] on link "Debtor Profile" at bounding box center [128, 243] width 175 height 22
select select "0"
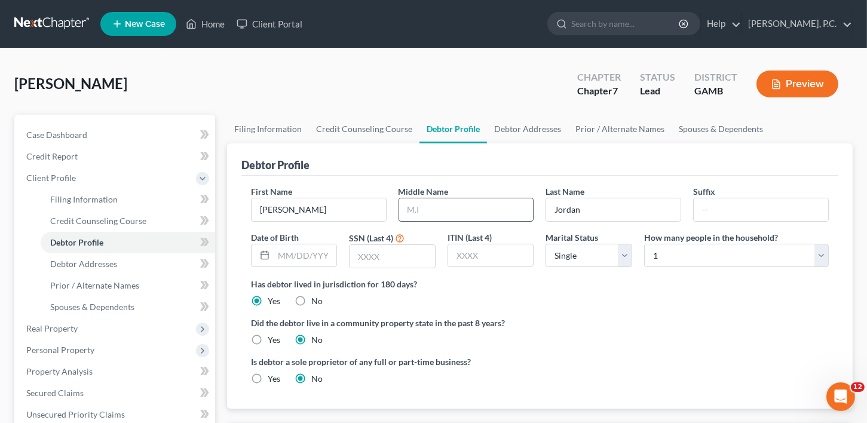
click at [429, 212] on input "text" at bounding box center [466, 209] width 134 height 23
type input "[PERSON_NAME]"
type input "Sr."
click at [285, 254] on input "text" at bounding box center [305, 255] width 63 height 23
type input "[DATE]"
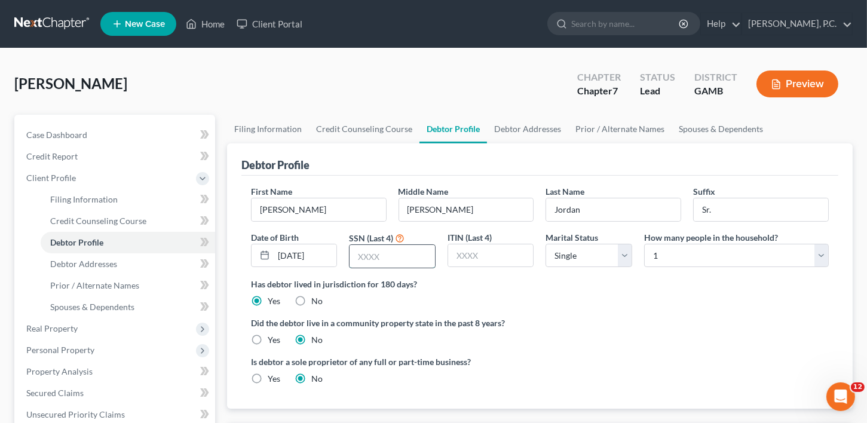
click at [372, 260] on input "text" at bounding box center [392, 256] width 85 height 23
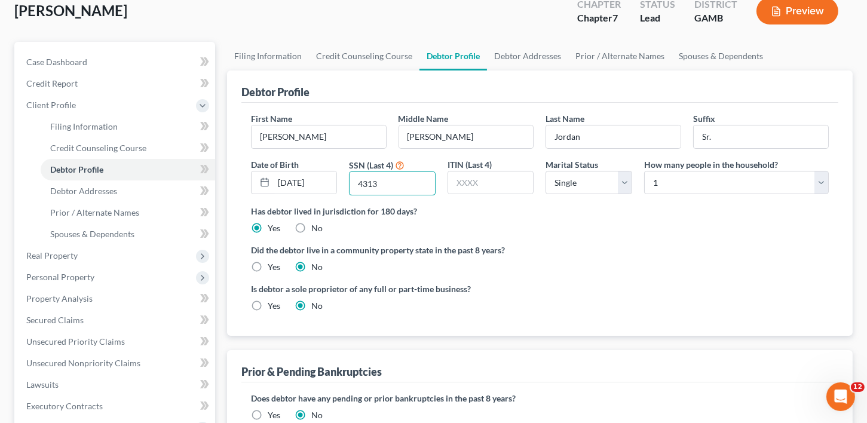
scroll to position [201, 0]
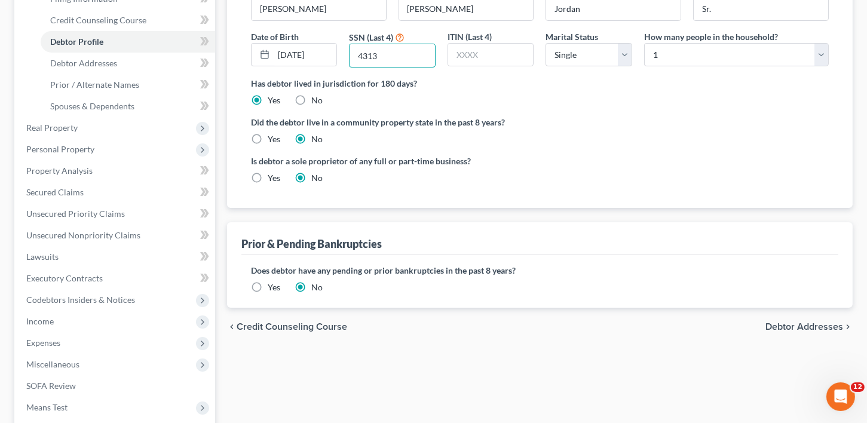
type input "4313"
click at [820, 328] on span "Debtor Addresses" at bounding box center [805, 327] width 78 height 10
select select "0"
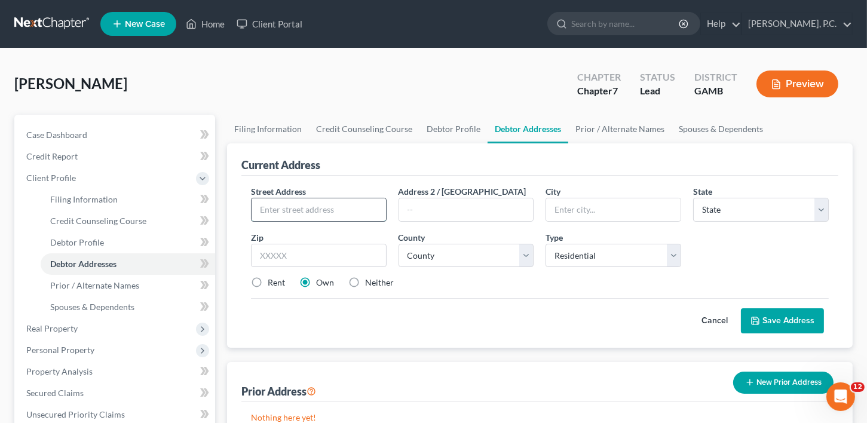
click at [279, 219] on div at bounding box center [319, 210] width 136 height 24
type input "[STREET_ADDRESS]"
click at [574, 211] on input "text" at bounding box center [613, 209] width 134 height 23
type input "[PERSON_NAME] [PERSON_NAME]"
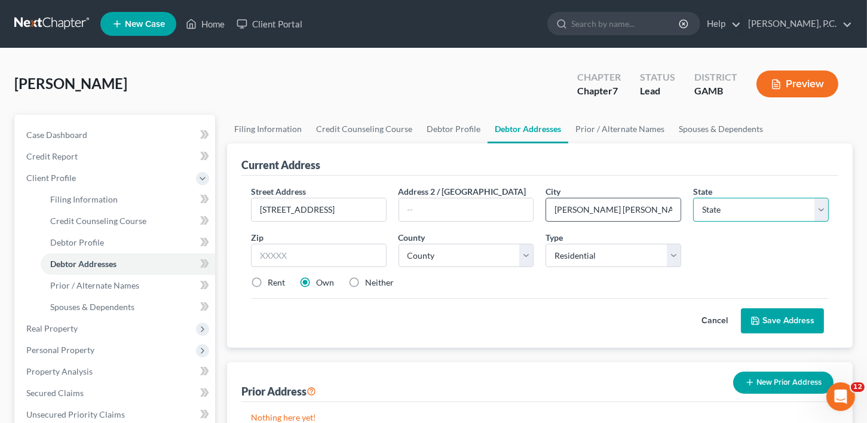
select select "10"
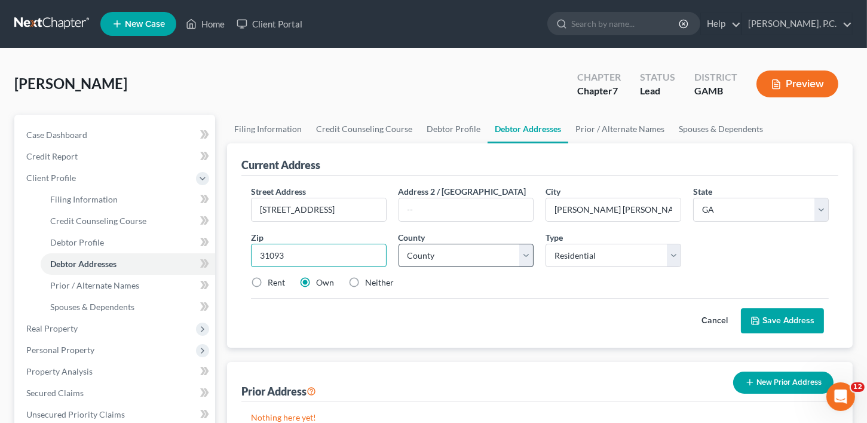
type input "31093"
click at [417, 258] on select "County [GEOGRAPHIC_DATA] [GEOGRAPHIC_DATA] [GEOGRAPHIC_DATA] [GEOGRAPHIC_DATA] …" at bounding box center [467, 256] width 136 height 24
select select "75"
click at [399, 244] on select "County [GEOGRAPHIC_DATA] [GEOGRAPHIC_DATA] [GEOGRAPHIC_DATA] [GEOGRAPHIC_DATA] …" at bounding box center [467, 256] width 136 height 24
click at [268, 283] on label "Rent" at bounding box center [276, 283] width 17 height 12
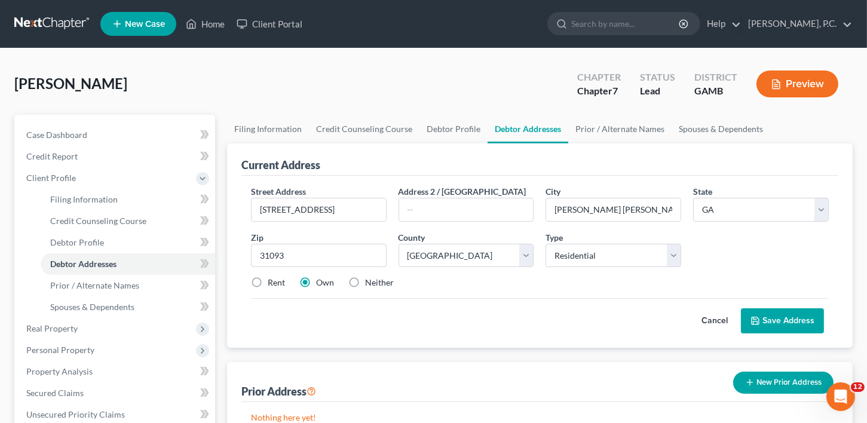
click at [273, 283] on input "Rent" at bounding box center [277, 281] width 8 height 8
radio input "true"
click at [781, 319] on button "Save Address" at bounding box center [782, 320] width 83 height 25
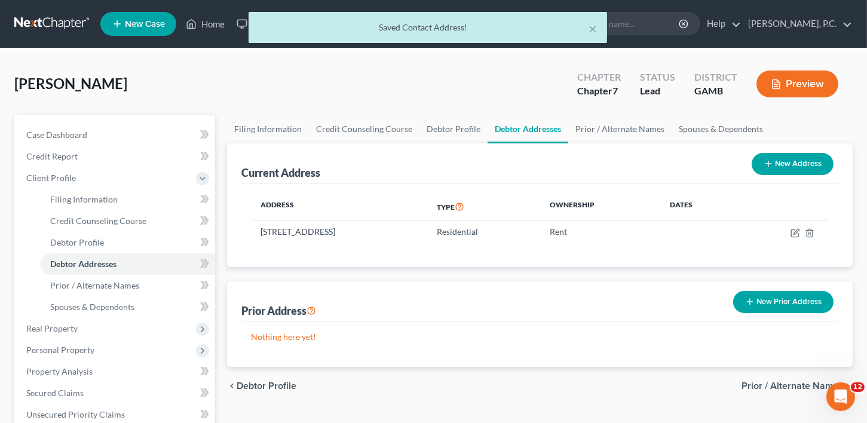
scroll to position [71, 0]
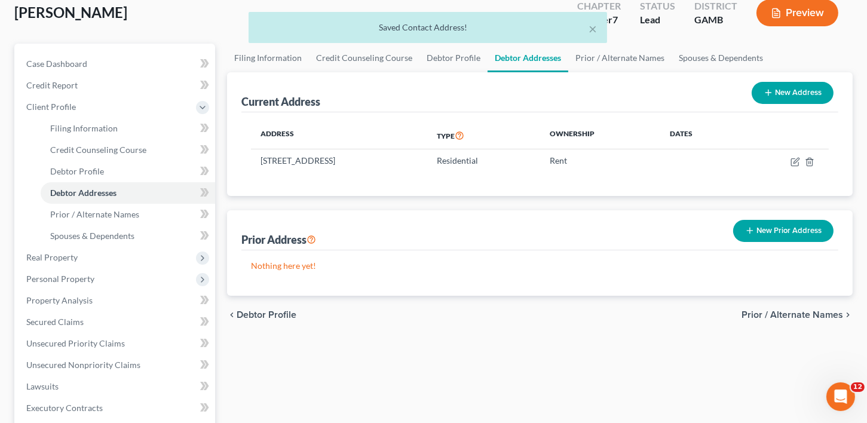
click at [773, 223] on button "New Prior Address" at bounding box center [783, 231] width 100 height 22
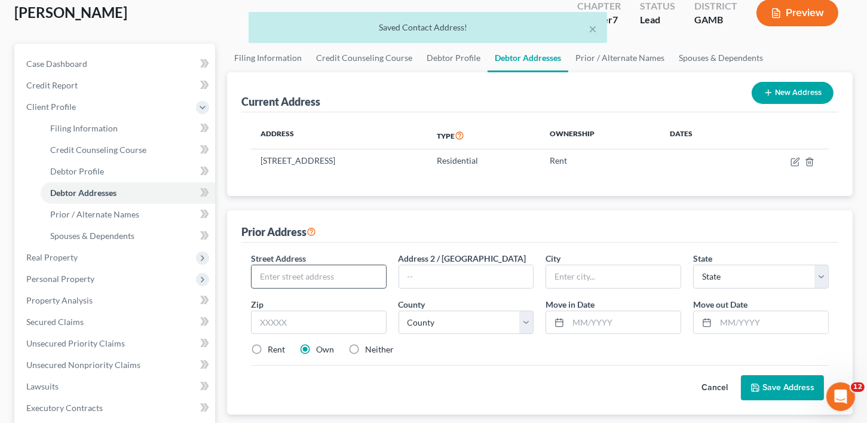
click at [255, 277] on input "text" at bounding box center [319, 276] width 134 height 23
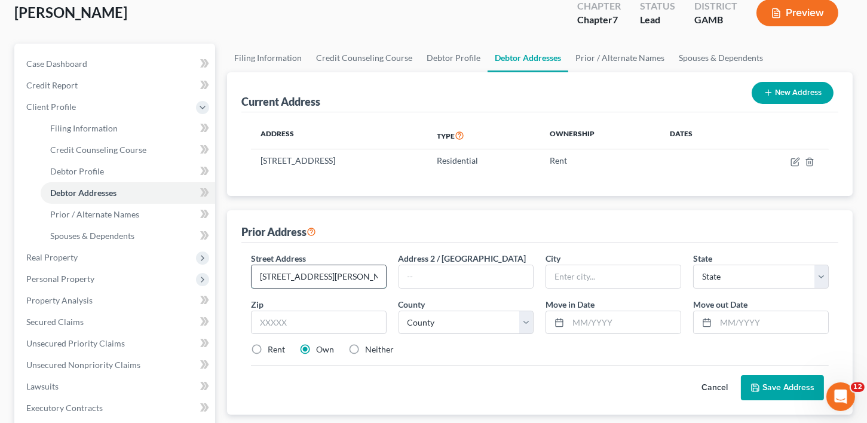
type input "[STREET_ADDRESS][PERSON_NAME]"
type input "[PERSON_NAME] [PERSON_NAME]"
select select "10"
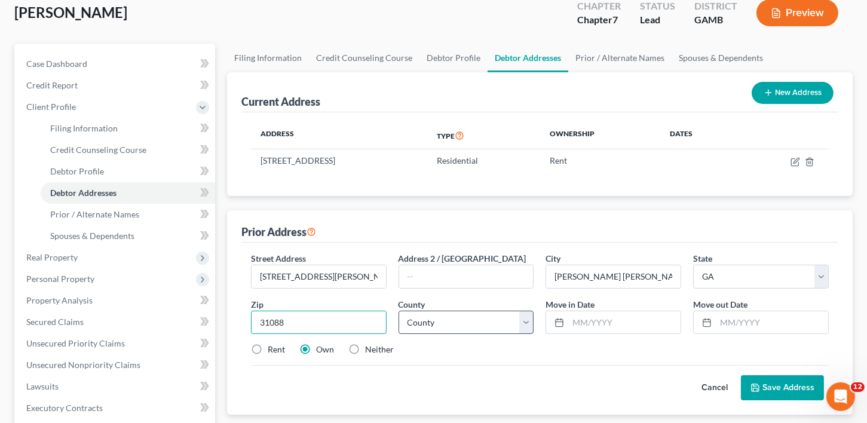
type input "31088"
click at [422, 328] on select "County [GEOGRAPHIC_DATA] [GEOGRAPHIC_DATA] [GEOGRAPHIC_DATA] [GEOGRAPHIC_DATA] …" at bounding box center [467, 323] width 136 height 24
select select "75"
click at [742, 337] on div "Street Address * [STREET_ADDRESS][PERSON_NAME] Address [GEOGRAPHIC_DATA] * Warn…" at bounding box center [540, 309] width 590 height 114
click at [744, 320] on input "text" at bounding box center [772, 322] width 112 height 23
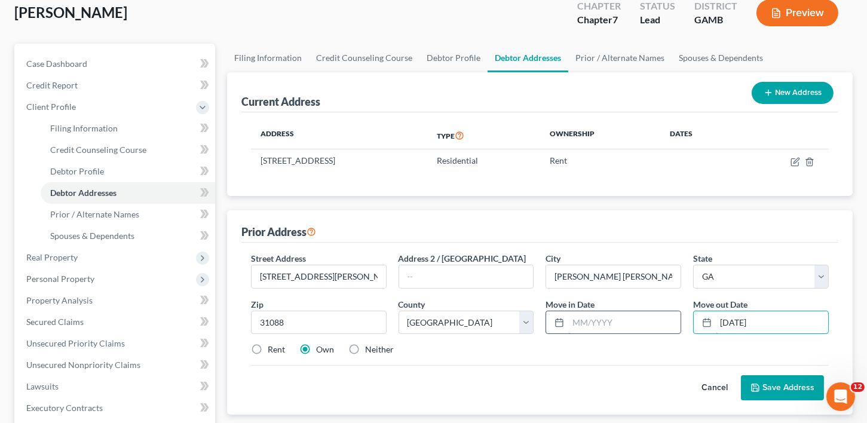
type input "[DATE]"
click at [619, 320] on input "text" at bounding box center [624, 322] width 112 height 23
type input "[DATE]"
click at [268, 348] on label "Rent" at bounding box center [276, 350] width 17 height 12
click at [273, 348] on input "Rent" at bounding box center [277, 348] width 8 height 8
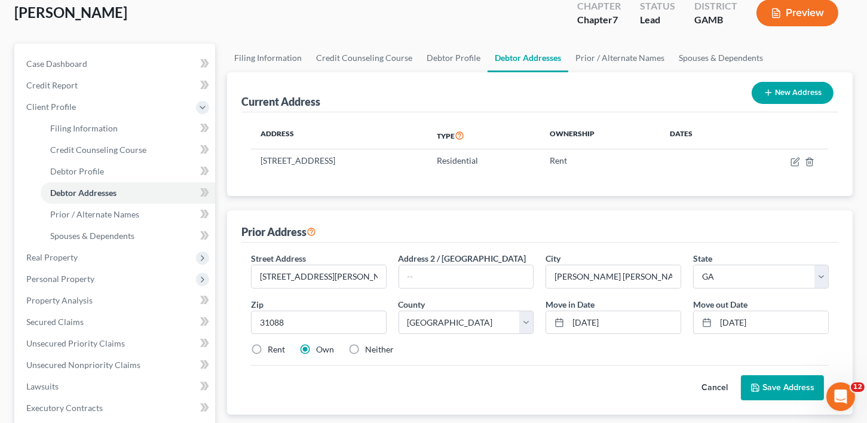
radio input "true"
click at [748, 386] on button "Save Address" at bounding box center [782, 387] width 83 height 25
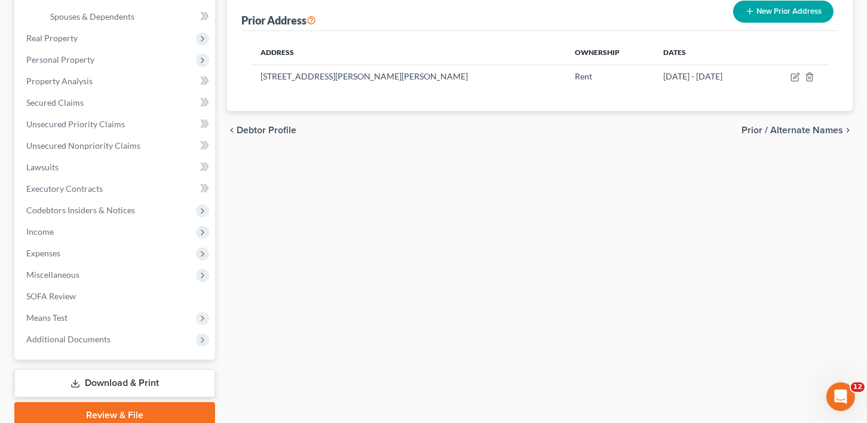
scroll to position [299, 0]
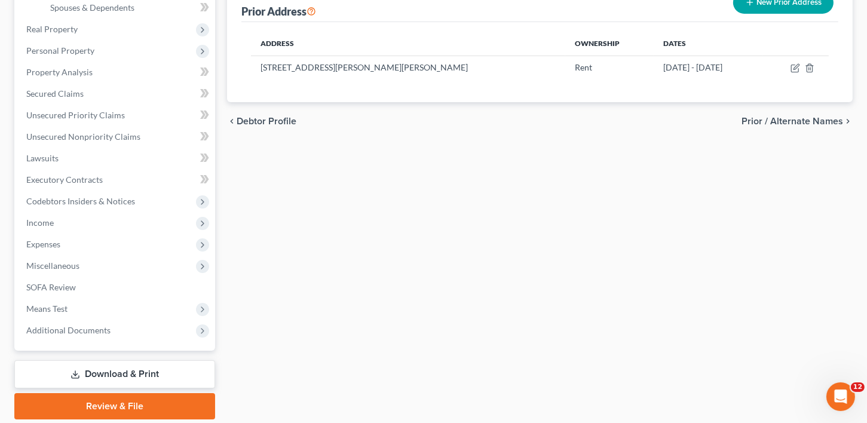
click at [93, 377] on link "Download & Print" at bounding box center [114, 374] width 201 height 28
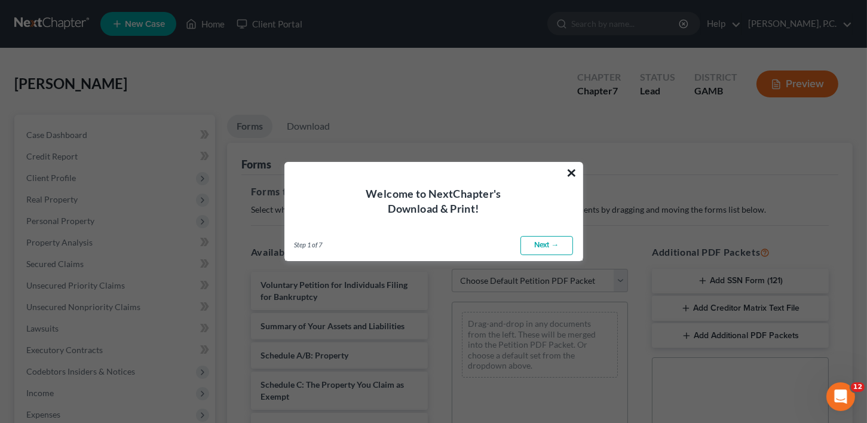
click at [576, 174] on button "×" at bounding box center [572, 172] width 11 height 19
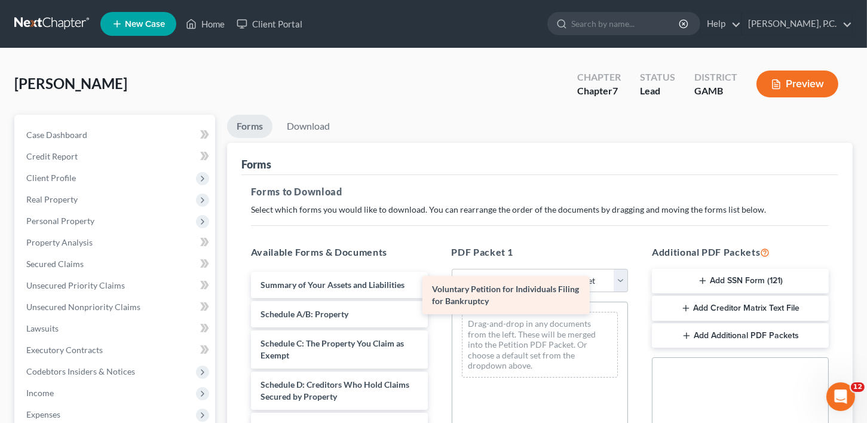
drag, startPoint x: 364, startPoint y: 287, endPoint x: 573, endPoint y: 294, distance: 208.7
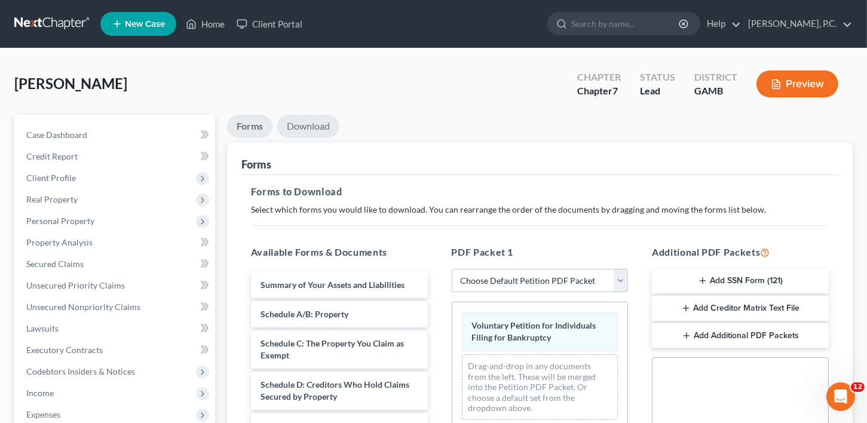
click at [295, 129] on link "Download" at bounding box center [308, 126] width 62 height 23
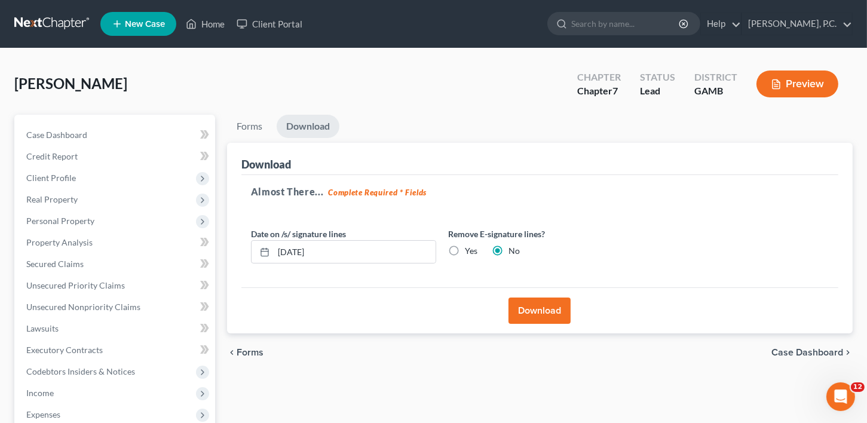
click at [476, 292] on div "Download" at bounding box center [539, 311] width 597 height 46
click at [536, 304] on button "Download" at bounding box center [540, 311] width 62 height 26
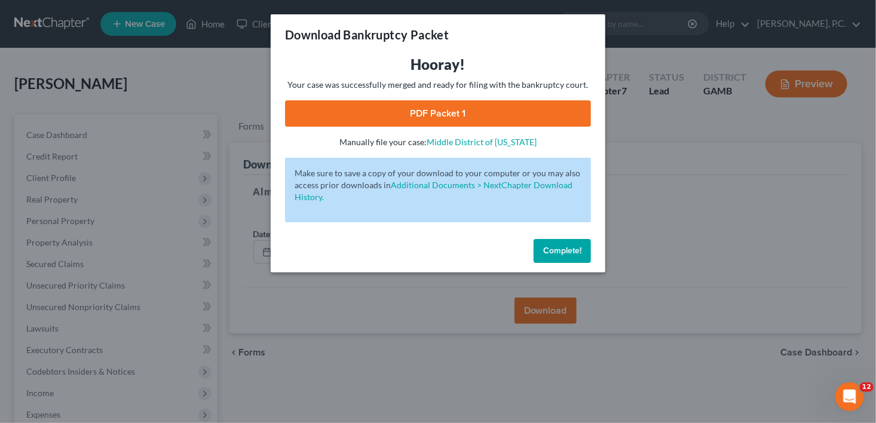
click at [455, 115] on link "PDF Packet 1" at bounding box center [438, 113] width 306 height 26
click at [563, 256] on button "Complete!" at bounding box center [562, 251] width 57 height 24
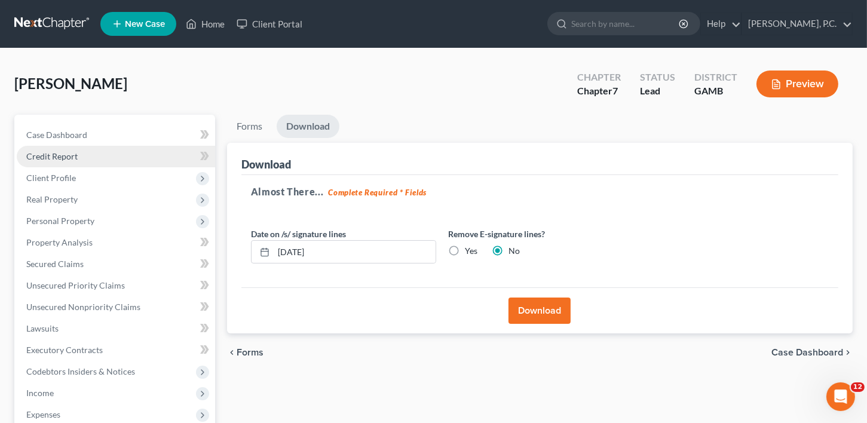
click at [50, 154] on span "Credit Report" at bounding box center [51, 156] width 51 height 10
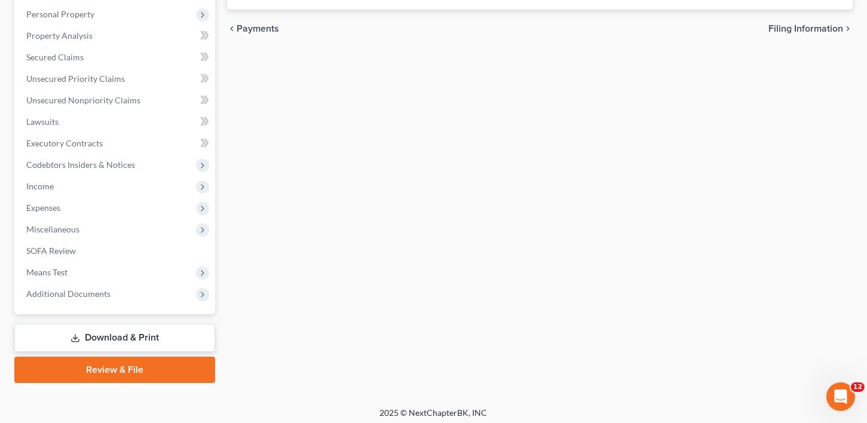
scroll to position [210, 0]
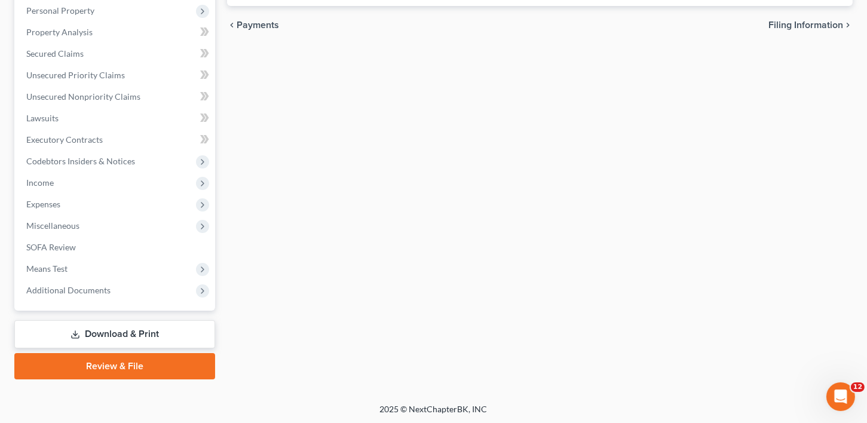
click at [98, 326] on link "Download & Print" at bounding box center [114, 334] width 201 height 28
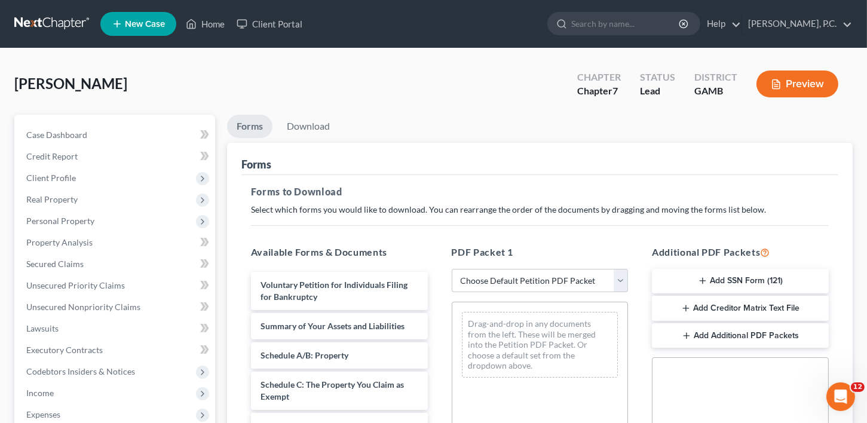
click at [734, 271] on button "Add SSN Form (121)" at bounding box center [740, 281] width 177 height 25
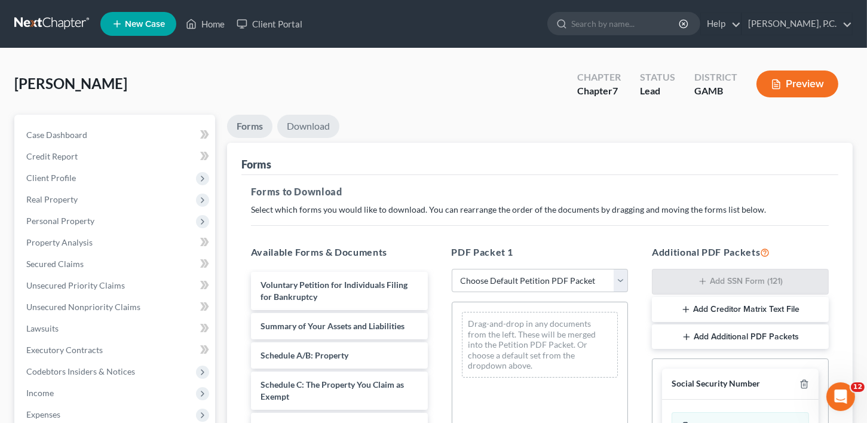
click at [315, 131] on link "Download" at bounding box center [308, 126] width 62 height 23
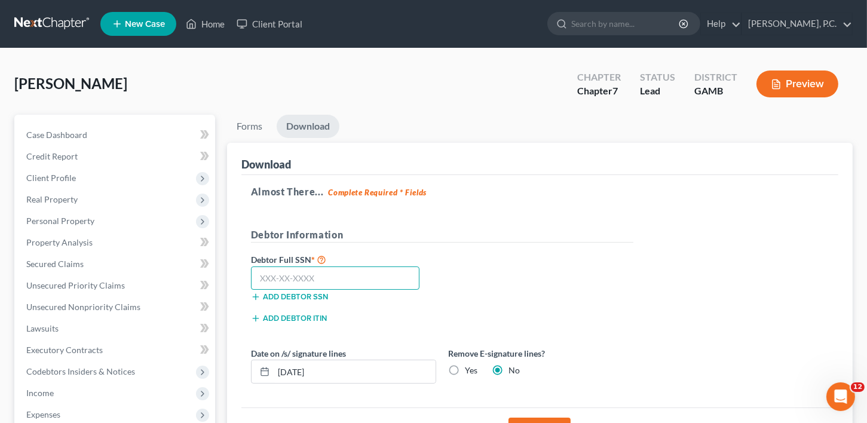
click at [300, 271] on input "text" at bounding box center [335, 279] width 169 height 24
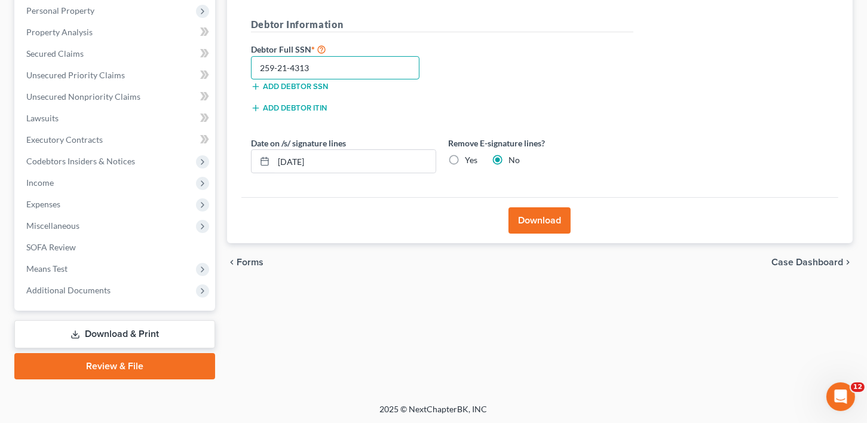
type input "259-21-4313"
click at [557, 228] on button "Download" at bounding box center [540, 220] width 62 height 26
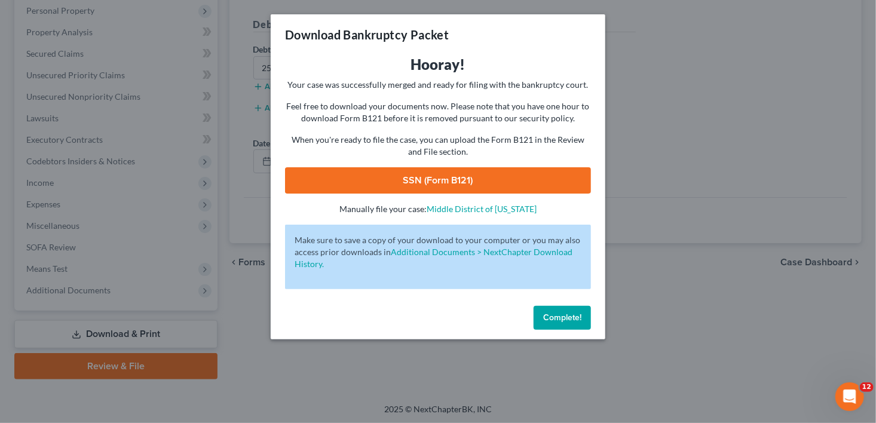
click at [525, 175] on link "SSN (Form B121)" at bounding box center [438, 180] width 306 height 26
click at [553, 322] on span "Complete!" at bounding box center [562, 318] width 38 height 10
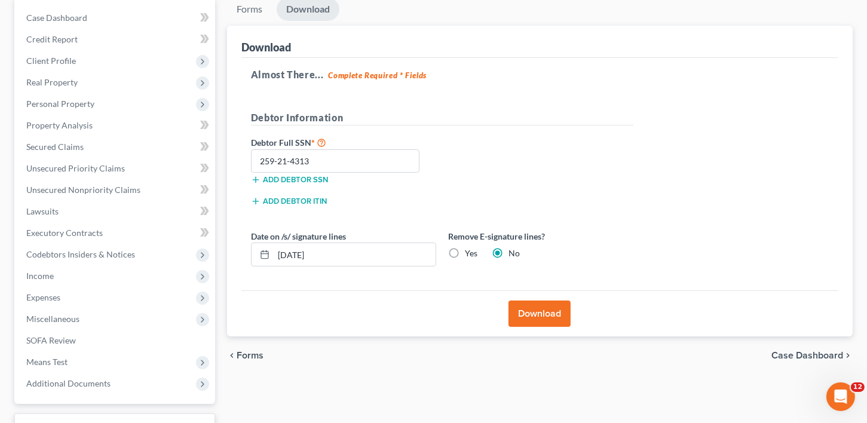
scroll to position [0, 0]
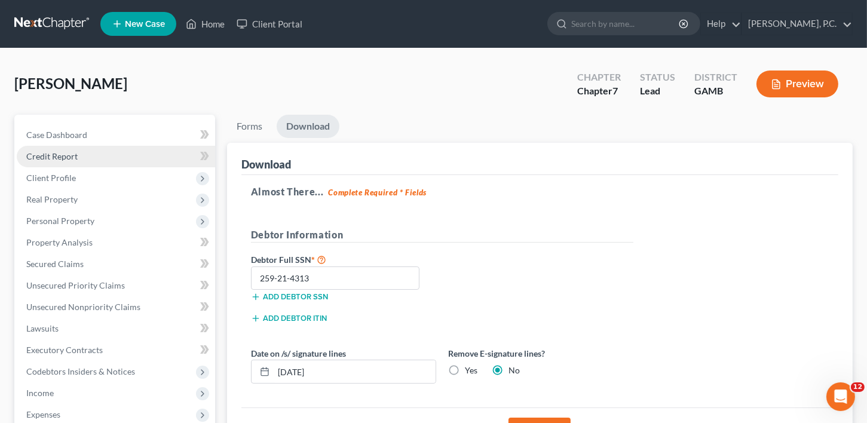
click at [71, 156] on span "Credit Report" at bounding box center [51, 156] width 51 height 10
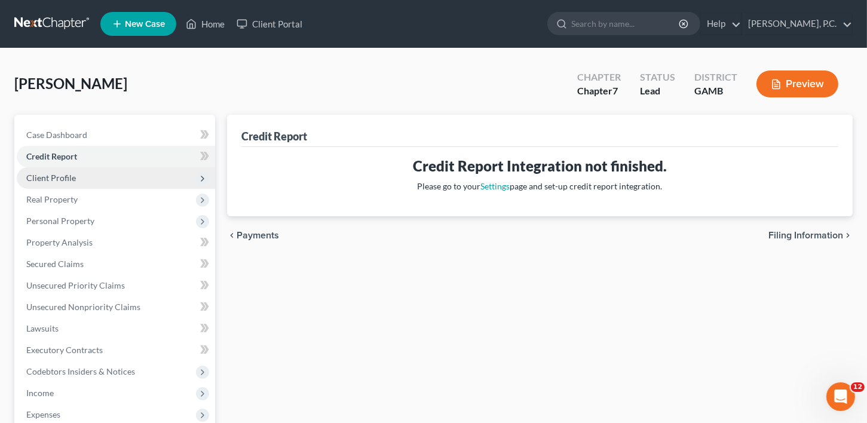
click at [50, 181] on span "Client Profile" at bounding box center [51, 178] width 50 height 10
